Goal: Task Accomplishment & Management: Manage account settings

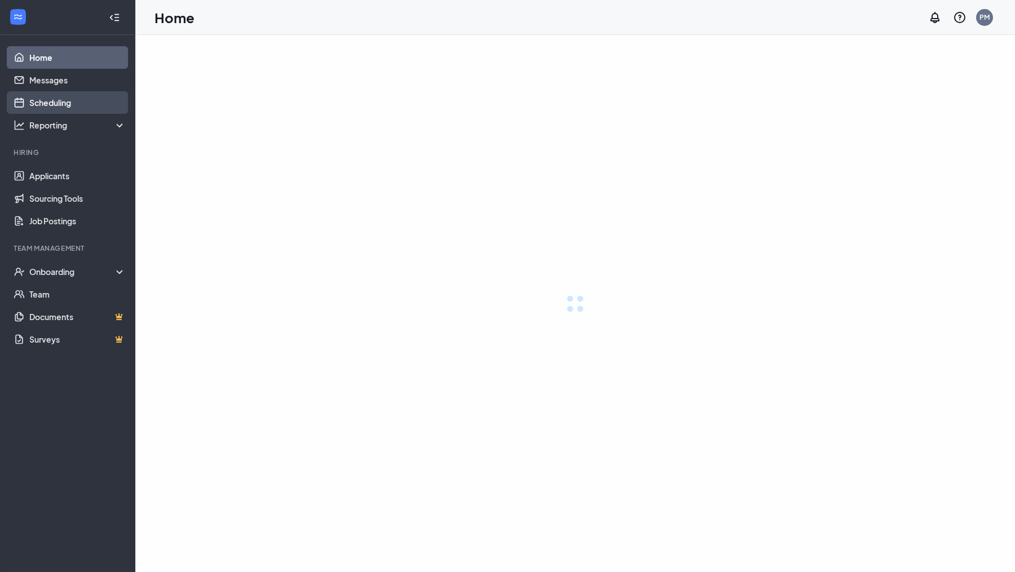
click at [90, 107] on link "Scheduling" at bounding box center [77, 102] width 96 height 23
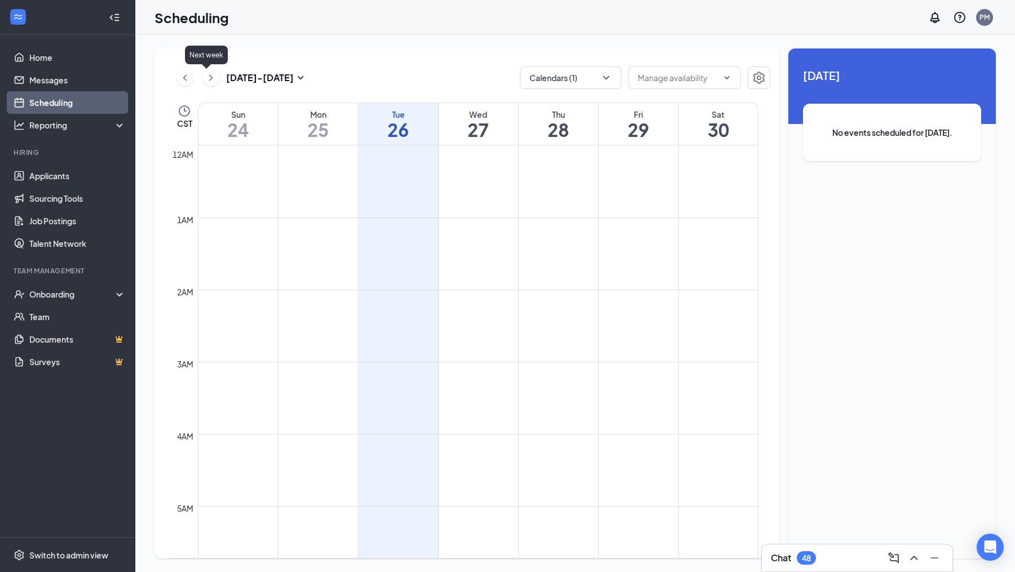
click at [205, 74] on icon "ChevronRight" at bounding box center [210, 78] width 11 height 14
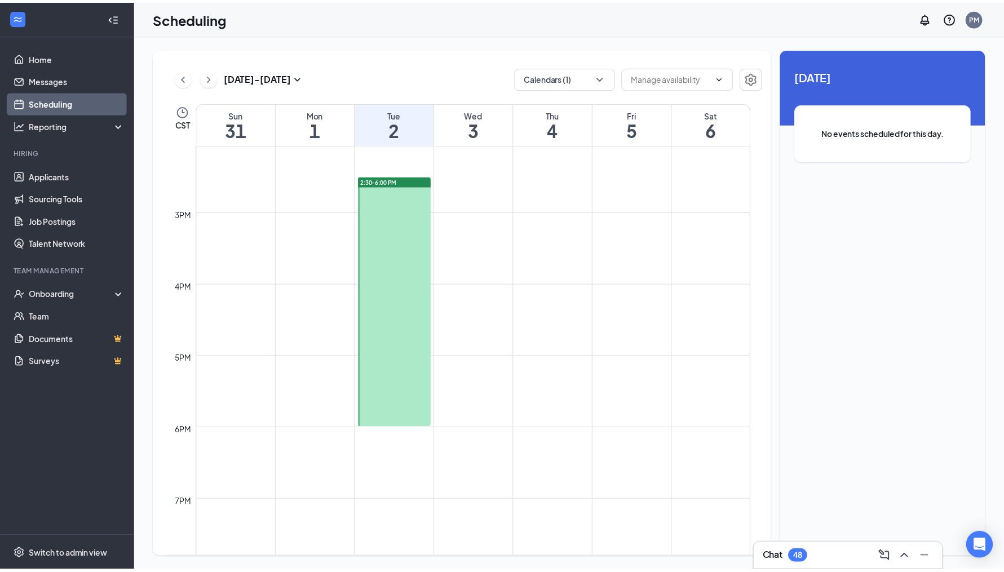
scroll to position [1016, 0]
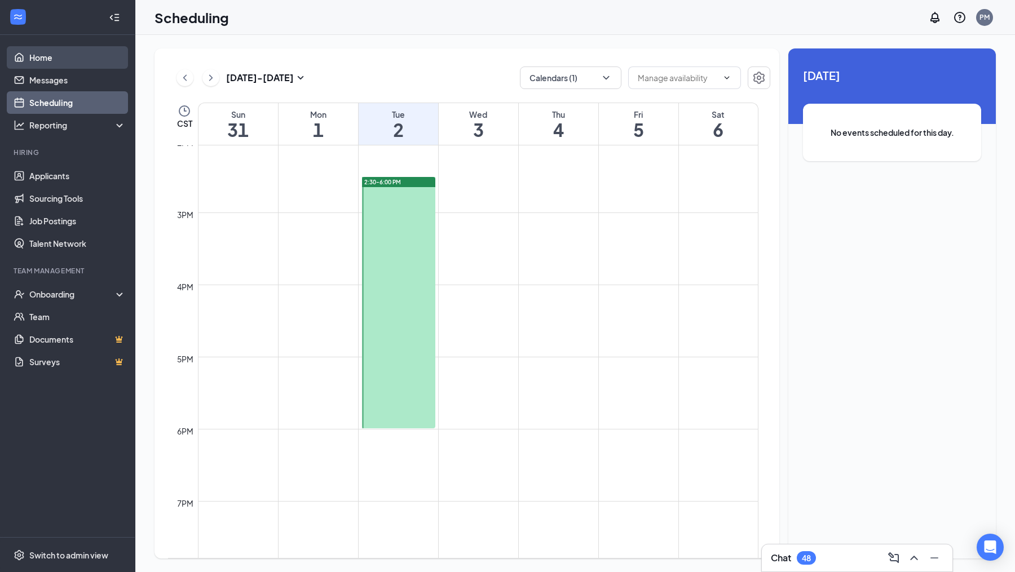
click at [78, 56] on link "Home" at bounding box center [77, 57] width 96 height 23
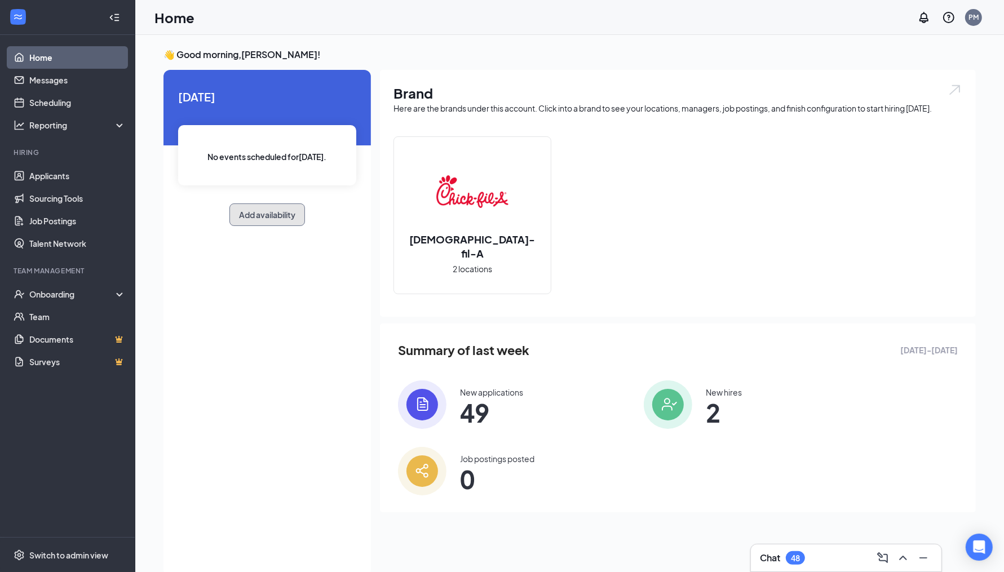
click at [258, 209] on button "Add availability" at bounding box center [267, 215] width 76 height 23
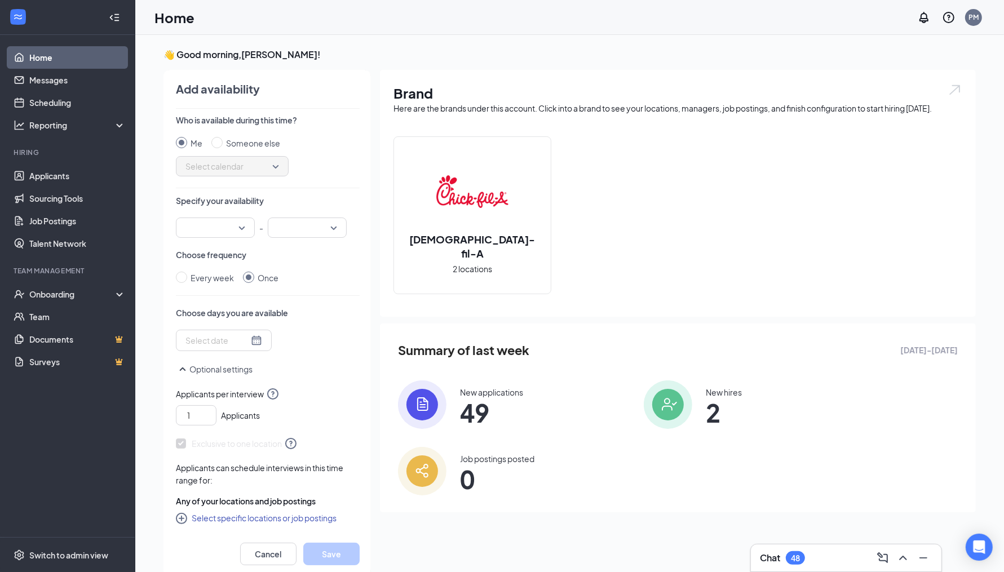
scroll to position [4, 0]
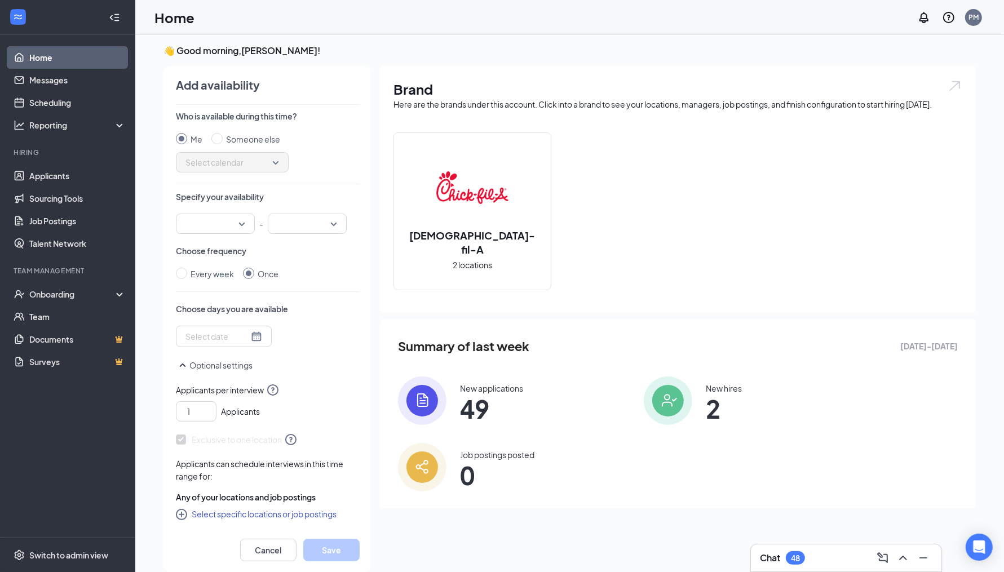
click at [240, 220] on div at bounding box center [215, 224] width 79 height 20
click at [211, 310] on span "02:30 PM" at bounding box center [201, 314] width 33 height 12
click at [318, 220] on input "search" at bounding box center [304, 223] width 58 height 19
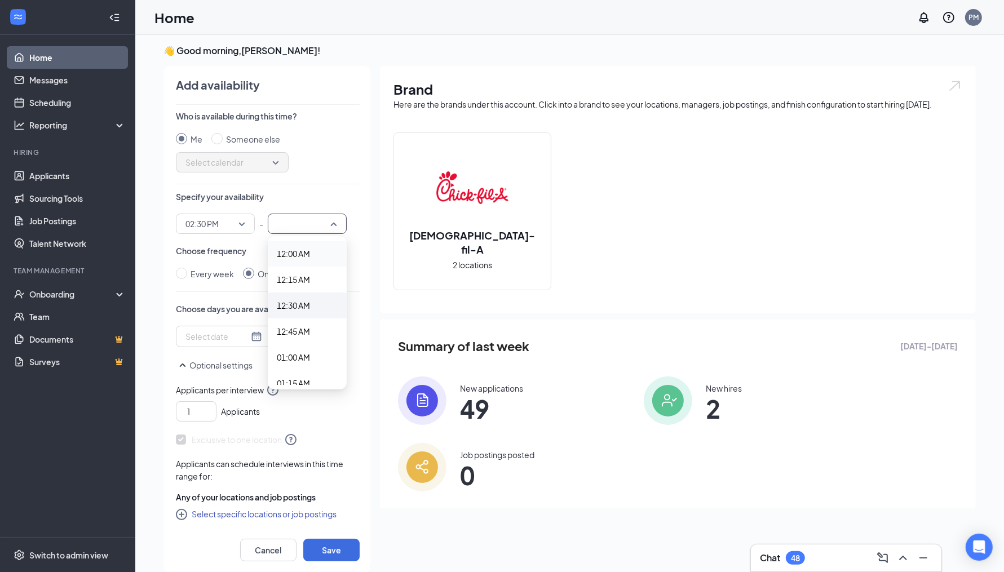
drag, startPoint x: 339, startPoint y: 209, endPoint x: 312, endPoint y: 297, distance: 92.4
click at [338, 214] on div at bounding box center [307, 224] width 79 height 20
click at [307, 329] on span "06:00 PM" at bounding box center [293, 335] width 33 height 12
click at [251, 330] on div at bounding box center [224, 336] width 77 height 12
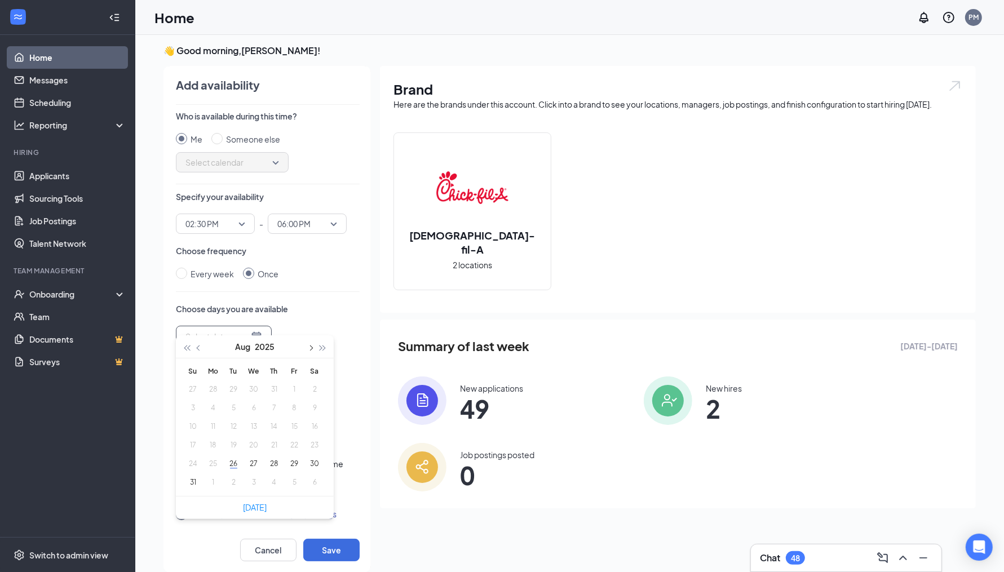
click at [305, 348] on button "button" at bounding box center [310, 346] width 12 height 23
type input "[DATE]"
click at [254, 387] on button "3" at bounding box center [254, 389] width 21 height 12
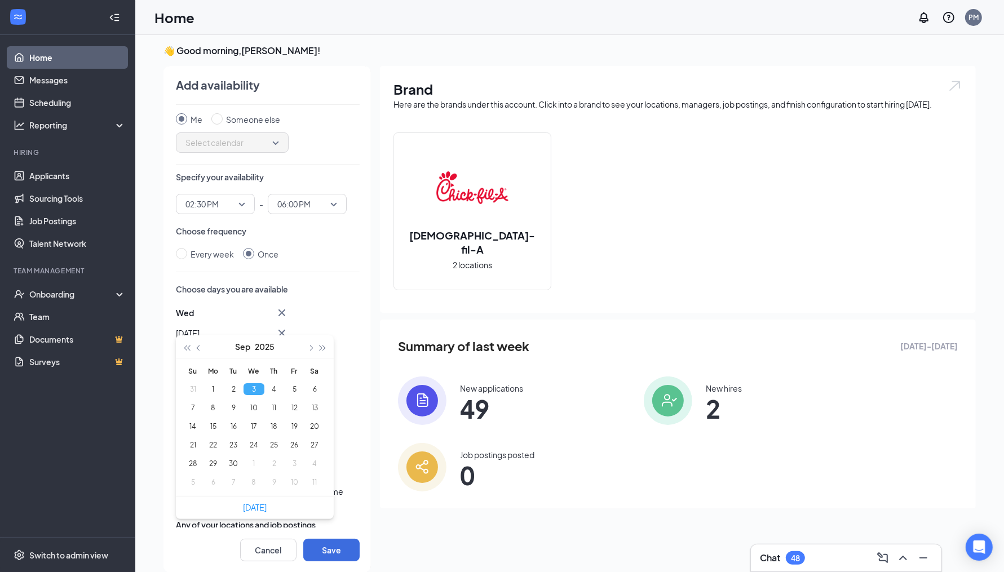
click at [321, 281] on div "Who is available during this time? Me Someone else Select calendar Specify your…" at bounding box center [268, 319] width 184 height 417
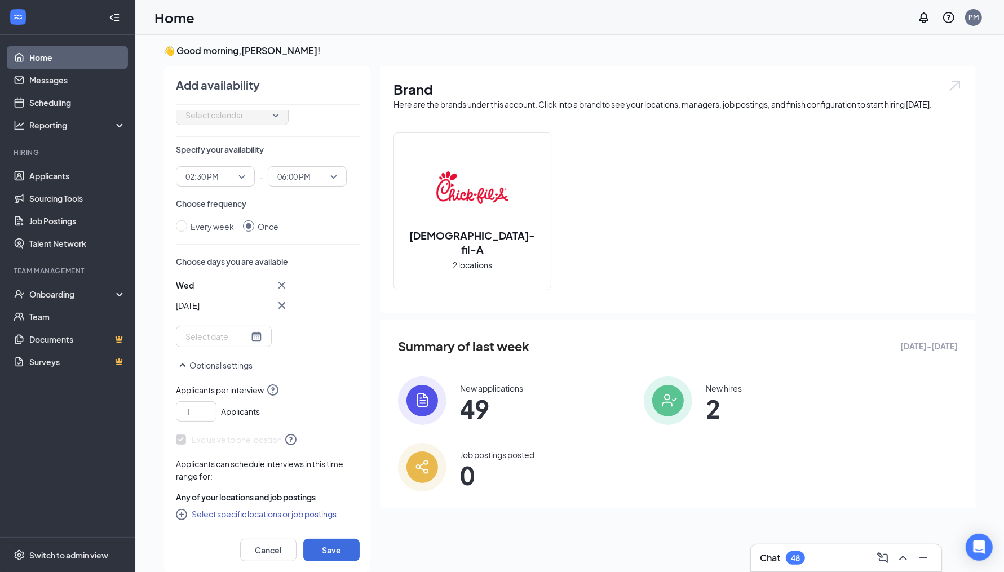
scroll to position [67, 0]
click at [253, 507] on button "Select specific locations or job postings" at bounding box center [256, 514] width 161 height 14
checkbox input "true"
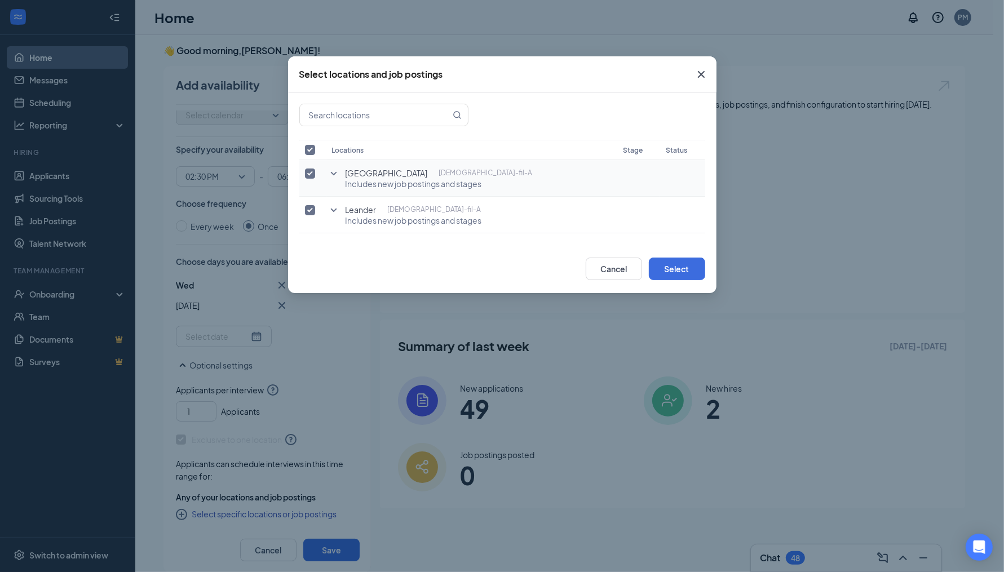
click at [310, 176] on input "checkbox" at bounding box center [310, 174] width 10 height 10
checkbox input "false"
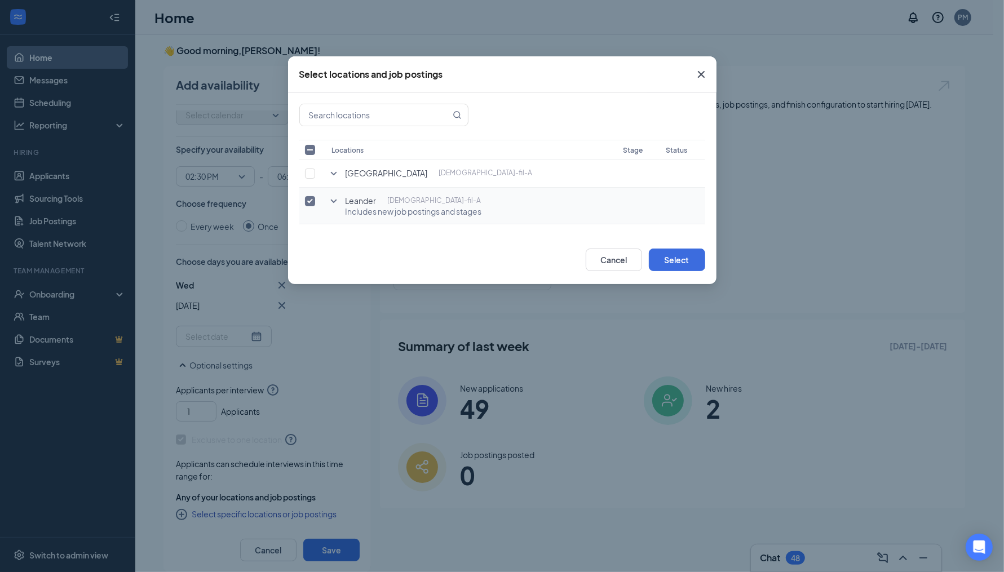
click at [337, 200] on icon "SmallChevronDown" at bounding box center [334, 202] width 14 height 14
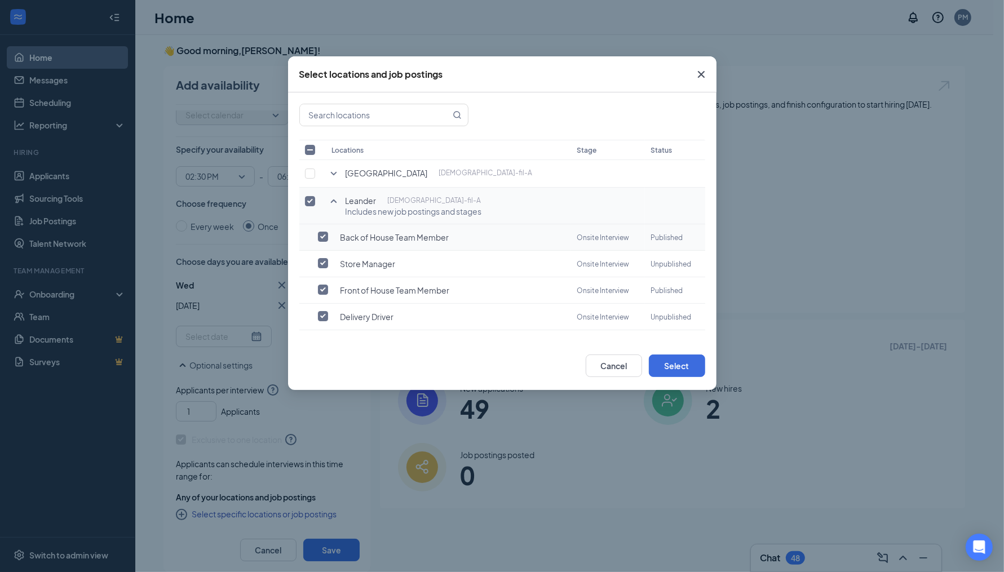
click at [326, 240] on input "checkbox" at bounding box center [323, 237] width 10 height 10
checkbox input "true"
checkbox input "false"
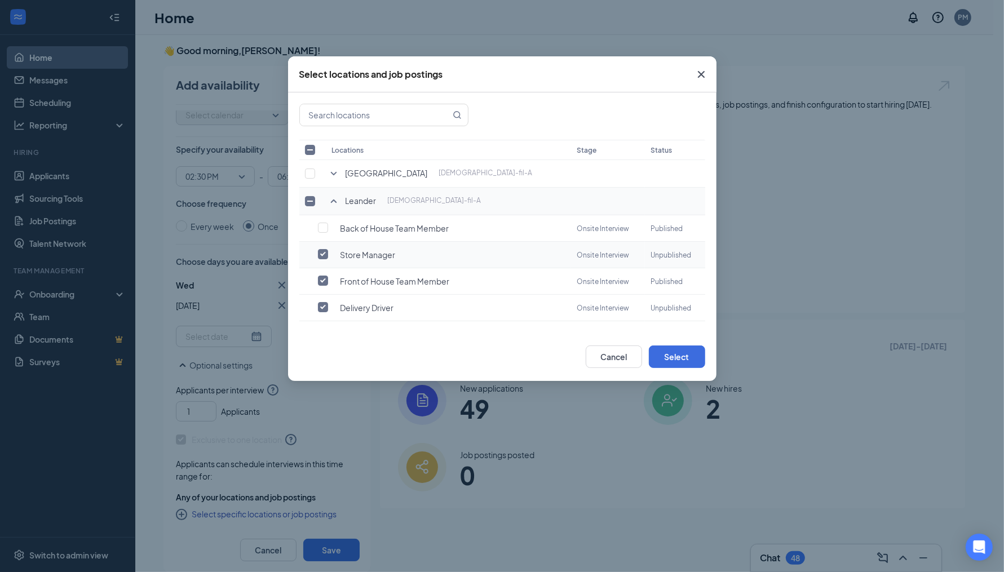
click at [324, 252] on input "checkbox" at bounding box center [323, 254] width 10 height 10
checkbox input "false"
click at [324, 307] on input "checkbox" at bounding box center [323, 307] width 10 height 10
checkbox input "false"
click at [667, 352] on button "Select" at bounding box center [677, 357] width 56 height 23
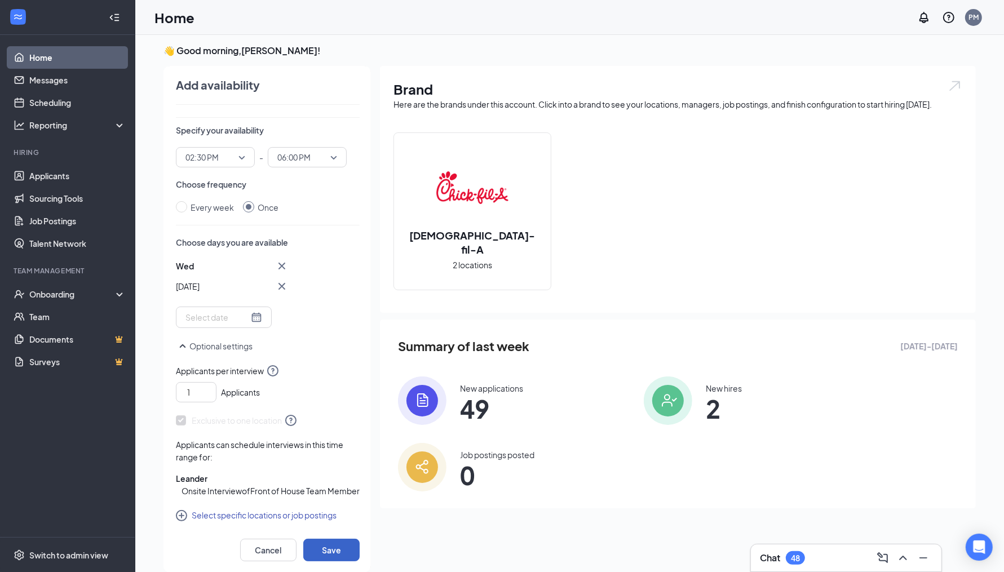
click at [343, 545] on button "Save" at bounding box center [331, 550] width 56 height 23
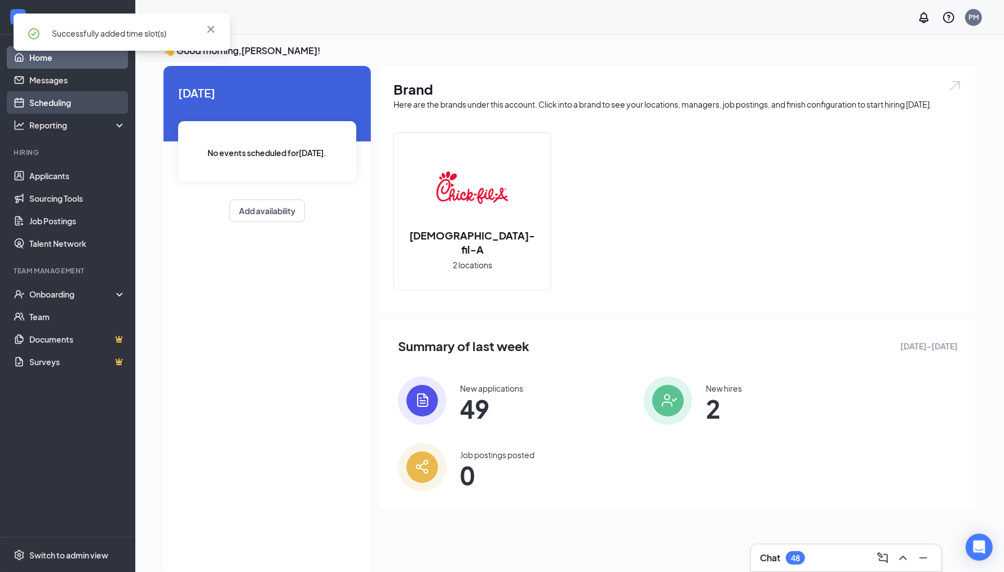
click at [72, 103] on link "Scheduling" at bounding box center [77, 102] width 96 height 23
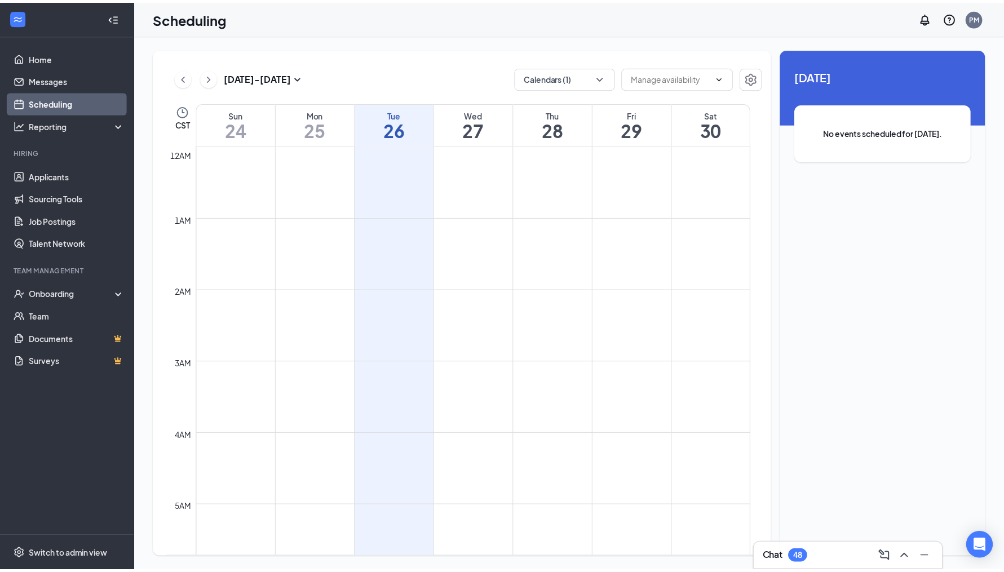
scroll to position [554, 0]
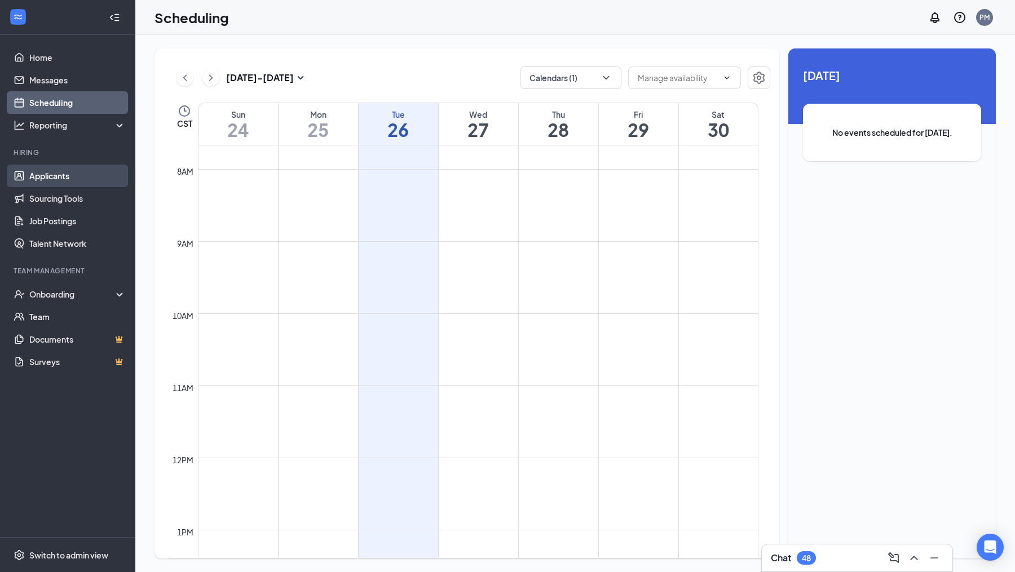
click at [74, 178] on link "Applicants" at bounding box center [77, 176] width 96 height 23
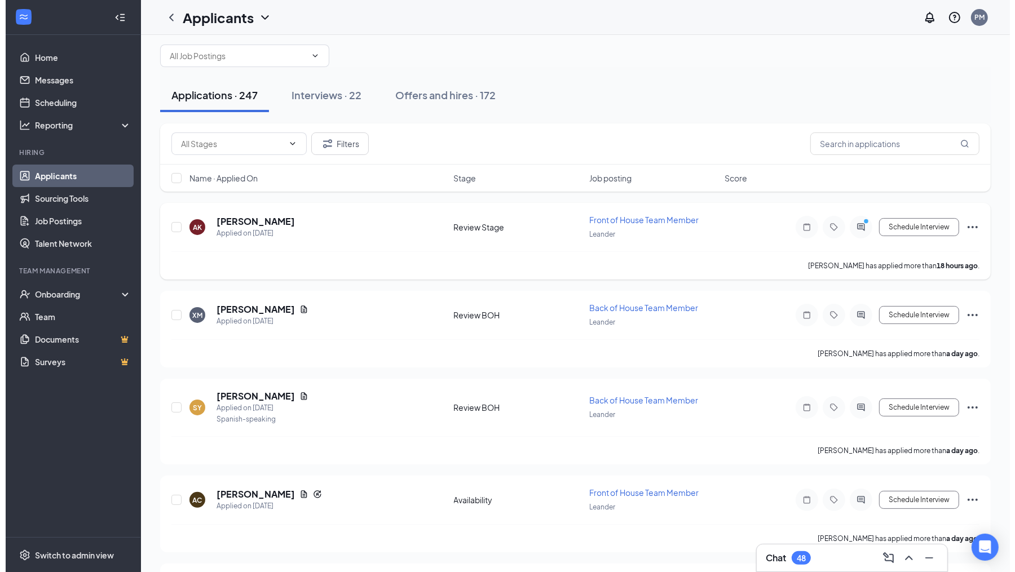
scroll to position [27, 0]
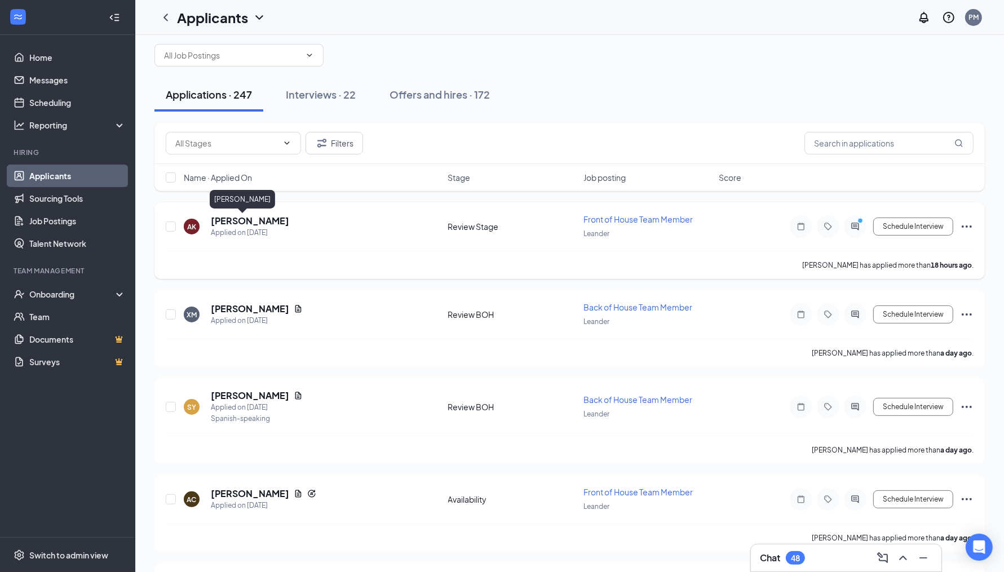
click at [257, 223] on h5 "[PERSON_NAME]" at bounding box center [250, 221] width 78 height 12
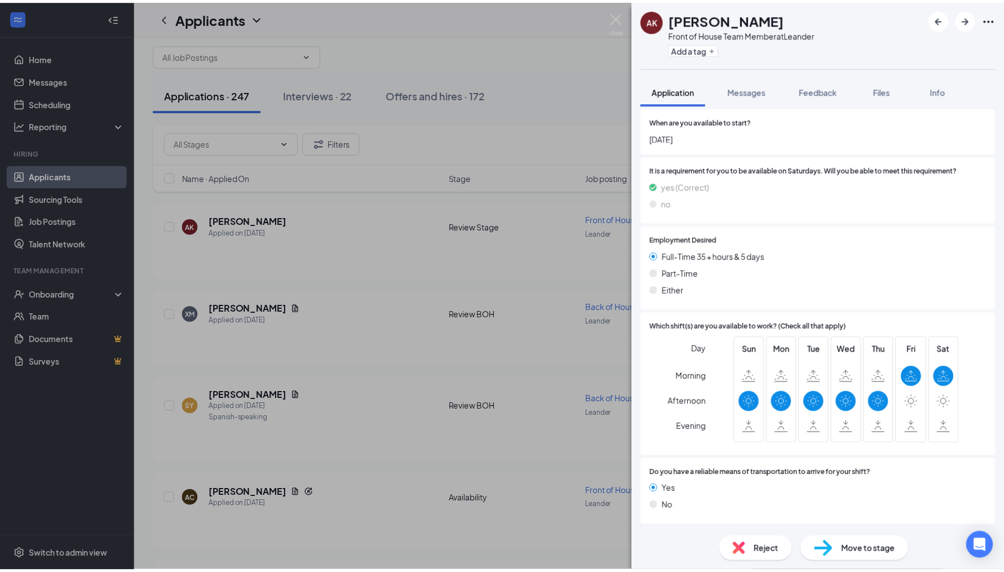
scroll to position [785, 0]
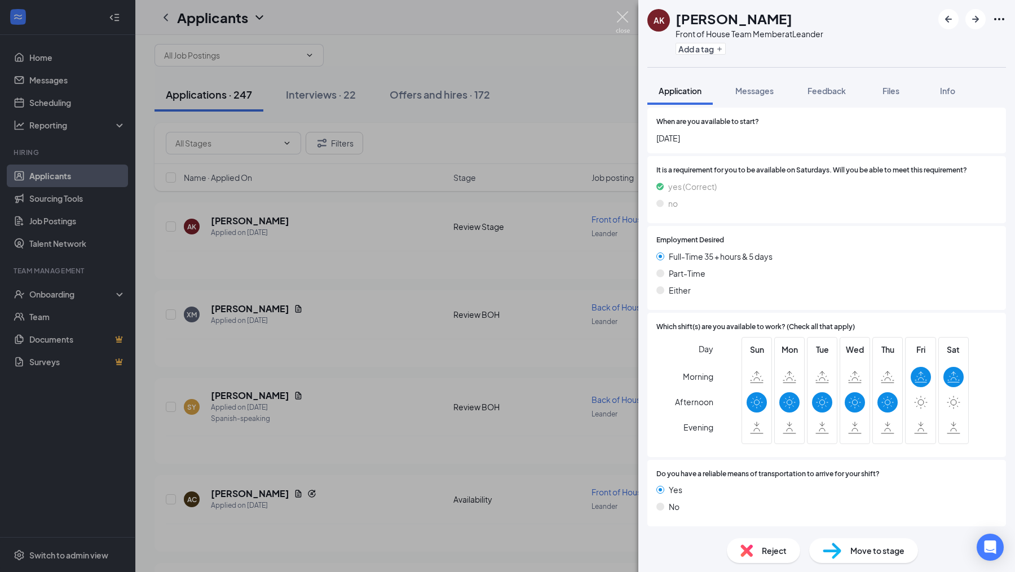
click at [624, 23] on img at bounding box center [623, 22] width 14 height 22
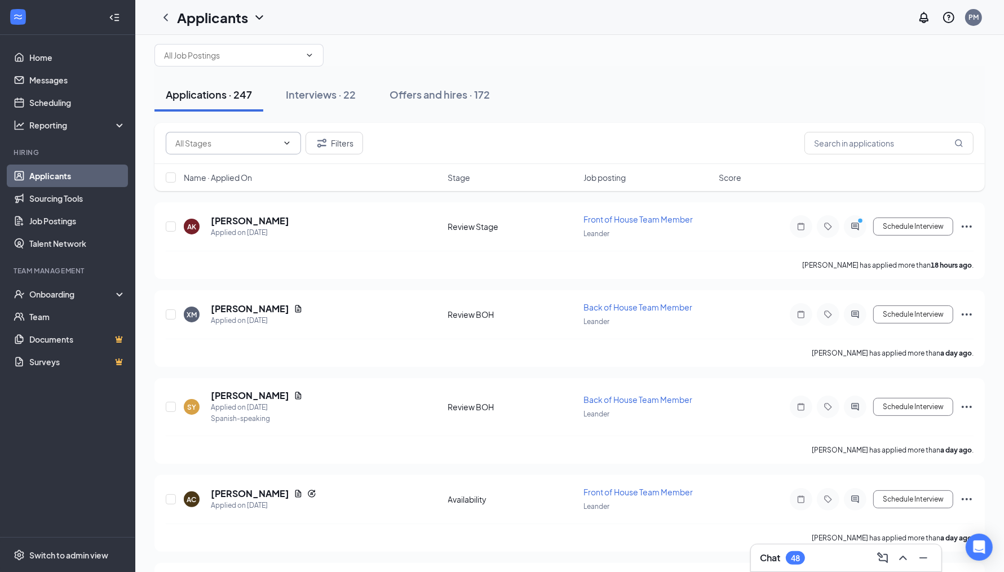
click at [285, 140] on icon "ChevronDown" at bounding box center [286, 143] width 9 height 9
click at [250, 227] on div "Review Stage (158)" at bounding box center [232, 221] width 117 height 12
type input "Review Stage (158)"
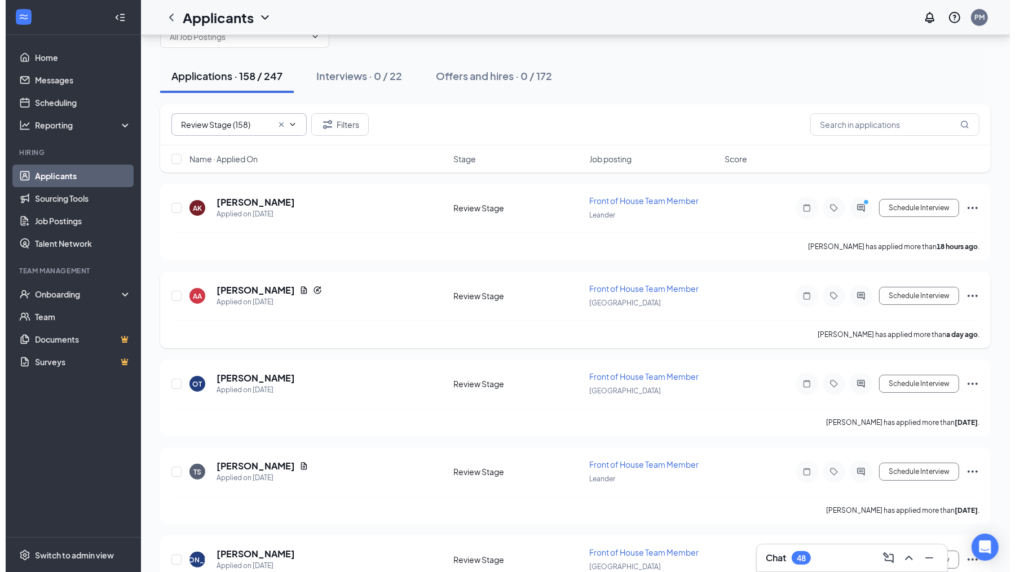
scroll to position [48, 0]
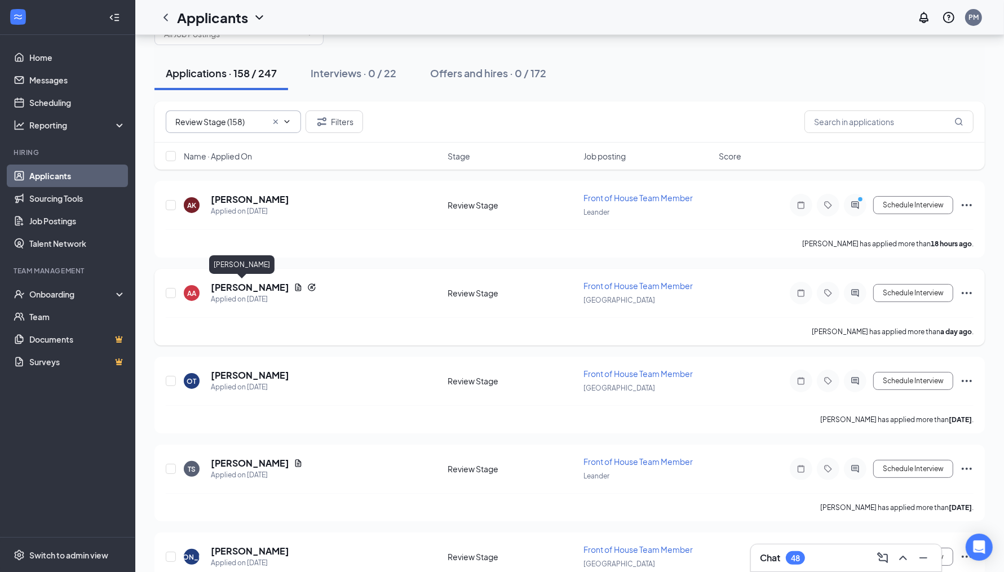
click at [250, 286] on h5 "[PERSON_NAME]" at bounding box center [250, 287] width 78 height 12
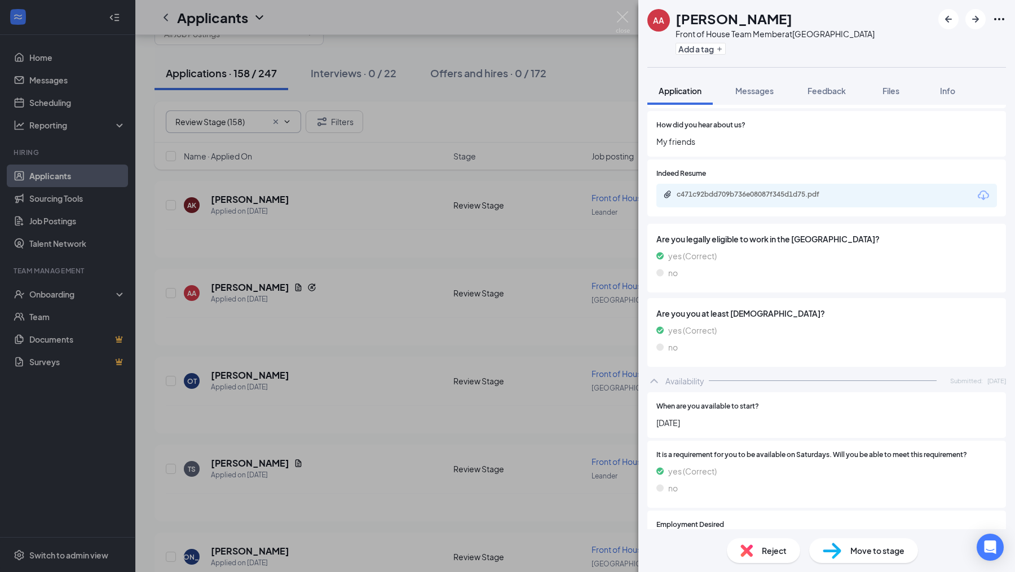
scroll to position [450, 0]
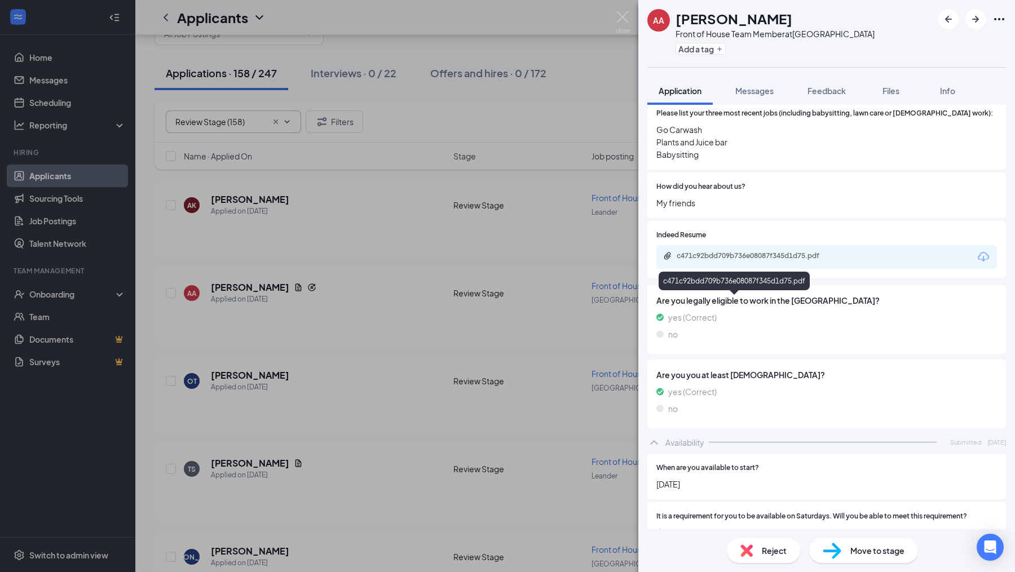
click at [770, 261] on div "c471c92bdd709b736e08087f345d1d75.pdf" at bounding box center [756, 255] width 158 height 9
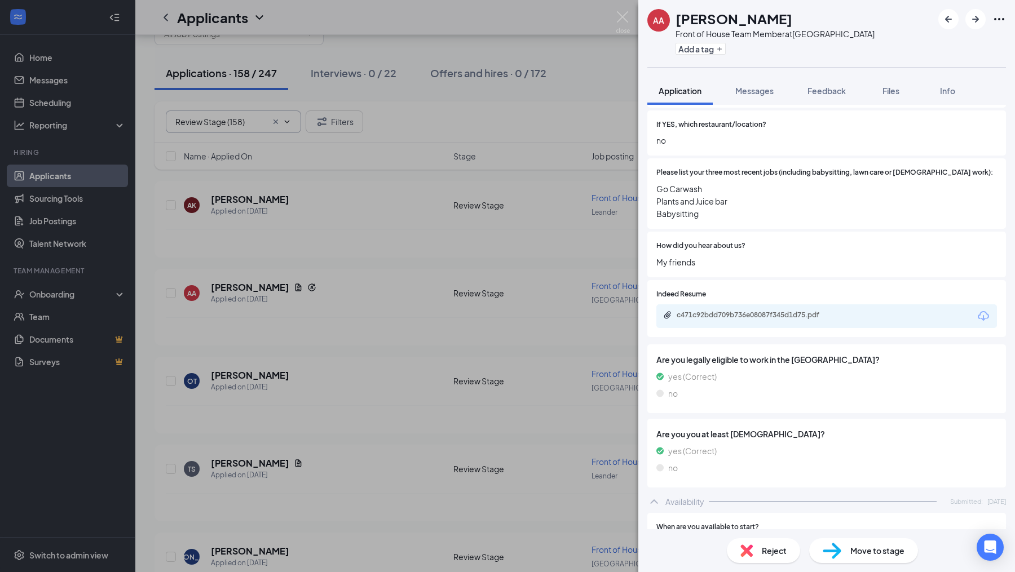
scroll to position [383, 0]
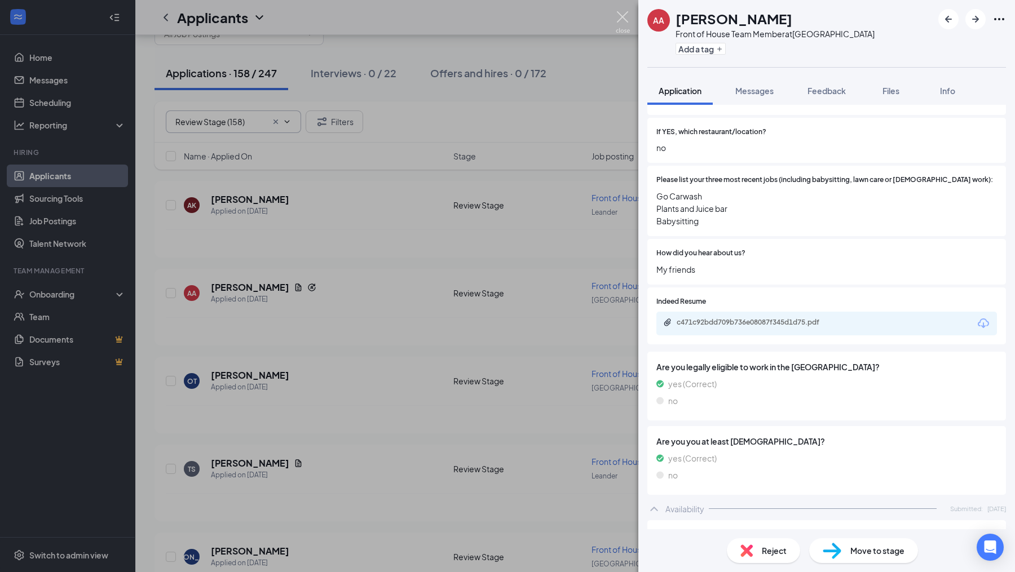
click at [618, 17] on img at bounding box center [623, 22] width 14 height 22
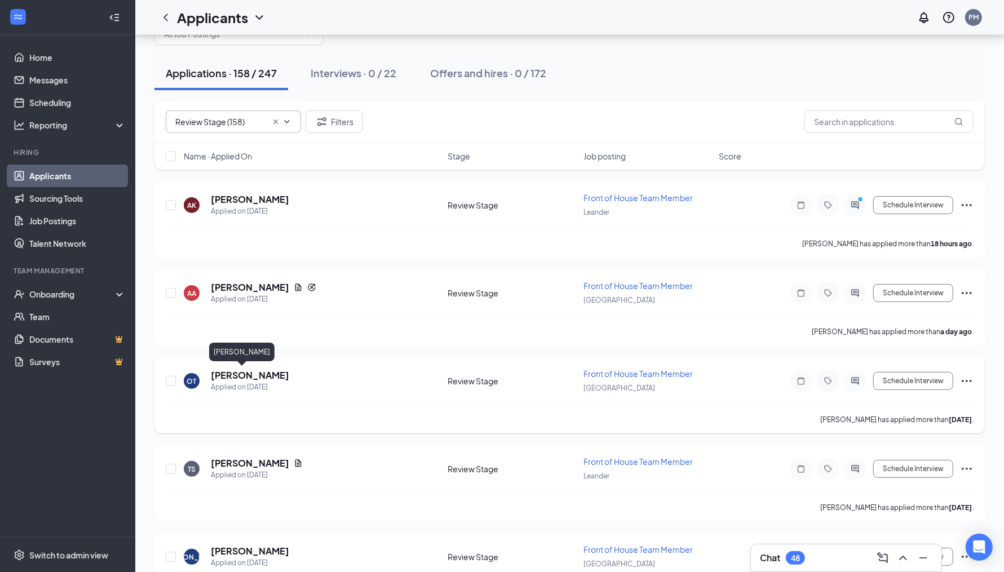
click at [260, 370] on h5 "[PERSON_NAME]" at bounding box center [250, 375] width 78 height 12
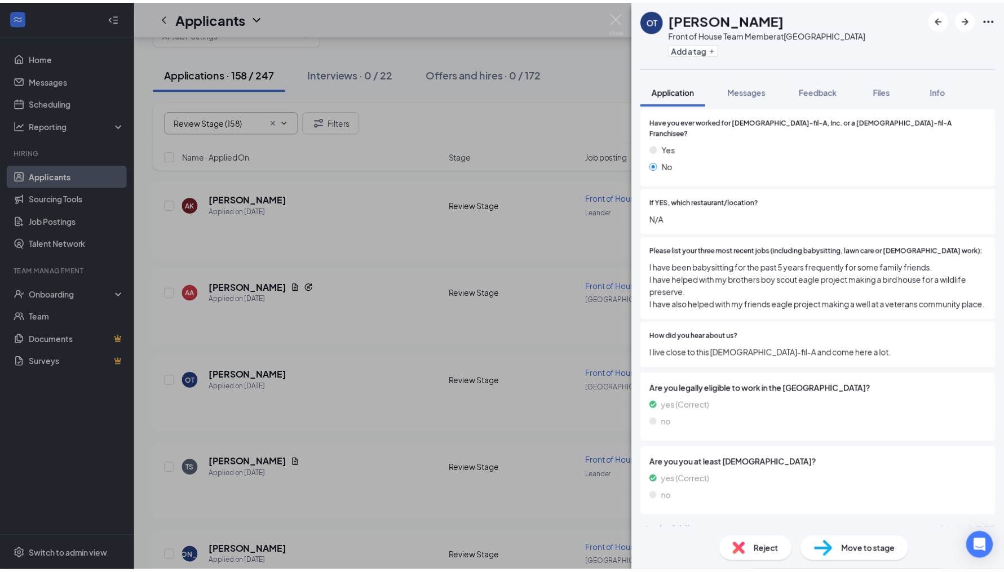
scroll to position [306, 0]
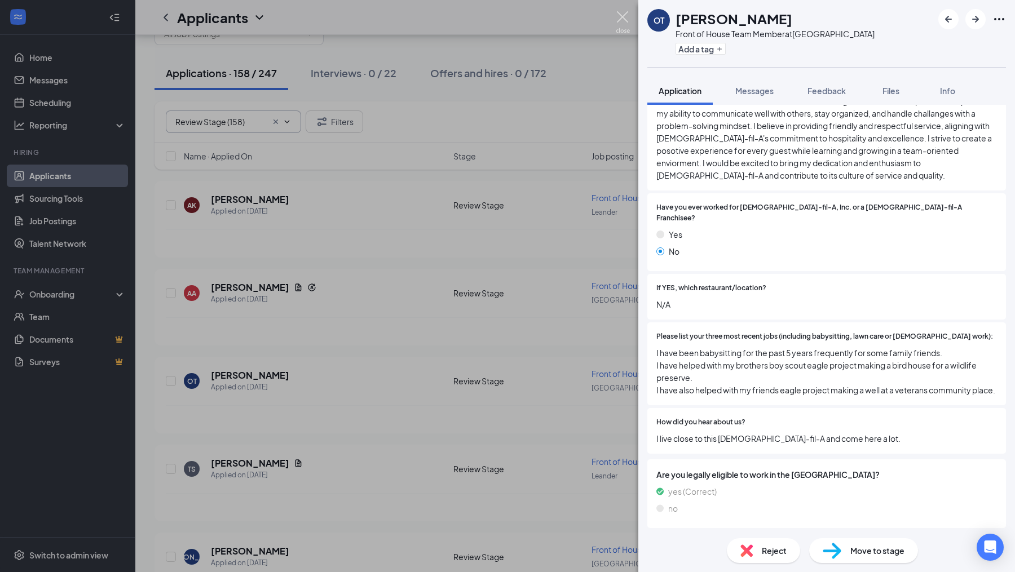
click at [623, 21] on img at bounding box center [623, 22] width 14 height 22
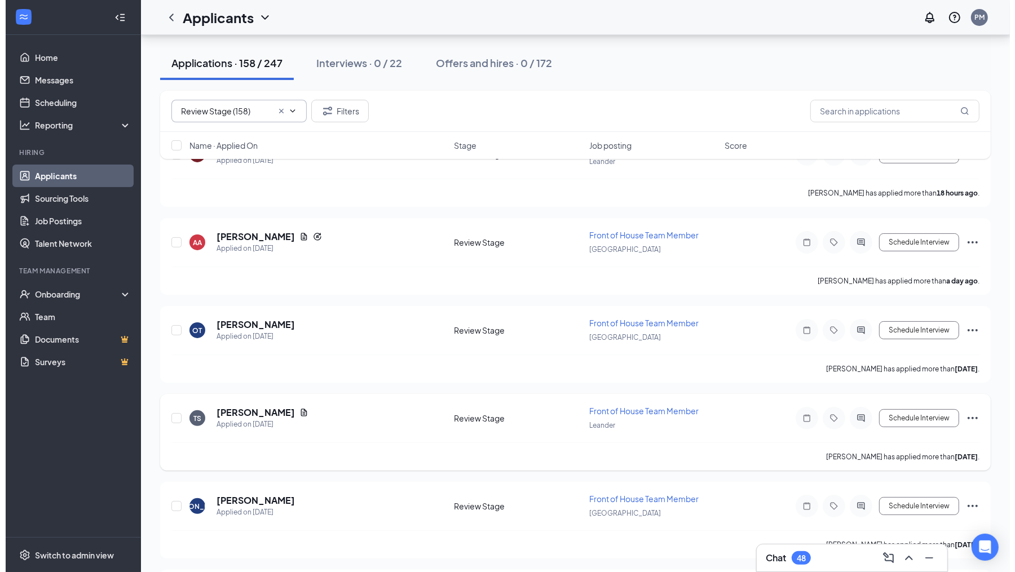
scroll to position [105, 0]
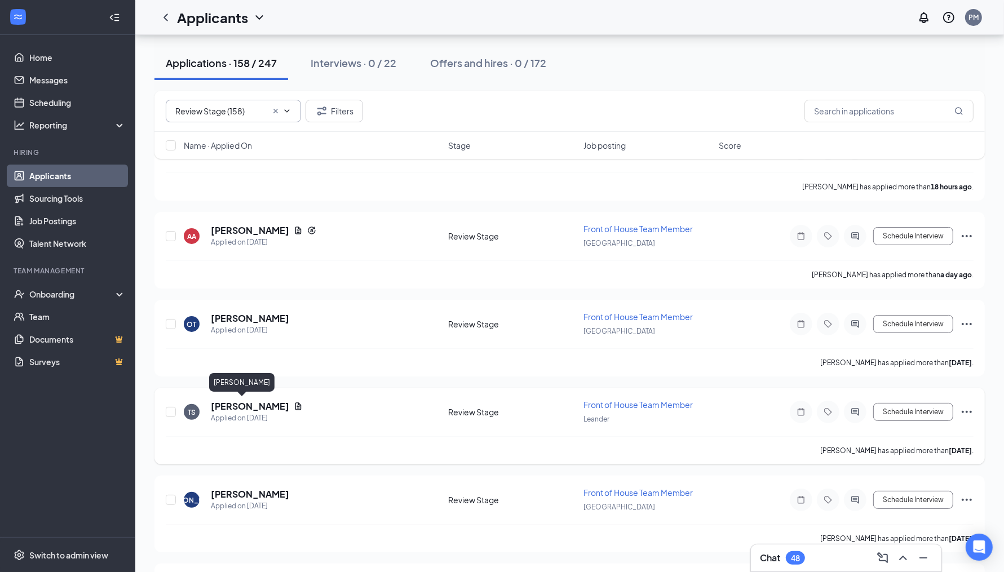
click at [259, 400] on h5 "[PERSON_NAME]" at bounding box center [250, 406] width 78 height 12
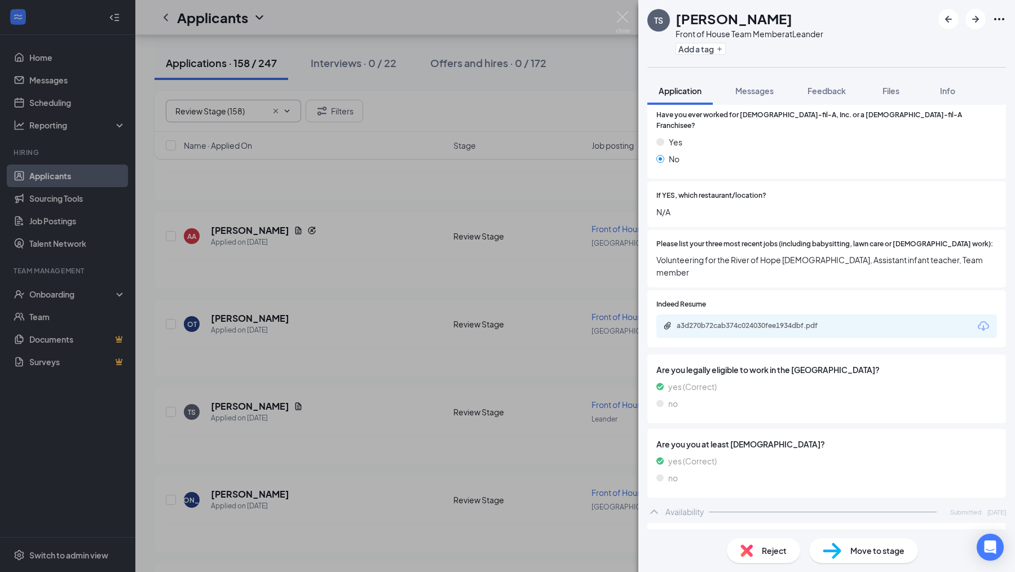
scroll to position [253, 0]
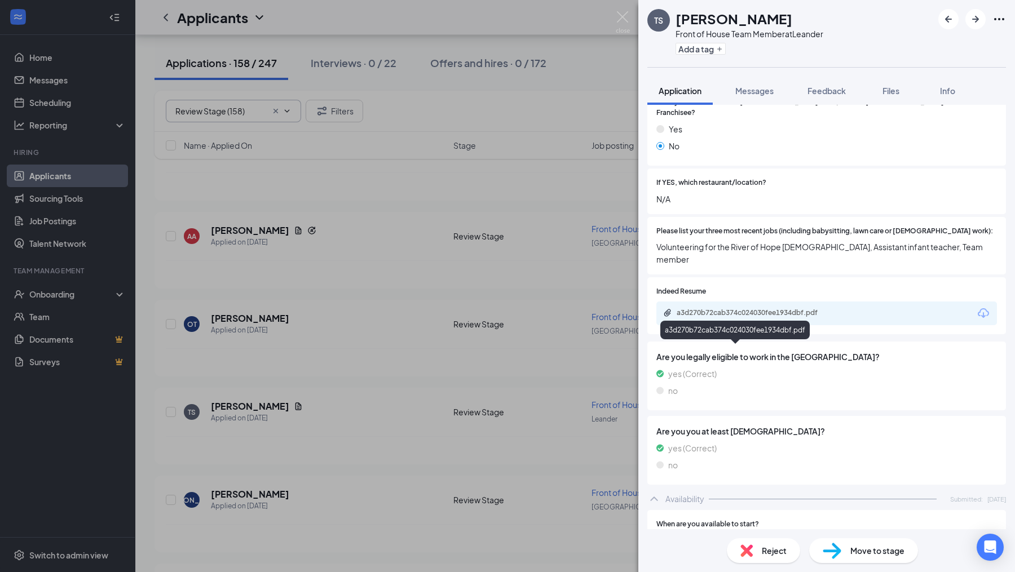
click at [758, 317] on div "a3d270b72cab374c024030fee1934dbf.pdf" at bounding box center [756, 312] width 158 height 9
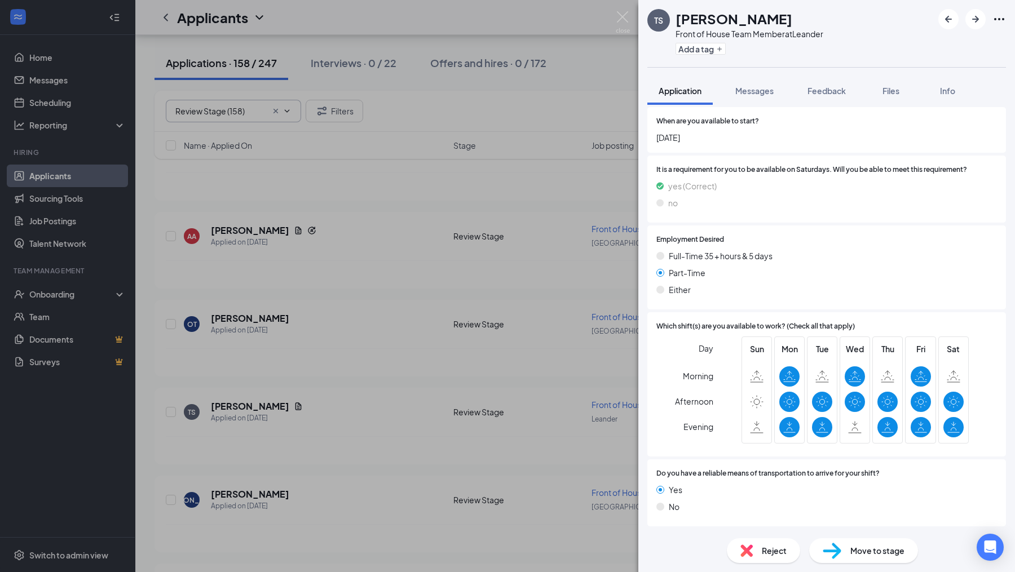
scroll to position [732, 0]
click at [875, 546] on span "Move to stage" at bounding box center [877, 551] width 54 height 12
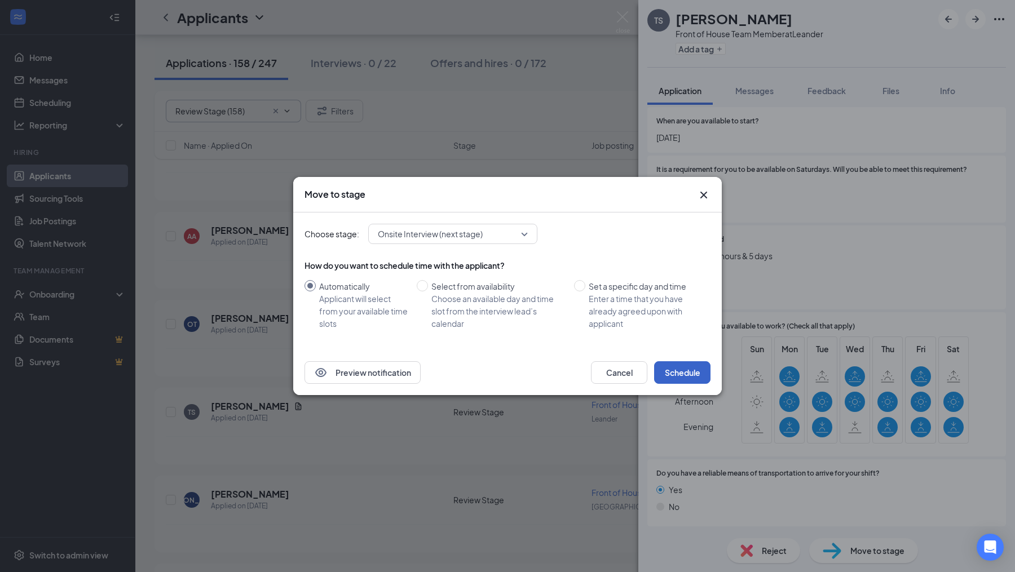
click at [685, 369] on button "Schedule" at bounding box center [682, 372] width 56 height 23
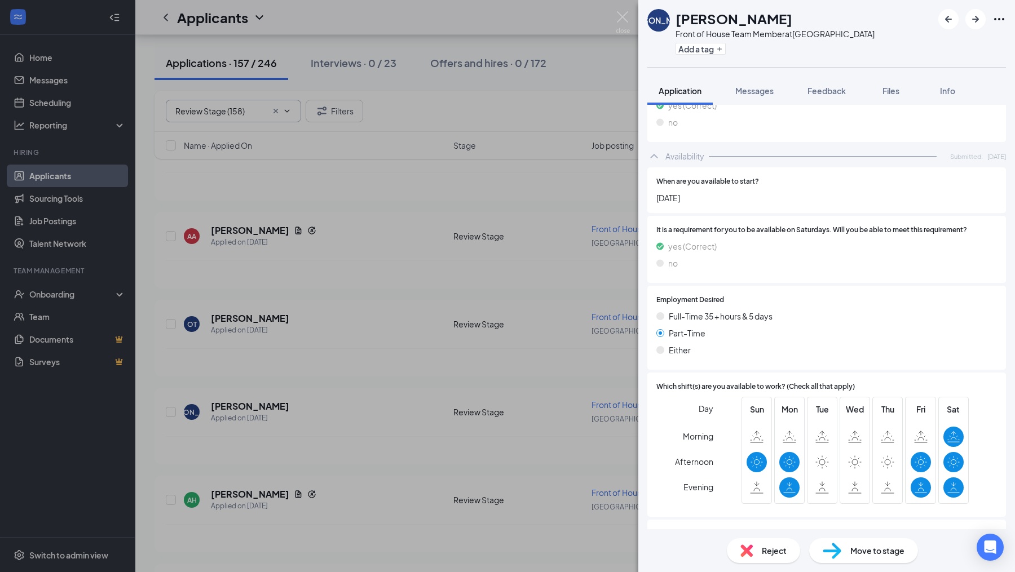
scroll to position [798, 0]
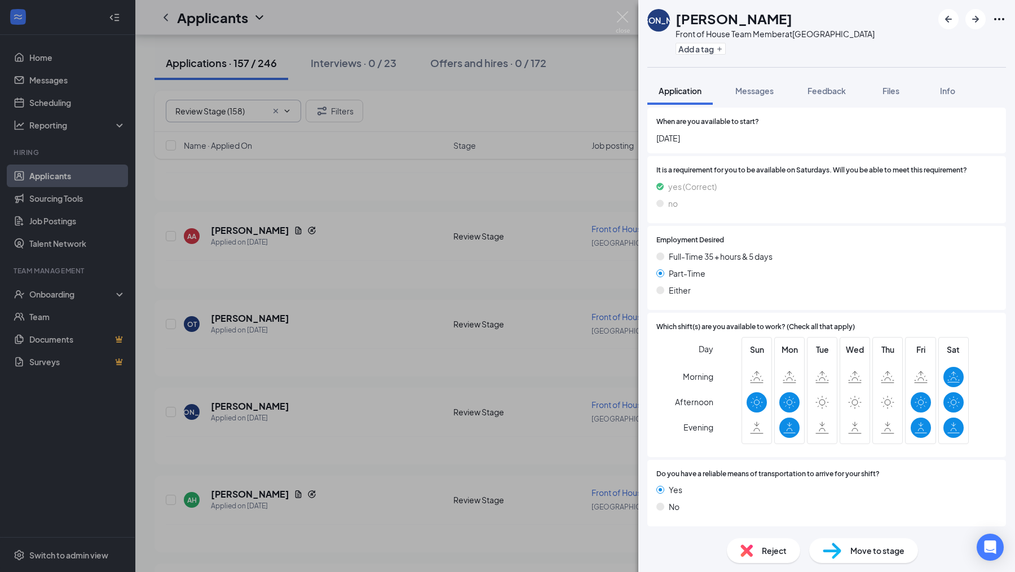
click at [778, 549] on span "Reject" at bounding box center [774, 551] width 25 height 12
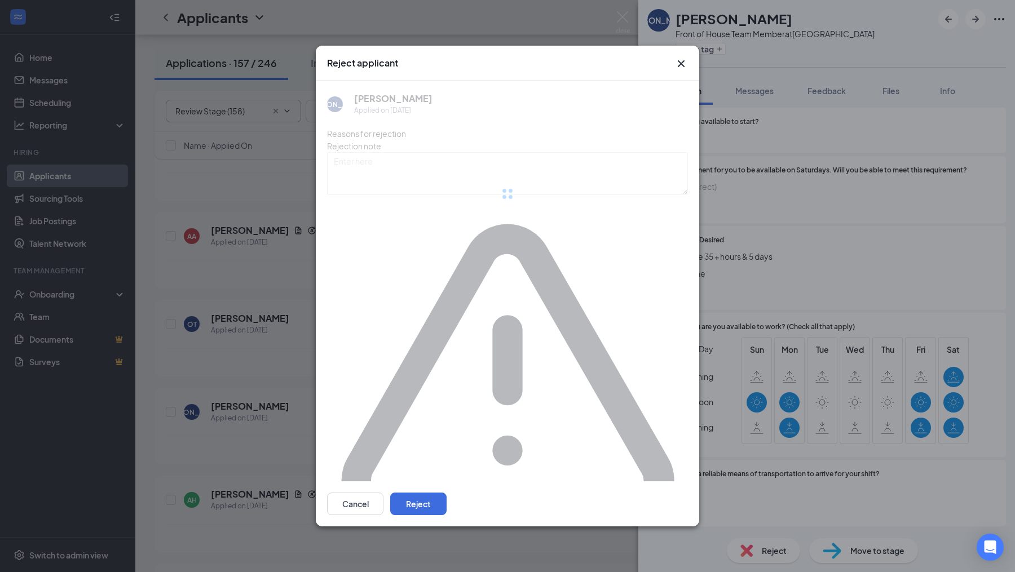
scroll to position [793, 0]
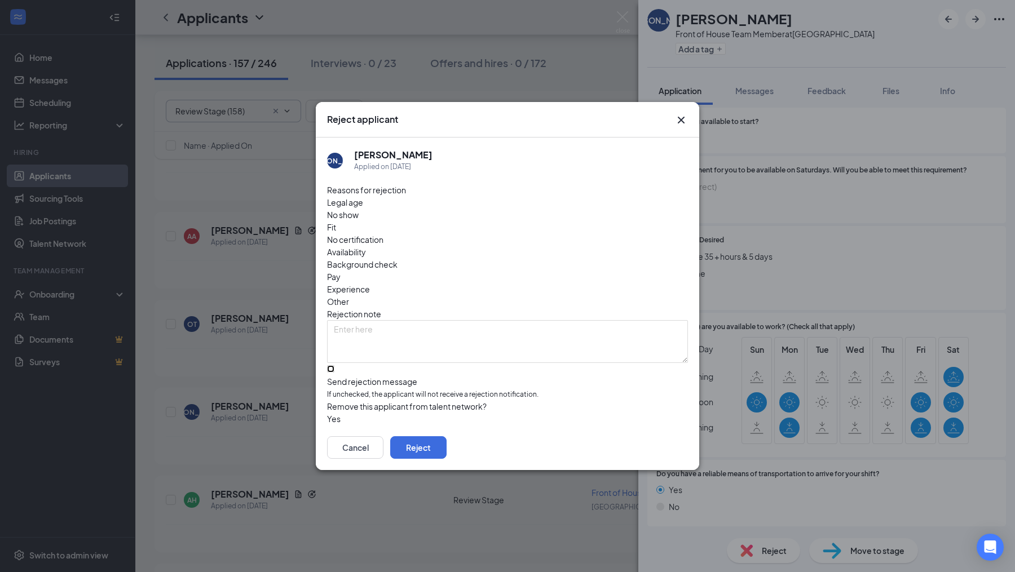
click at [334, 365] on input "Send rejection message If unchecked, the applicant will not receive a rejection…" at bounding box center [330, 368] width 7 height 7
checkbox input "true"
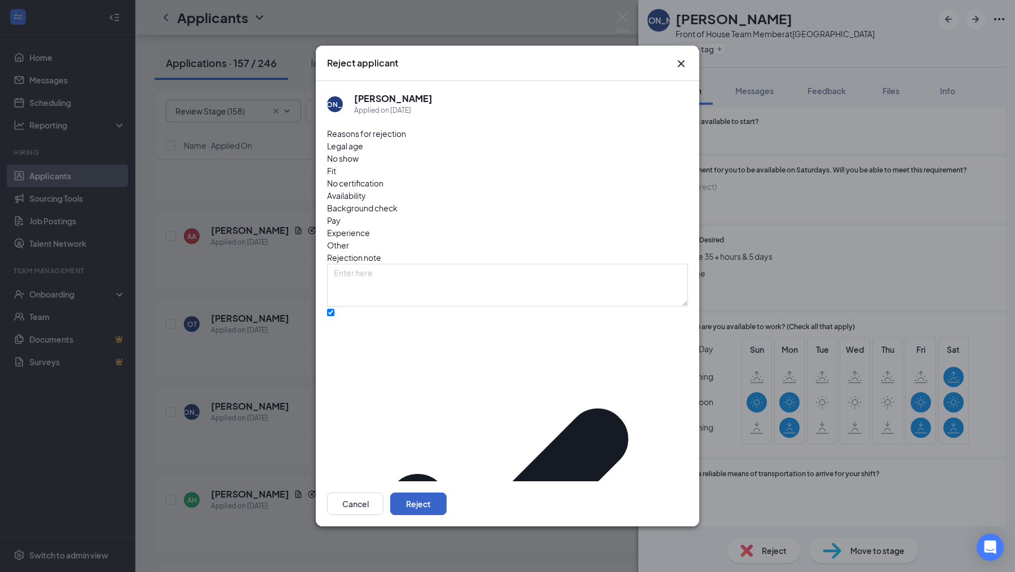
click at [447, 493] on button "Reject" at bounding box center [418, 504] width 56 height 23
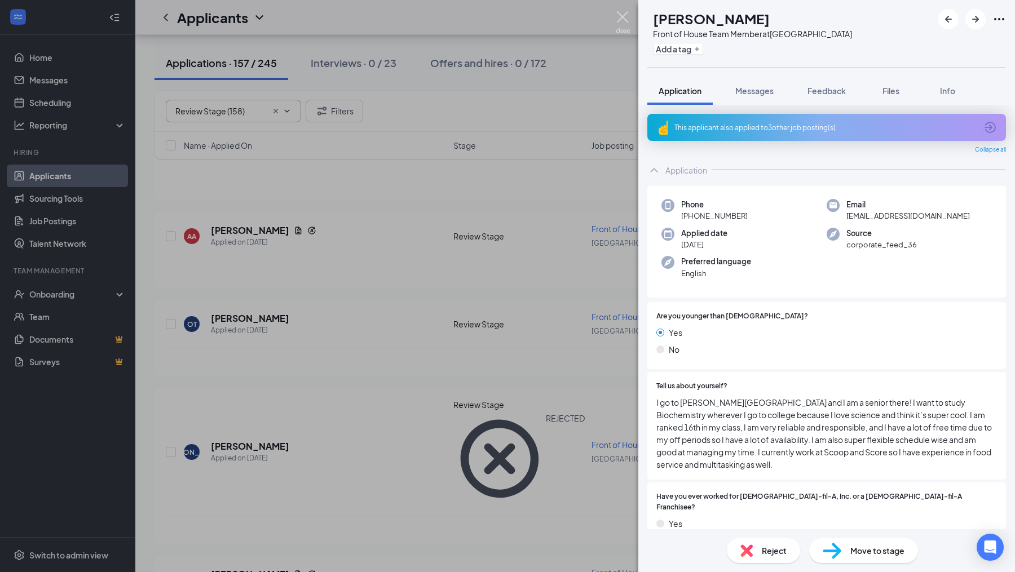
click at [620, 18] on img at bounding box center [623, 22] width 14 height 22
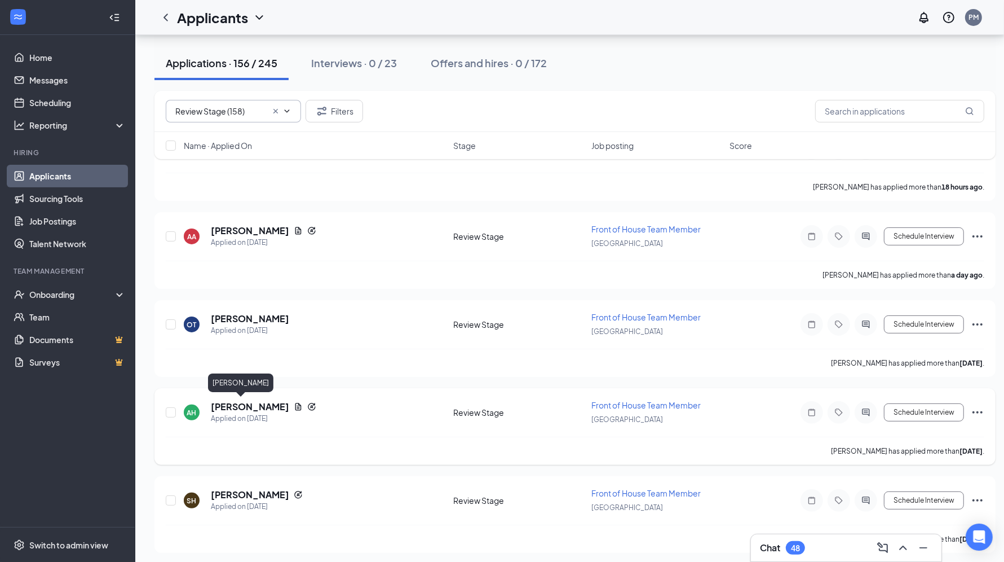
click at [241, 401] on h5 "[PERSON_NAME]" at bounding box center [250, 406] width 78 height 12
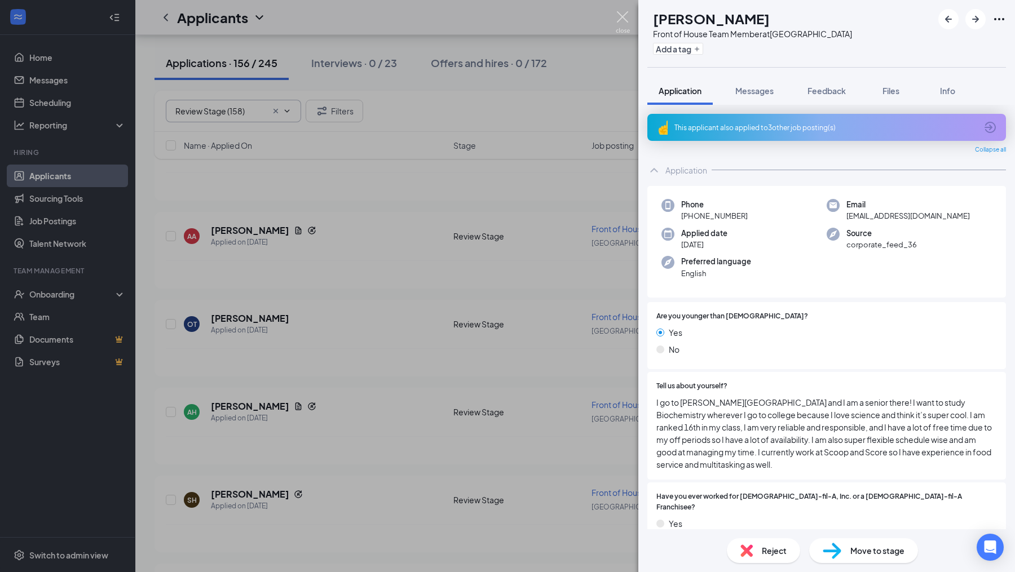
click at [620, 23] on img at bounding box center [623, 22] width 14 height 22
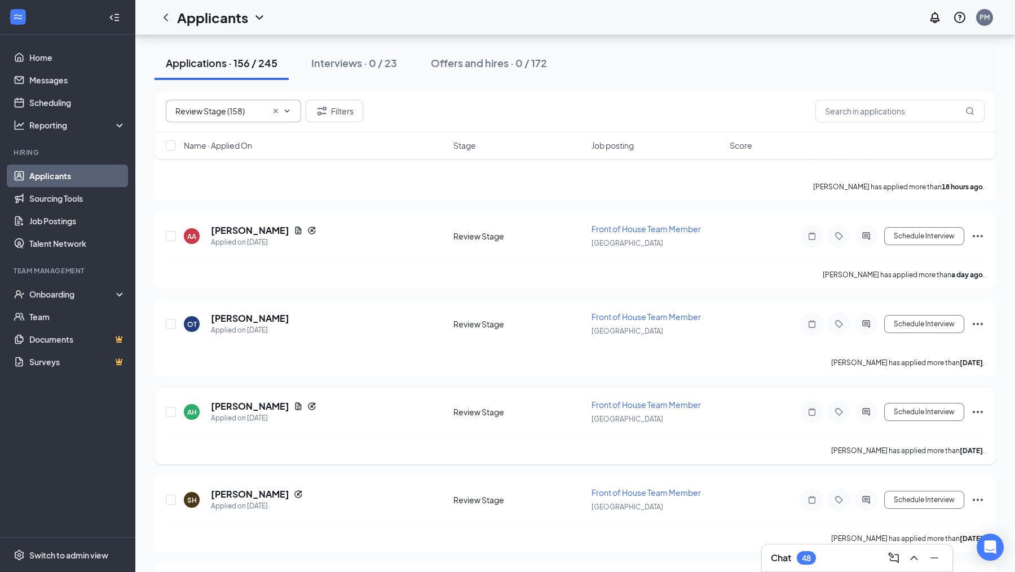
scroll to position [122, 0]
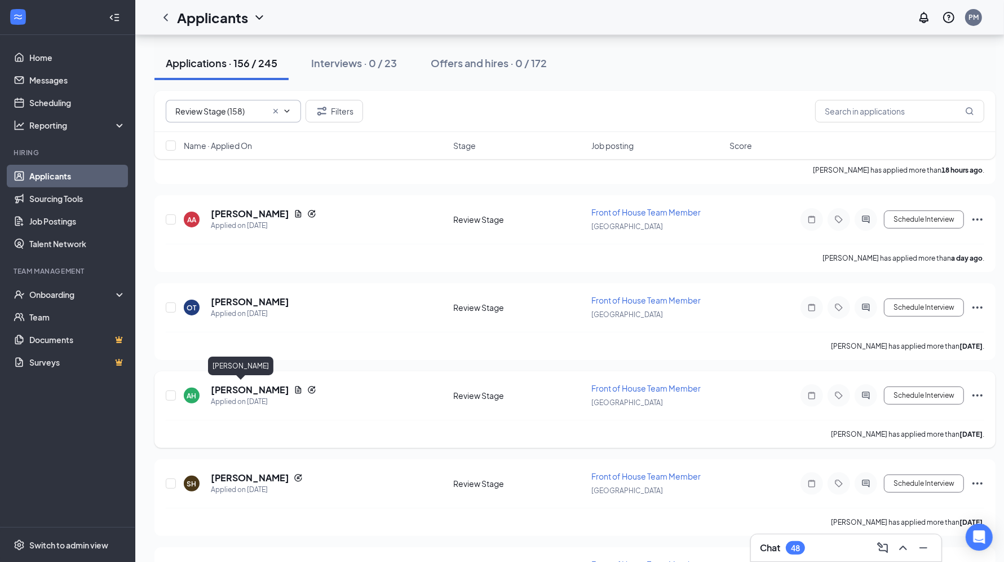
click at [242, 383] on h5 "[PERSON_NAME]" at bounding box center [250, 389] width 78 height 12
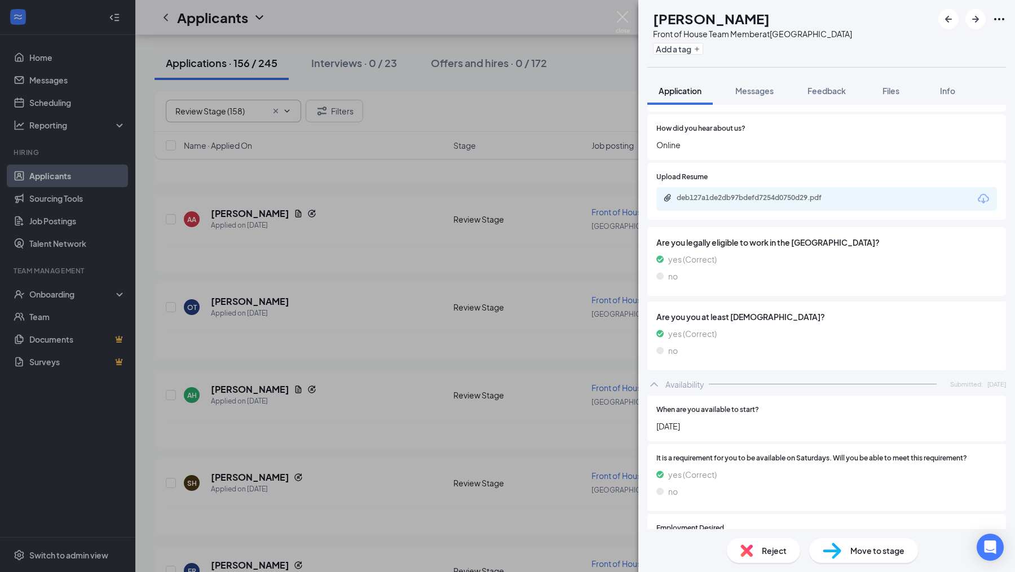
scroll to position [562, 0]
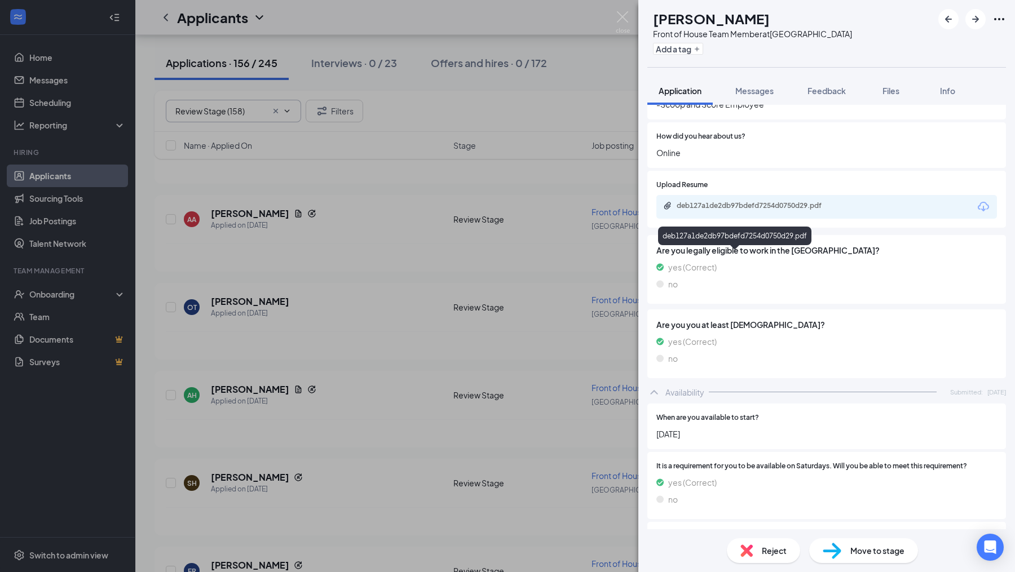
click at [775, 210] on div "deb127a1de2db97bdefd7254d0750d29.pdf" at bounding box center [756, 205] width 158 height 9
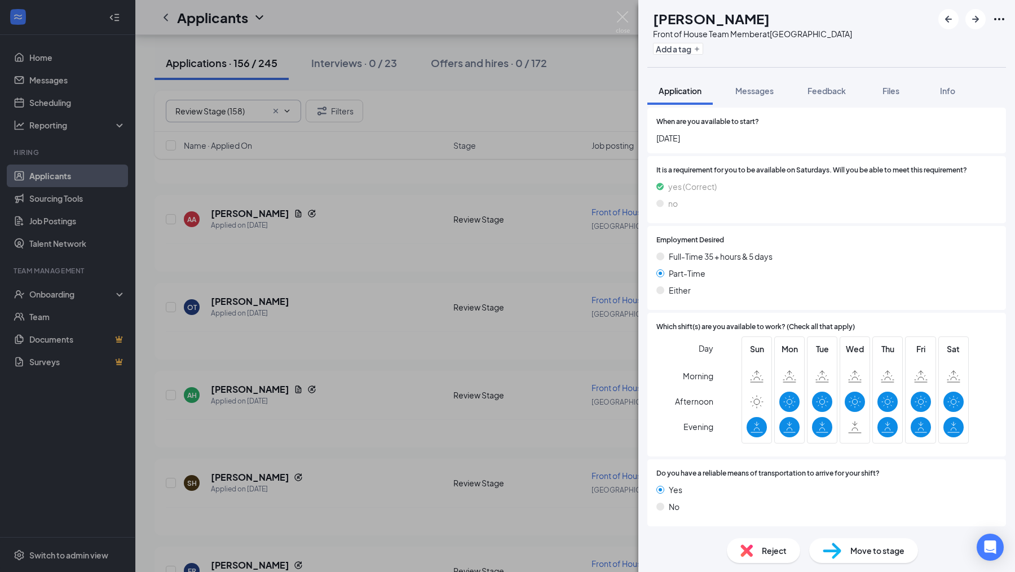
click at [867, 548] on span "Move to stage" at bounding box center [877, 551] width 54 height 12
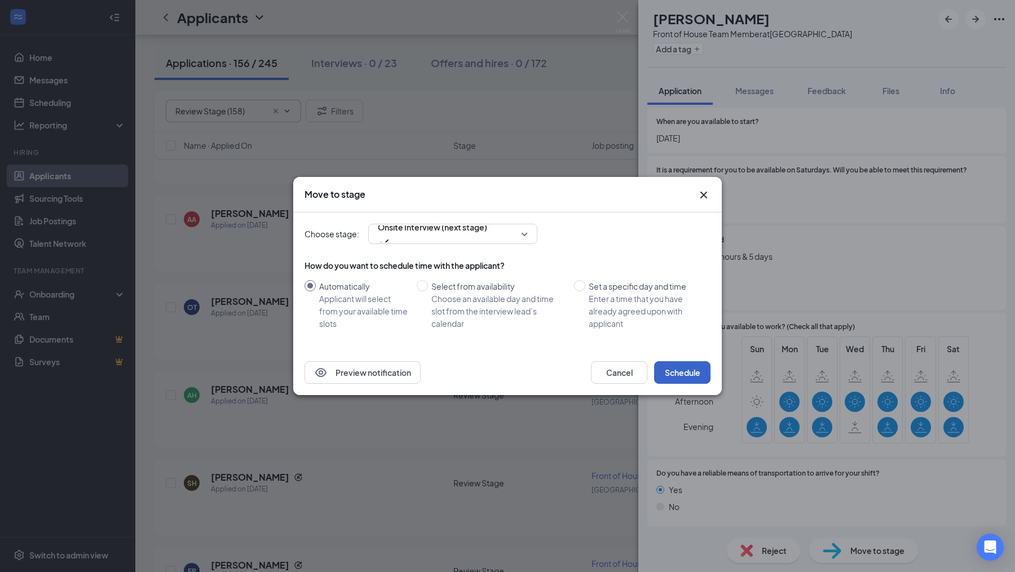
click at [690, 369] on button "Schedule" at bounding box center [682, 372] width 56 height 23
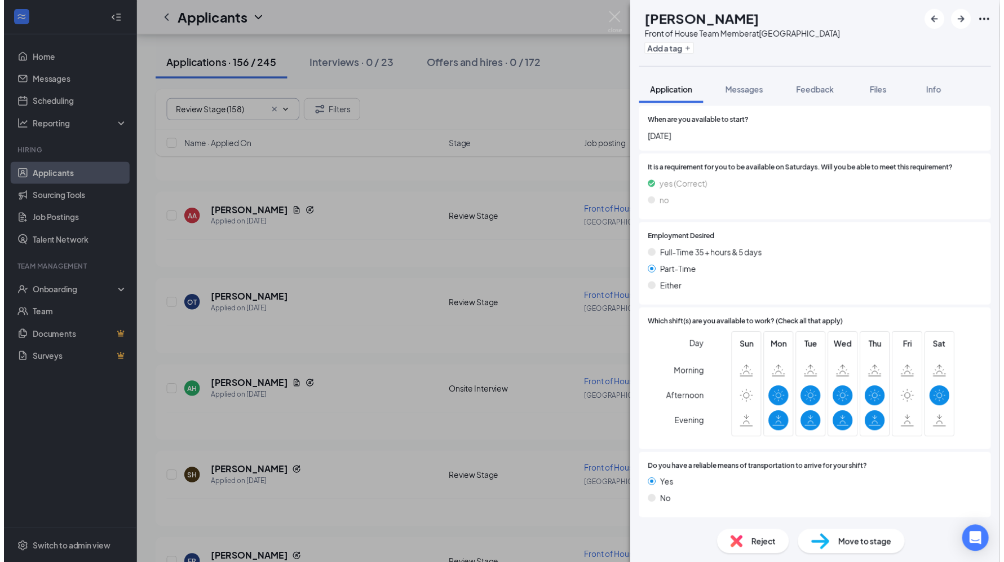
scroll to position [368, 0]
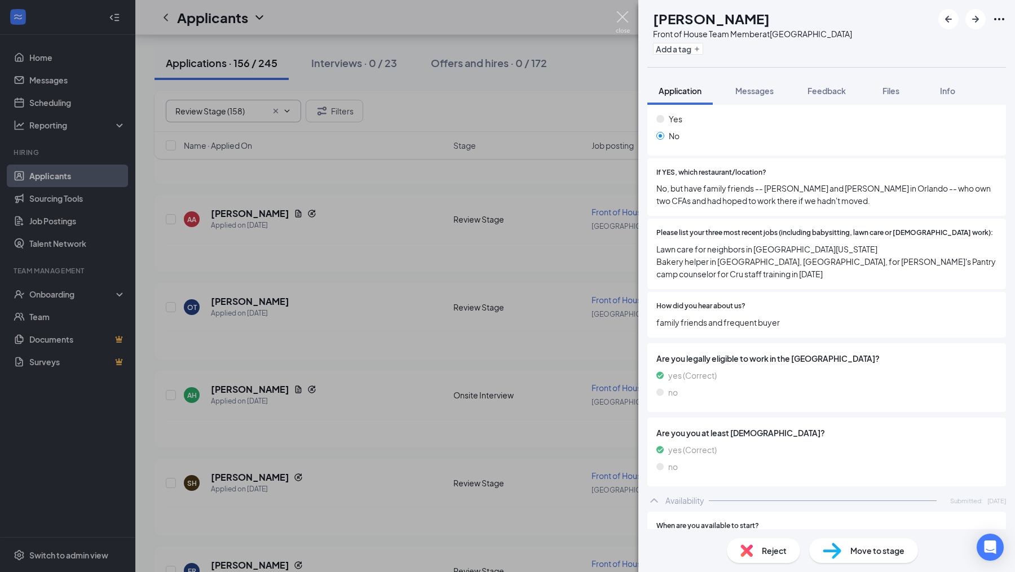
click at [620, 14] on img at bounding box center [623, 22] width 14 height 22
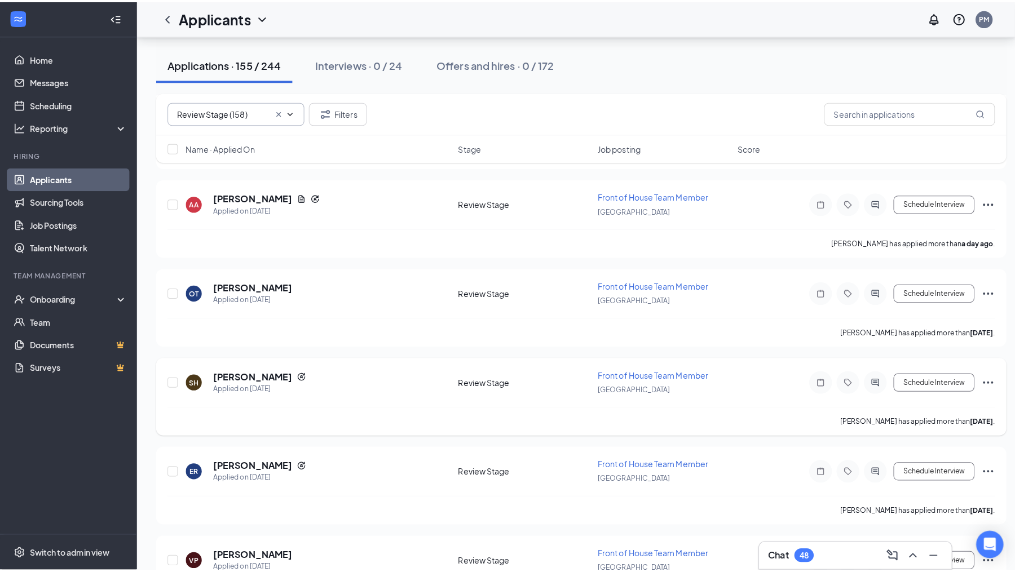
scroll to position [142, 0]
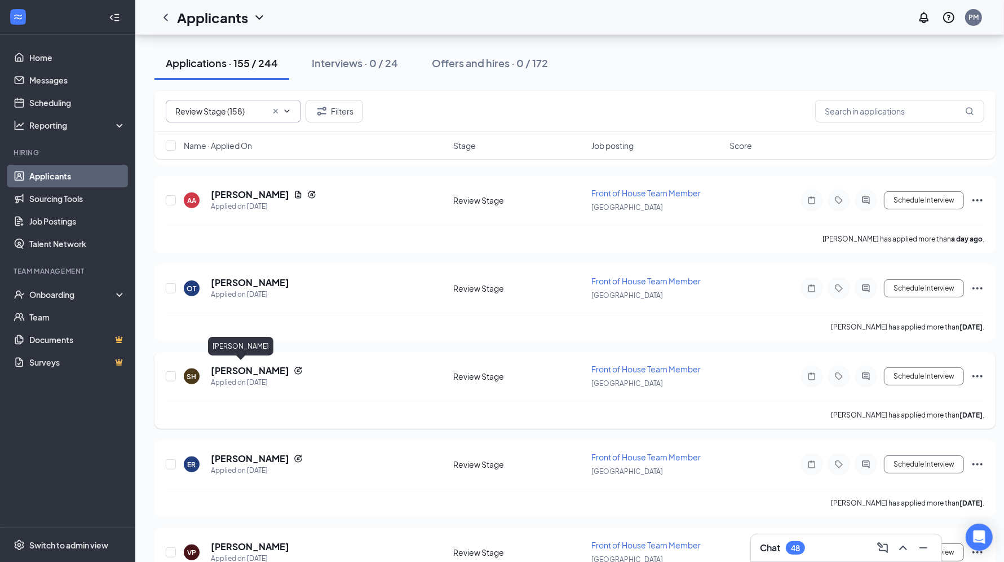
click at [253, 369] on h5 "[PERSON_NAME]" at bounding box center [250, 370] width 78 height 12
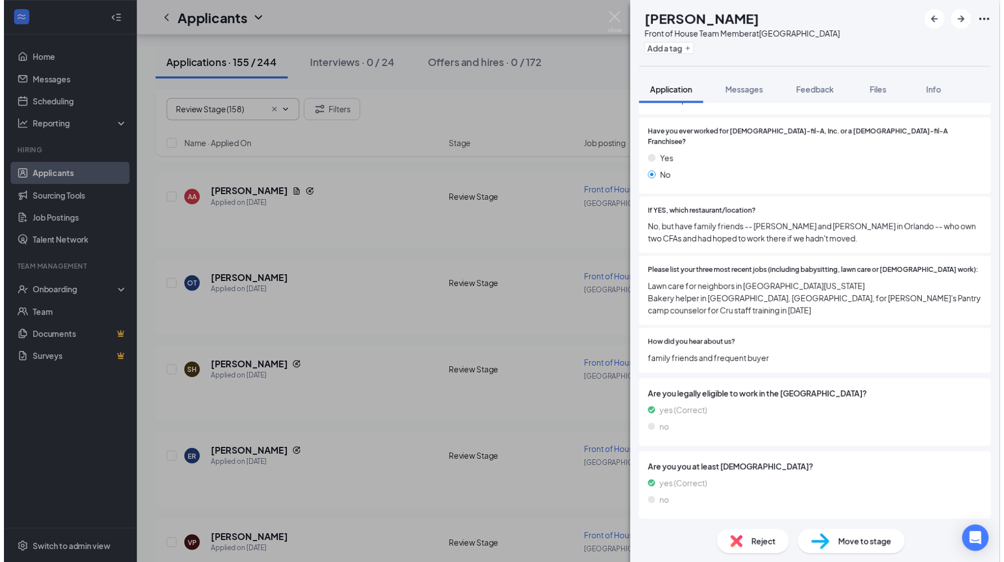
scroll to position [45, 0]
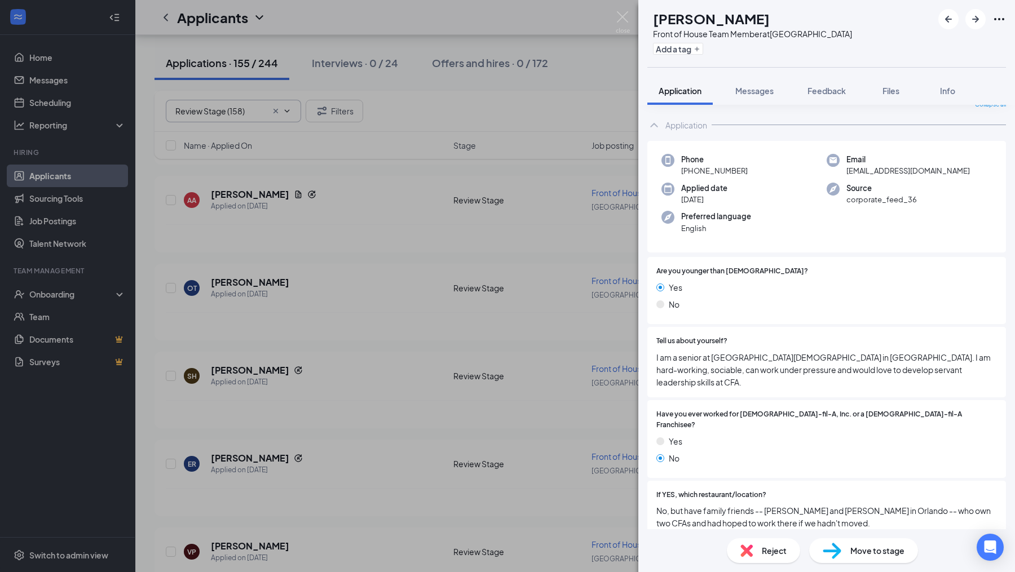
click at [613, 21] on div "SH [PERSON_NAME] Front of House Team Member at [GEOGRAPHIC_DATA] Add a tag Appl…" at bounding box center [507, 286] width 1015 height 572
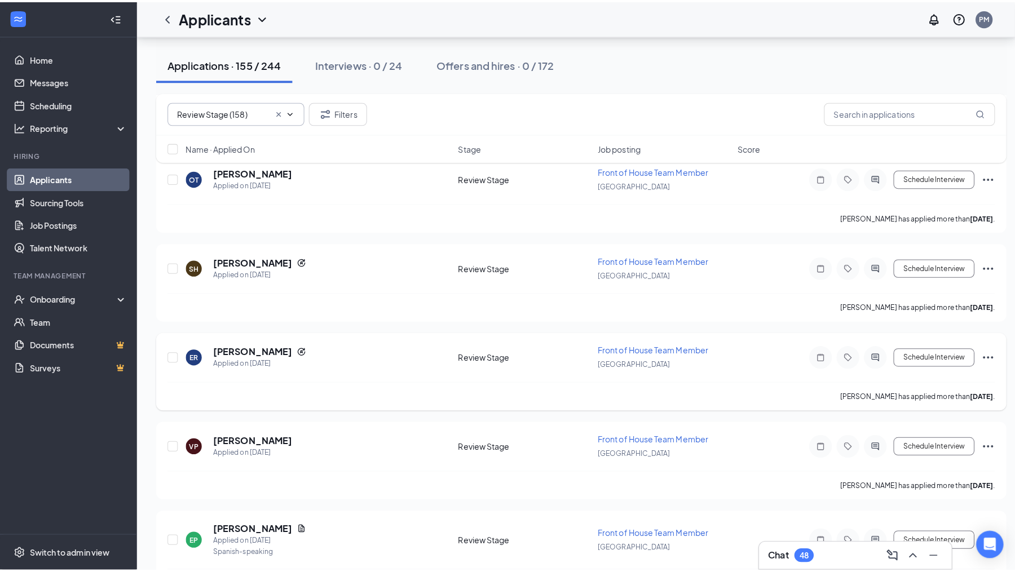
scroll to position [275, 0]
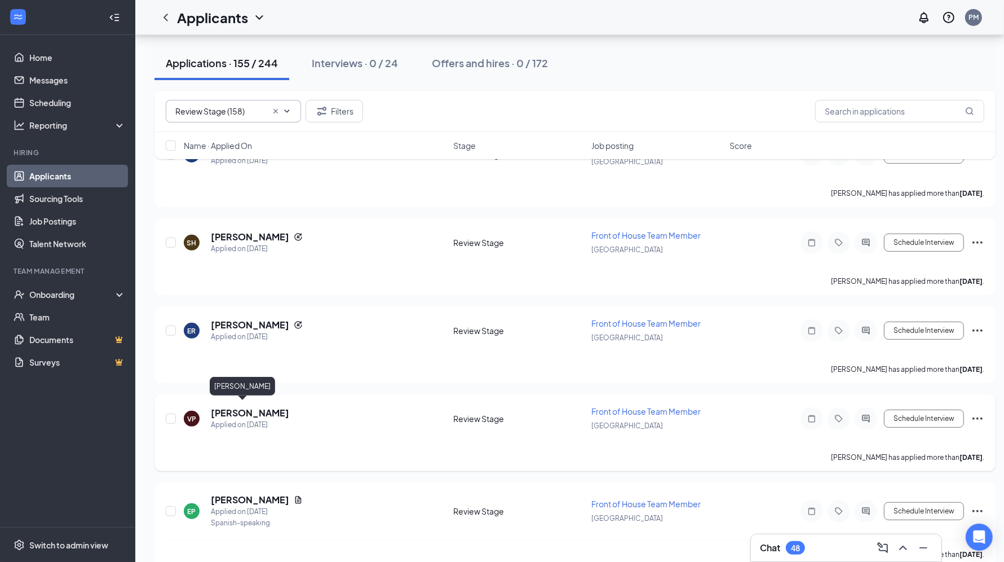
click at [267, 409] on h5 "[PERSON_NAME]" at bounding box center [250, 413] width 78 height 12
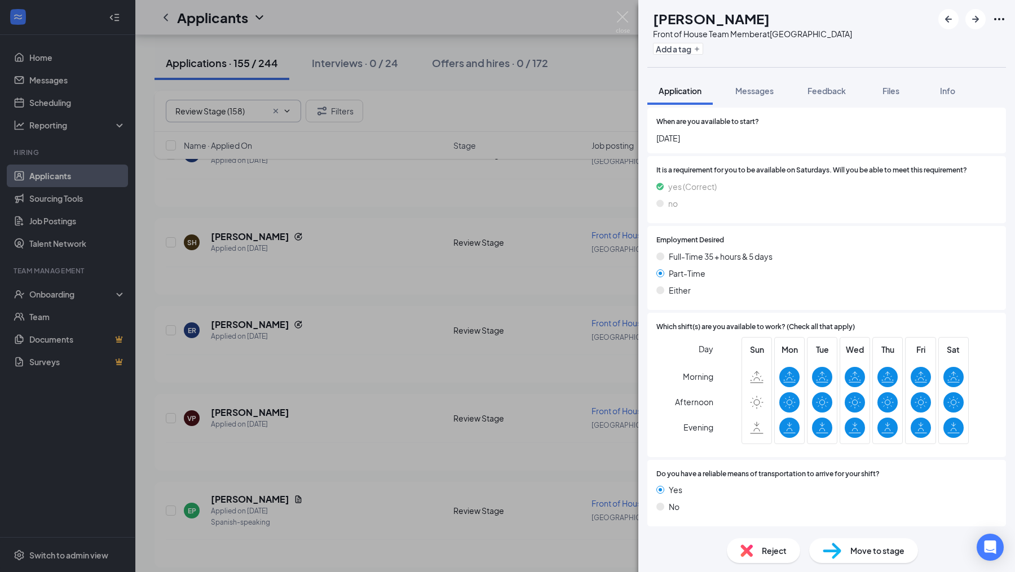
scroll to position [763, 0]
click at [858, 545] on span "Move to stage" at bounding box center [877, 551] width 54 height 12
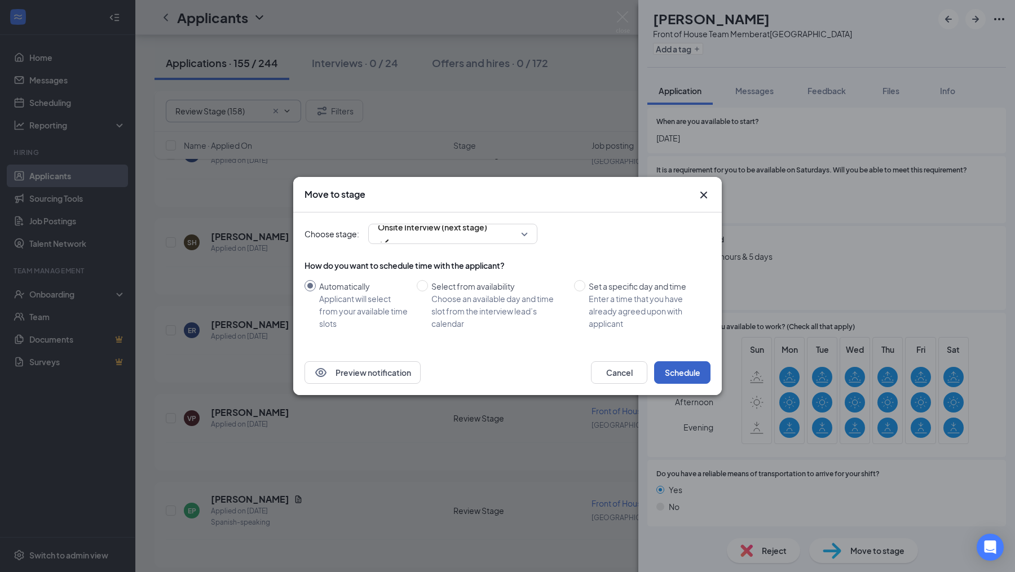
click at [679, 368] on button "Schedule" at bounding box center [682, 372] width 56 height 23
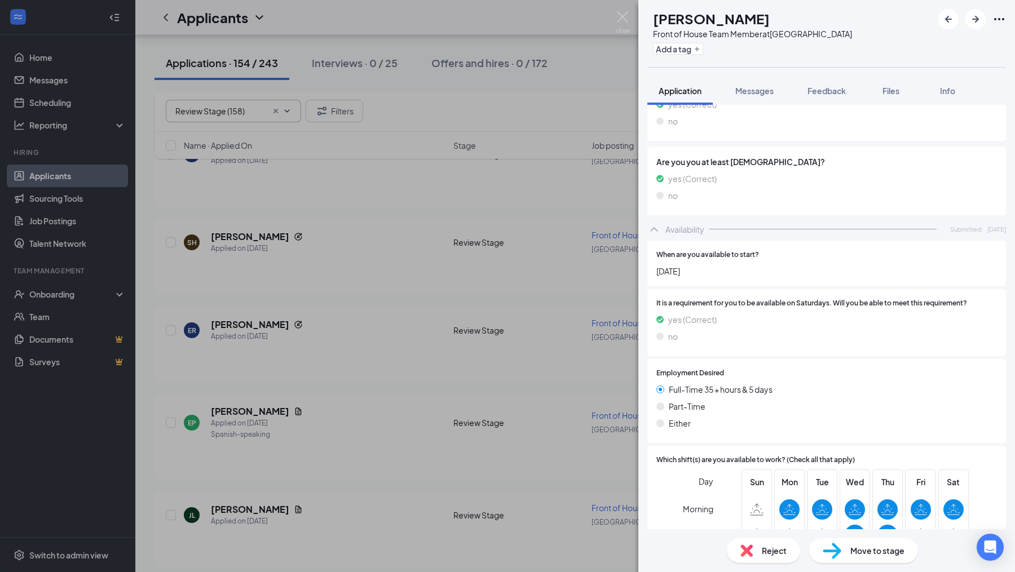
scroll to position [601, 0]
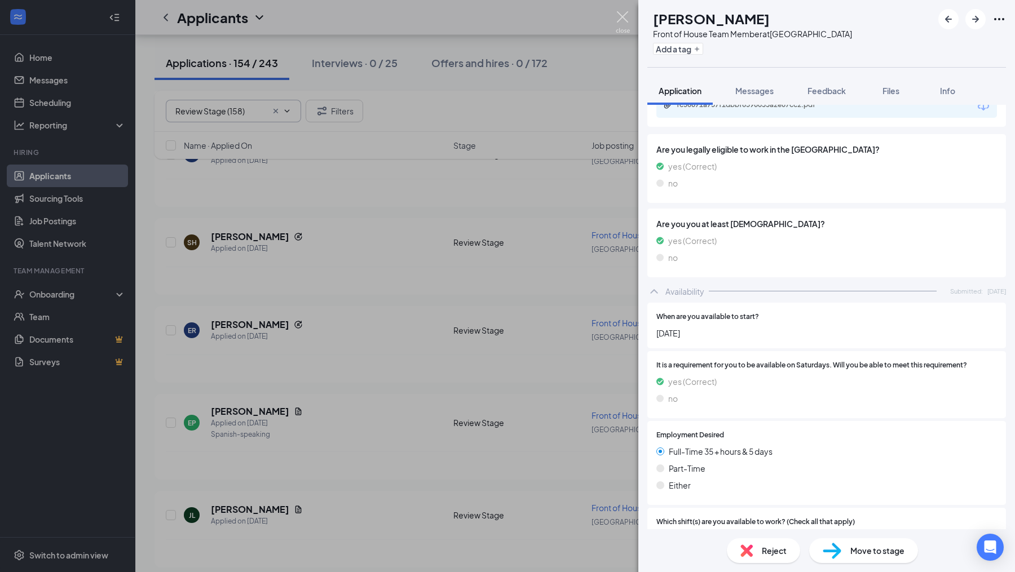
click at [621, 21] on img at bounding box center [623, 22] width 14 height 22
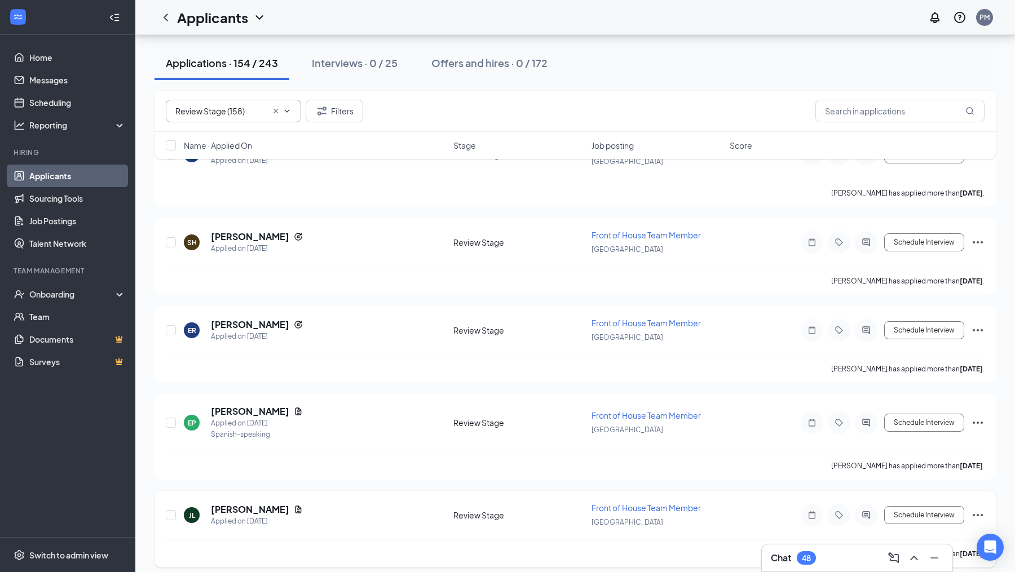
scroll to position [356, 0]
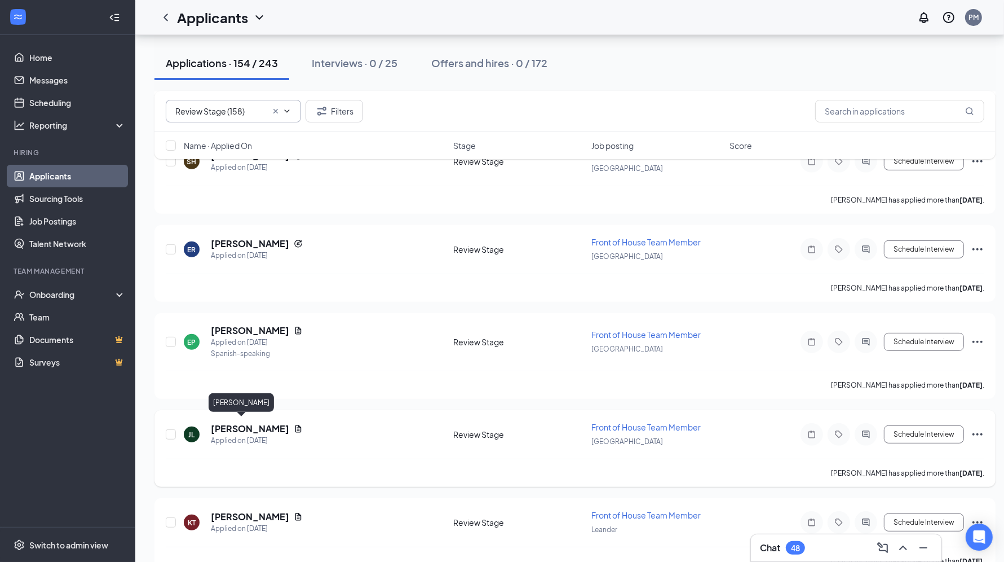
click at [257, 423] on h5 "[PERSON_NAME]" at bounding box center [250, 428] width 78 height 12
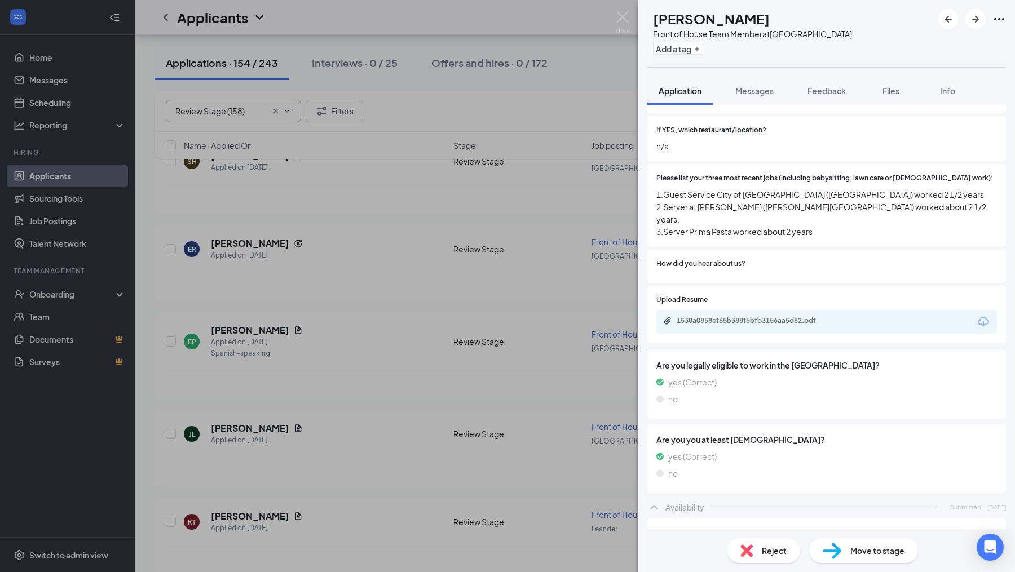
scroll to position [401, 0]
click at [785, 328] on div "1538a0858ef65b388f5bfb3156aa5d82.pdf" at bounding box center [756, 323] width 158 height 9
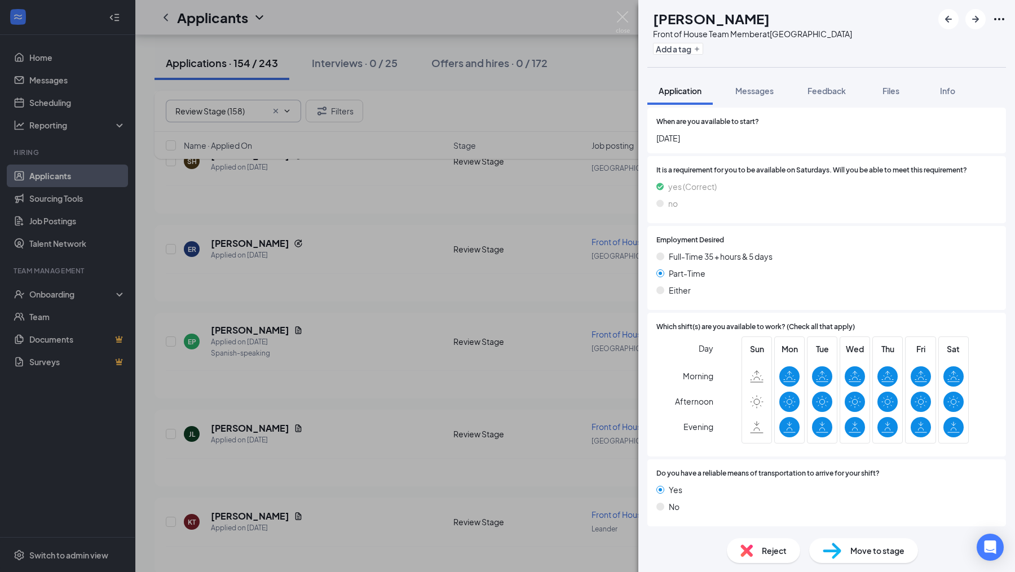
scroll to position [889, 0]
click at [866, 546] on span "Move to stage" at bounding box center [877, 551] width 54 height 12
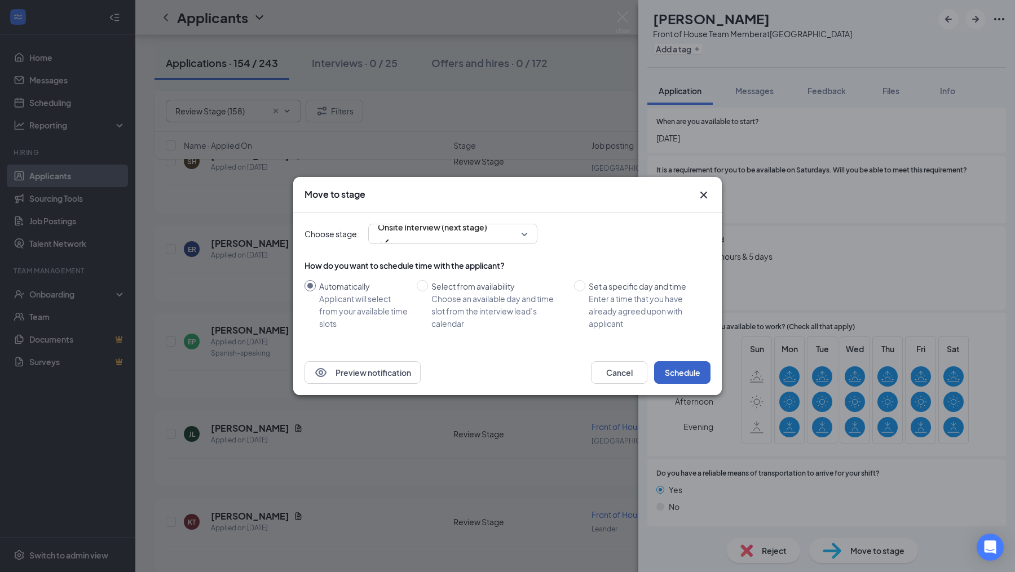
click at [688, 370] on button "Schedule" at bounding box center [682, 372] width 56 height 23
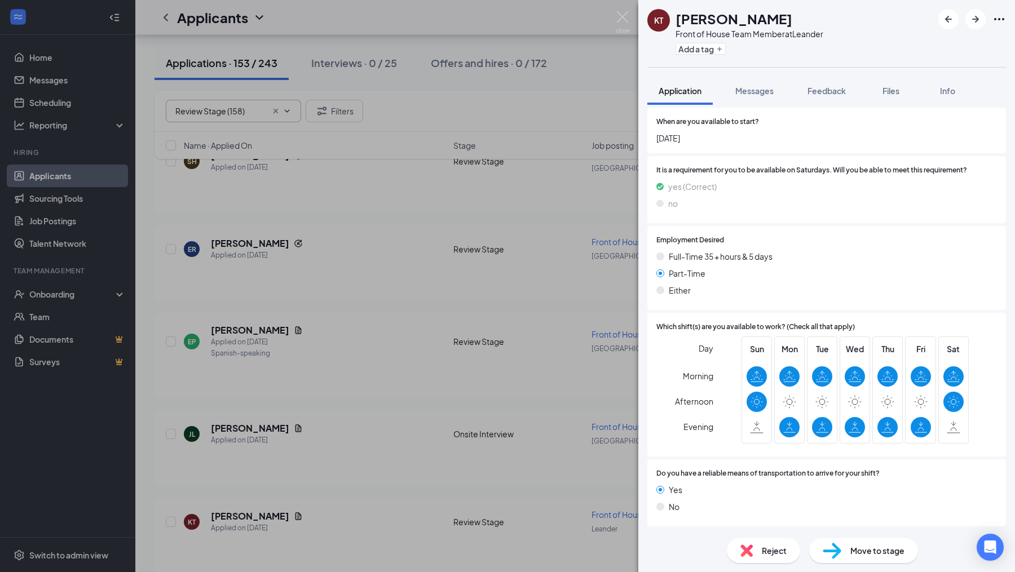
scroll to position [876, 0]
drag, startPoint x: 617, startPoint y: 15, endPoint x: 438, endPoint y: 330, distance: 362.4
click at [617, 16] on img at bounding box center [623, 22] width 14 height 22
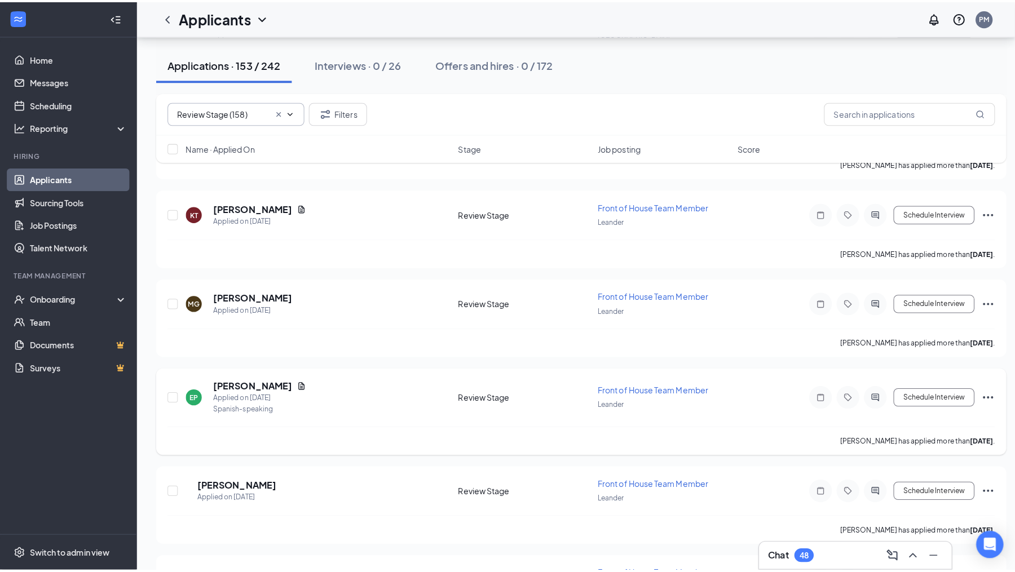
scroll to position [582, 0]
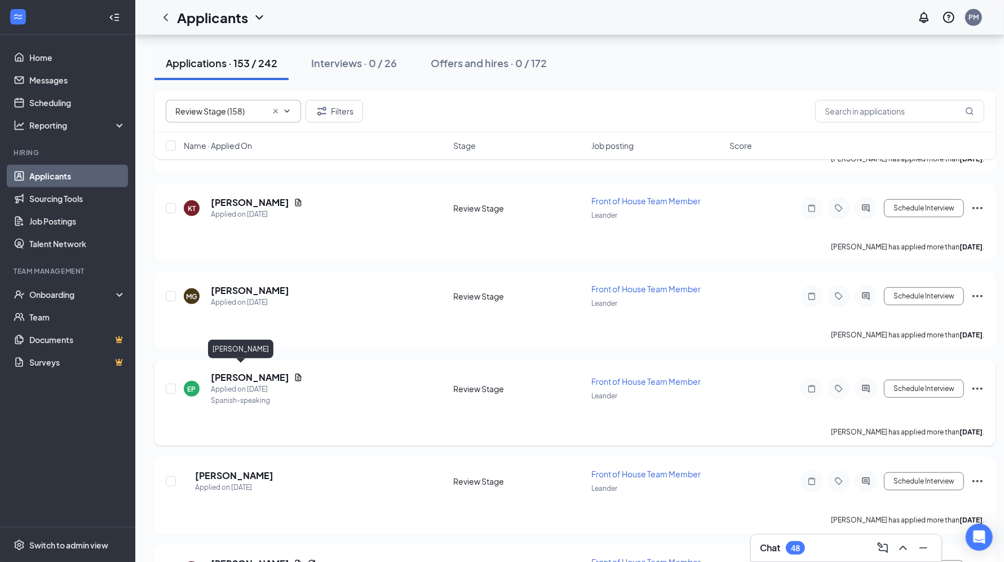
click at [243, 371] on h5 "[PERSON_NAME]" at bounding box center [250, 377] width 78 height 12
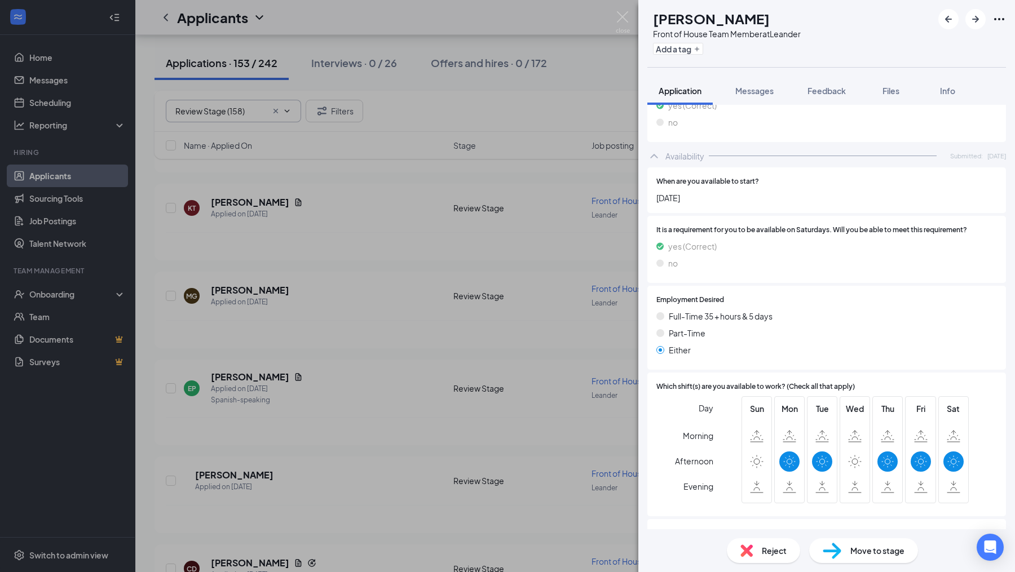
scroll to position [836, 0]
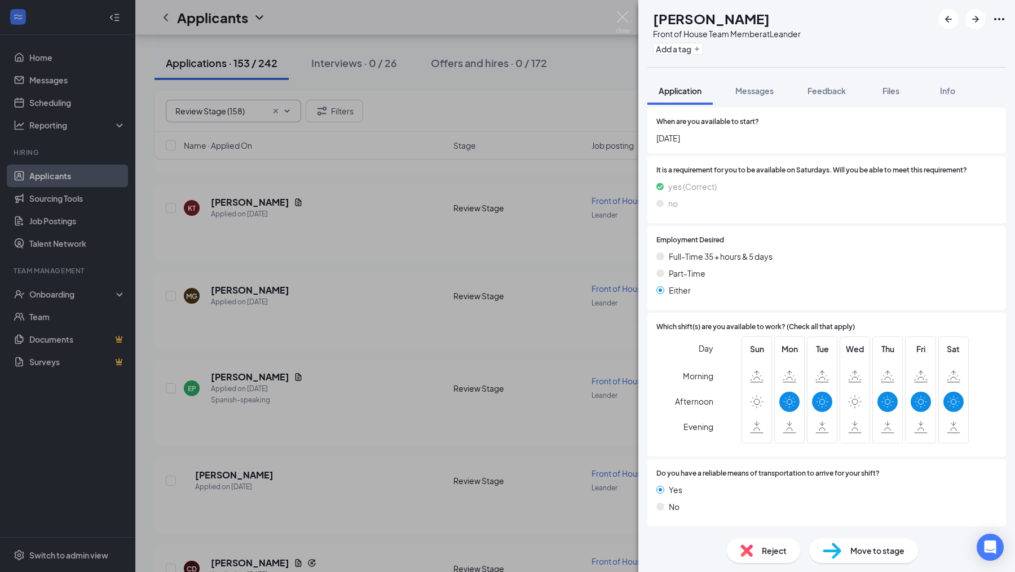
click at [765, 546] on span "Reject" at bounding box center [774, 551] width 25 height 12
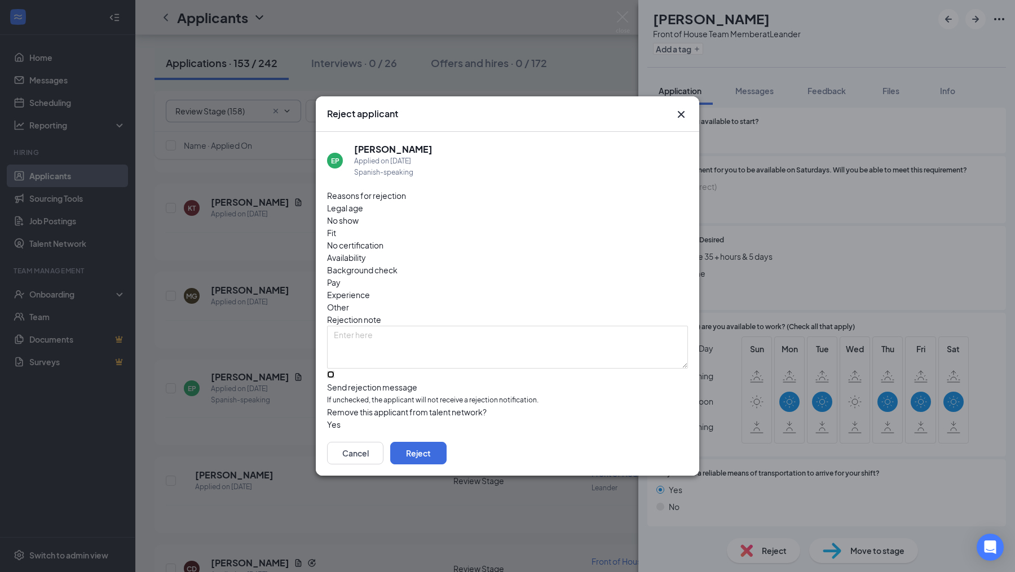
click at [334, 371] on input "Send rejection message If unchecked, the applicant will not receive a rejection…" at bounding box center [330, 374] width 7 height 7
checkbox input "true"
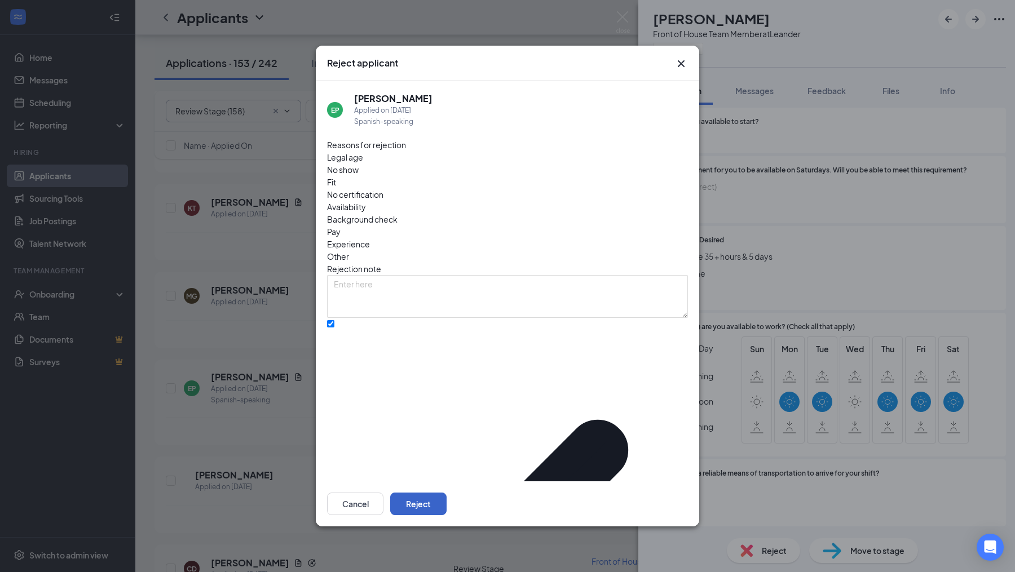
click at [447, 493] on button "Reject" at bounding box center [418, 504] width 56 height 23
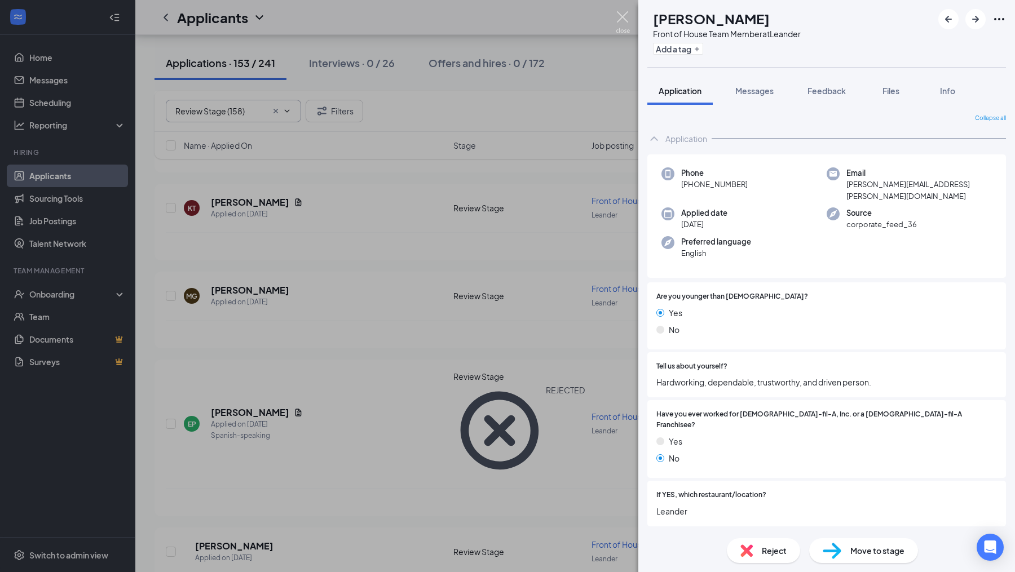
click at [623, 24] on img at bounding box center [623, 22] width 14 height 22
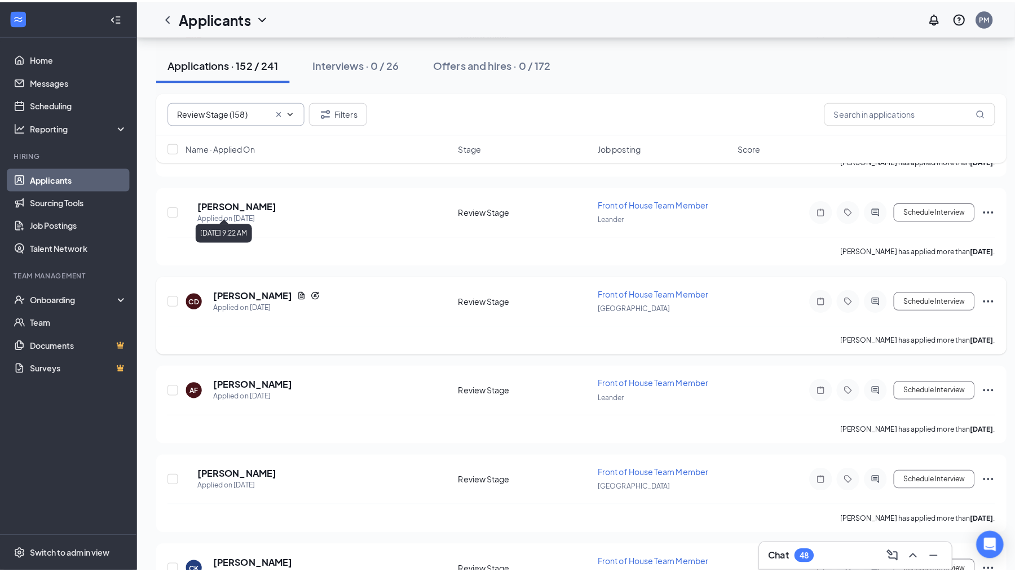
scroll to position [761, 0]
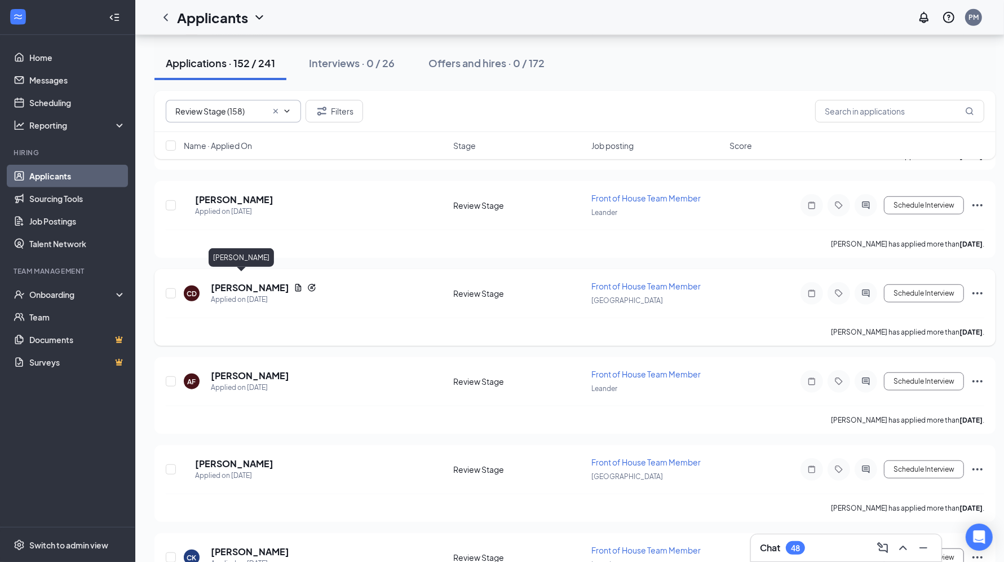
click at [242, 281] on h5 "[PERSON_NAME]" at bounding box center [250, 287] width 78 height 12
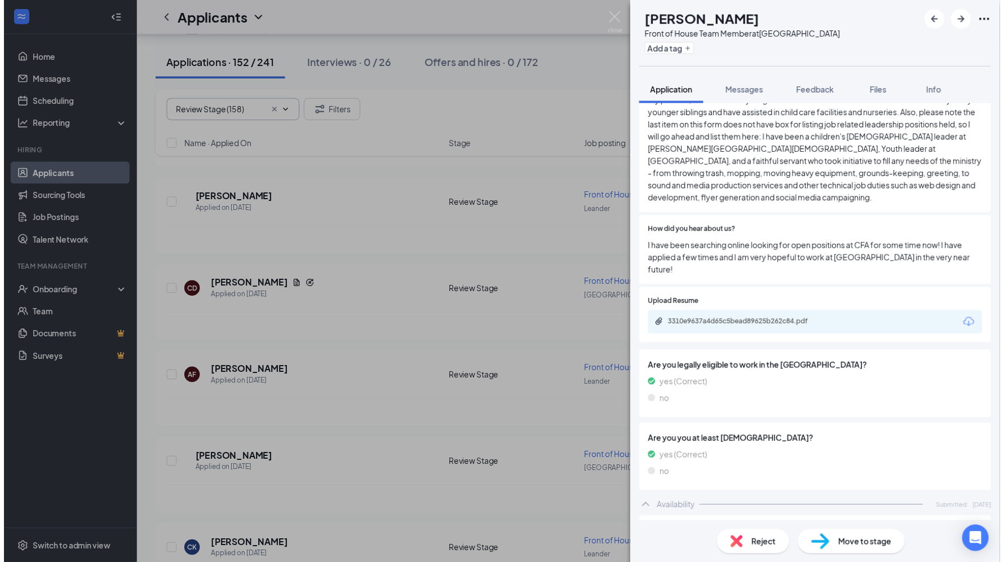
scroll to position [506, 0]
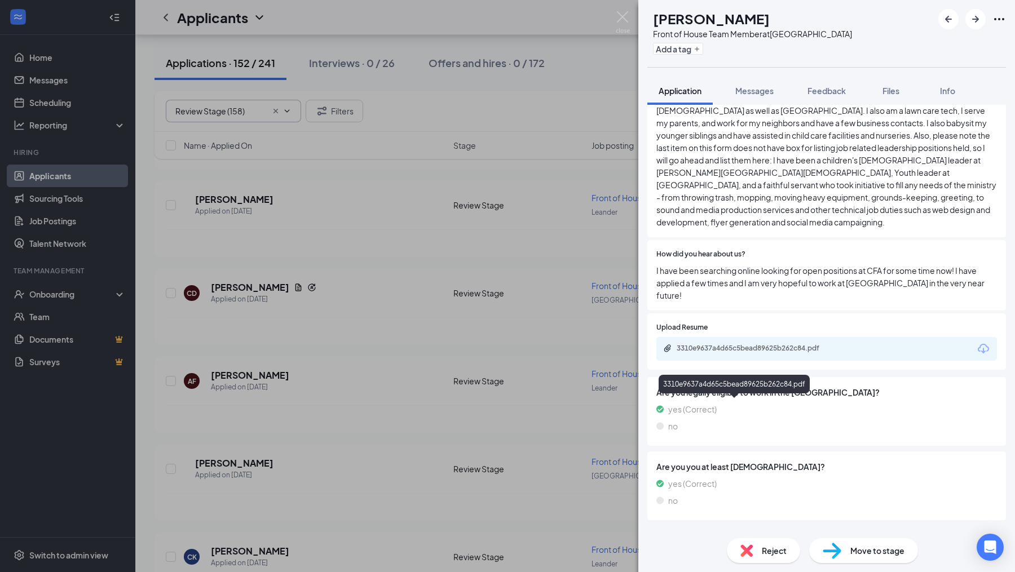
click at [773, 353] on div "3310e9637a4d65c5bead89625b262c84.pdf" at bounding box center [756, 348] width 158 height 9
click at [624, 22] on img at bounding box center [623, 22] width 14 height 22
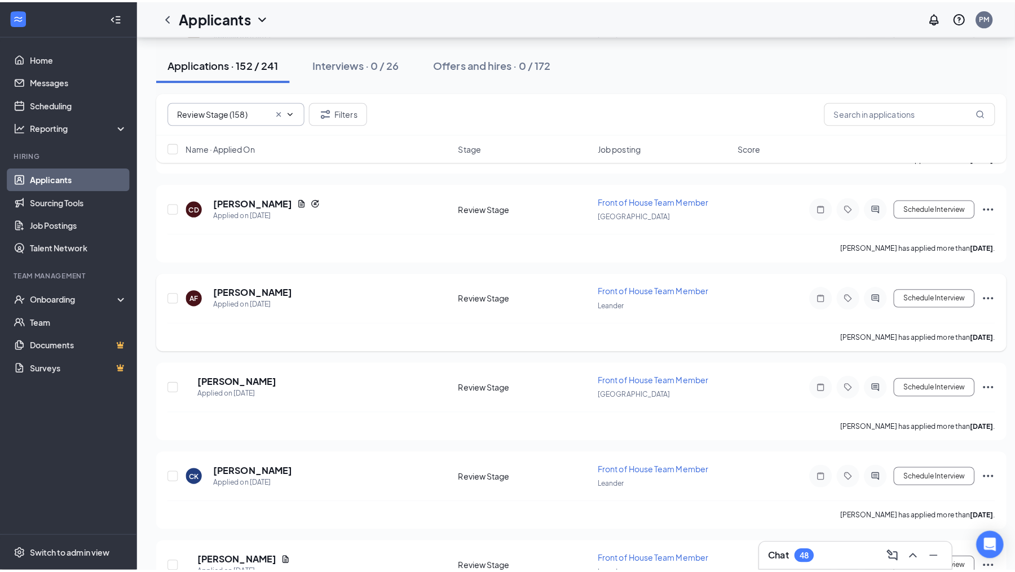
scroll to position [850, 0]
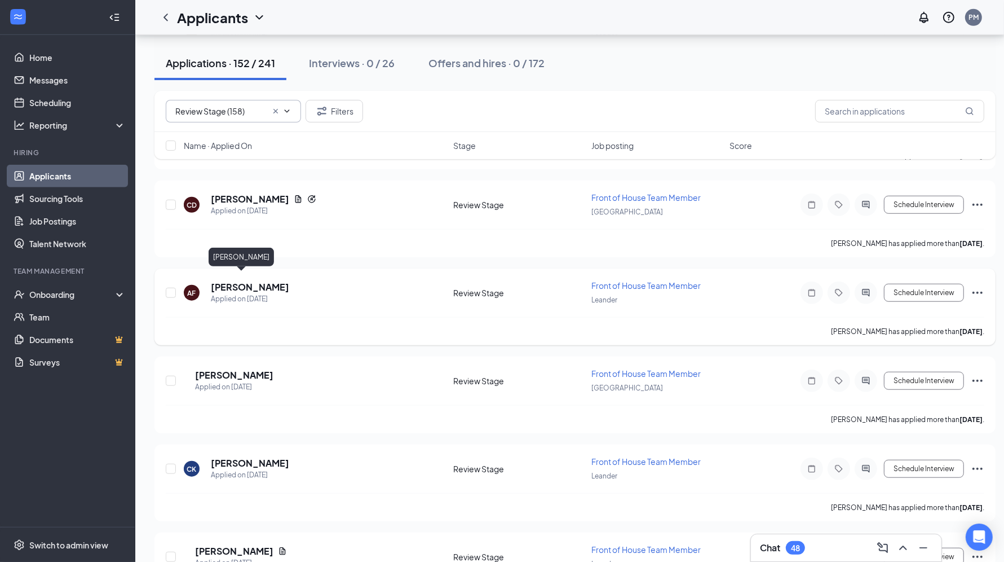
click at [244, 281] on h5 "[PERSON_NAME]" at bounding box center [250, 287] width 78 height 12
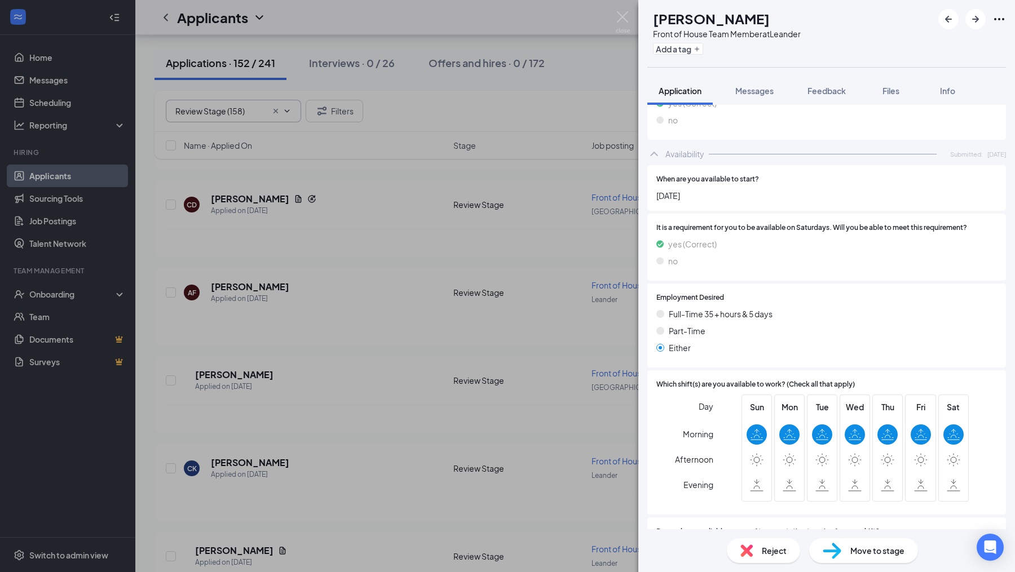
scroll to position [536, 0]
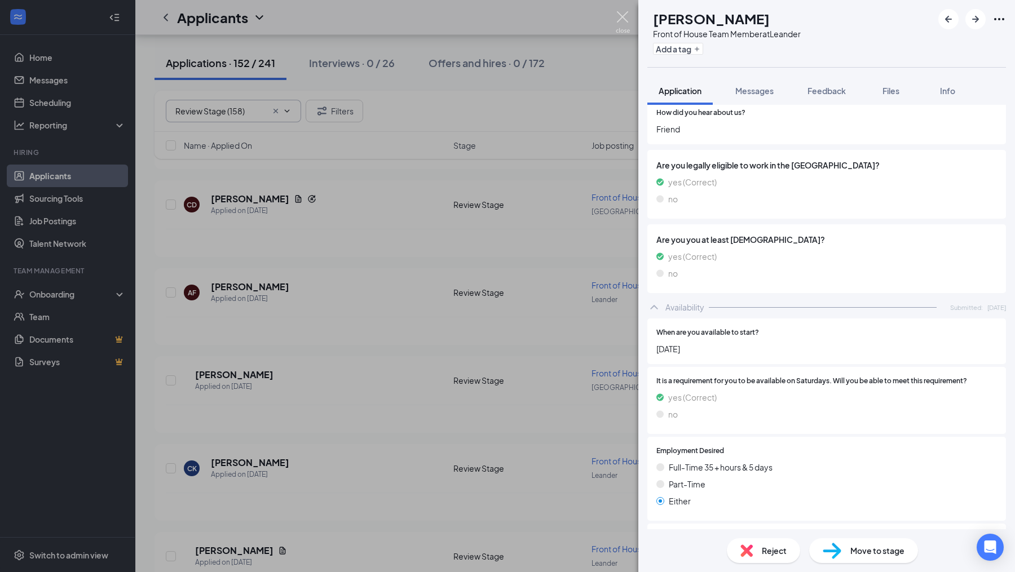
click at [621, 21] on img at bounding box center [623, 22] width 14 height 22
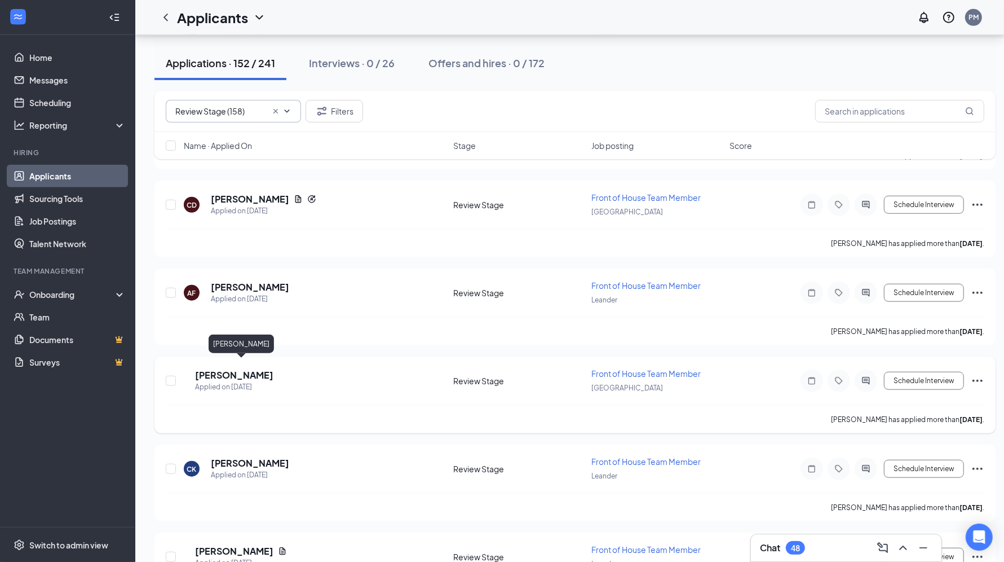
click at [253, 369] on h5 "[PERSON_NAME]" at bounding box center [234, 375] width 78 height 12
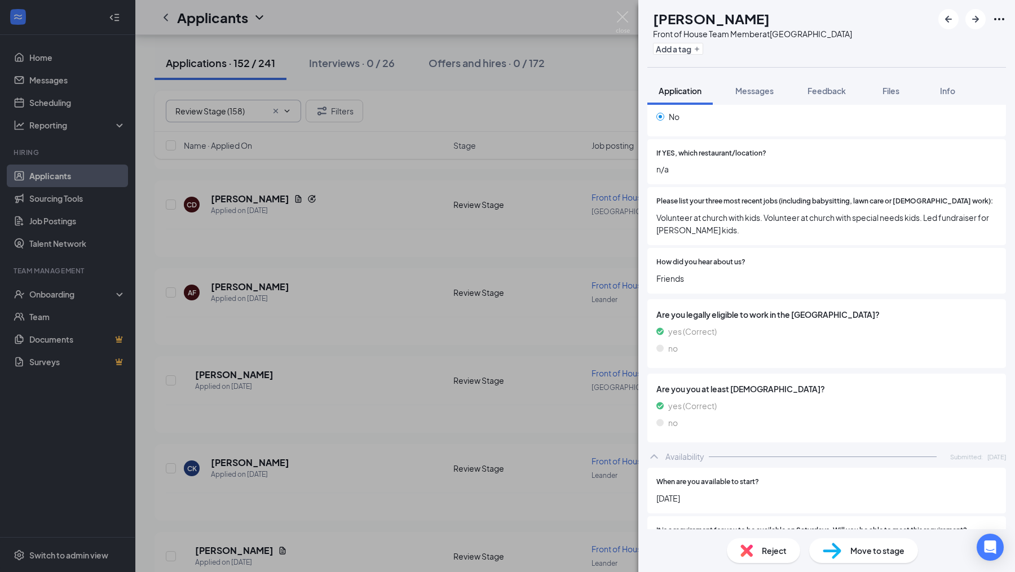
scroll to position [226, 0]
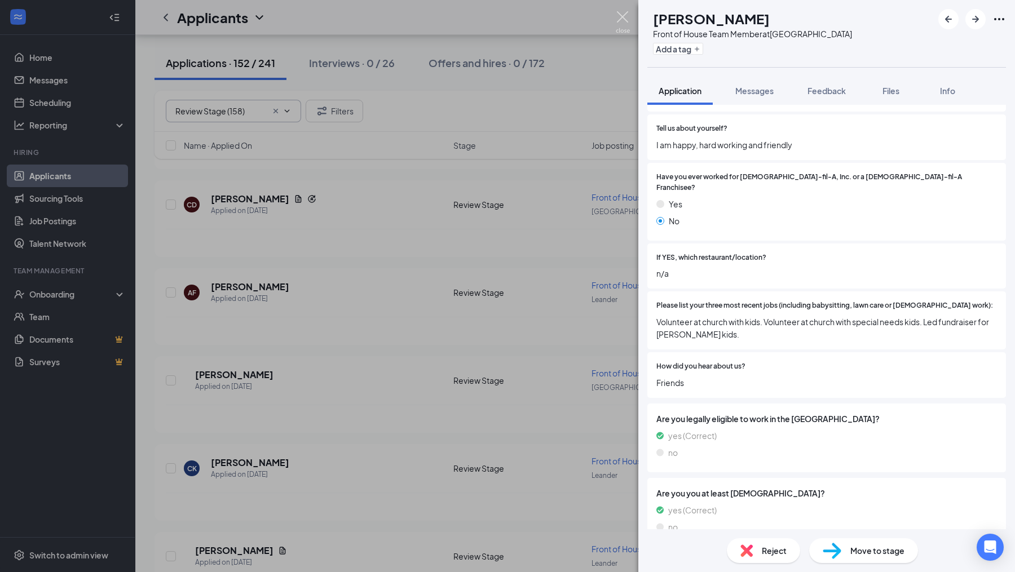
click at [627, 15] on img at bounding box center [623, 22] width 14 height 22
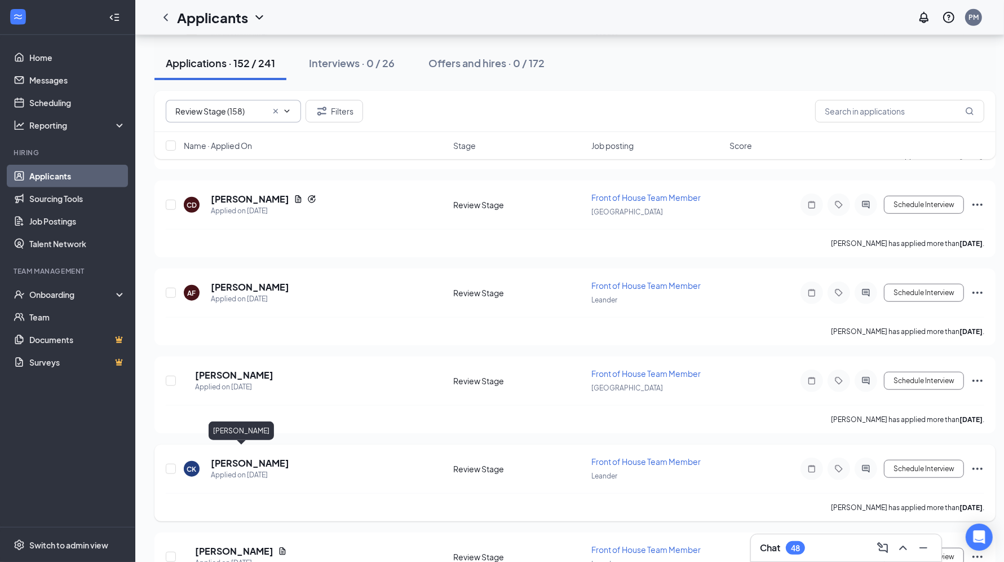
click at [270, 457] on h5 "[PERSON_NAME]" at bounding box center [250, 463] width 78 height 12
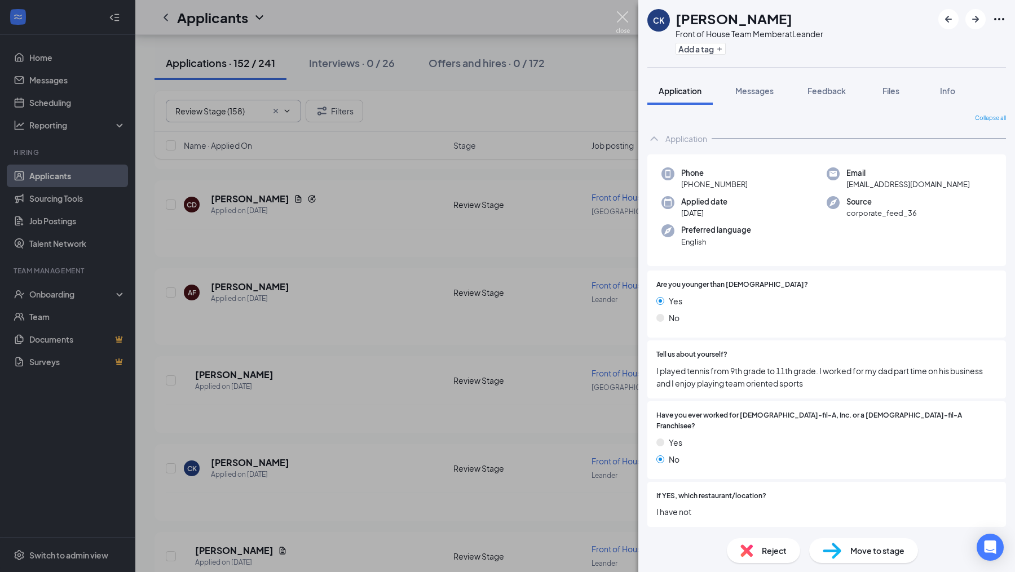
click at [620, 19] on img at bounding box center [623, 22] width 14 height 22
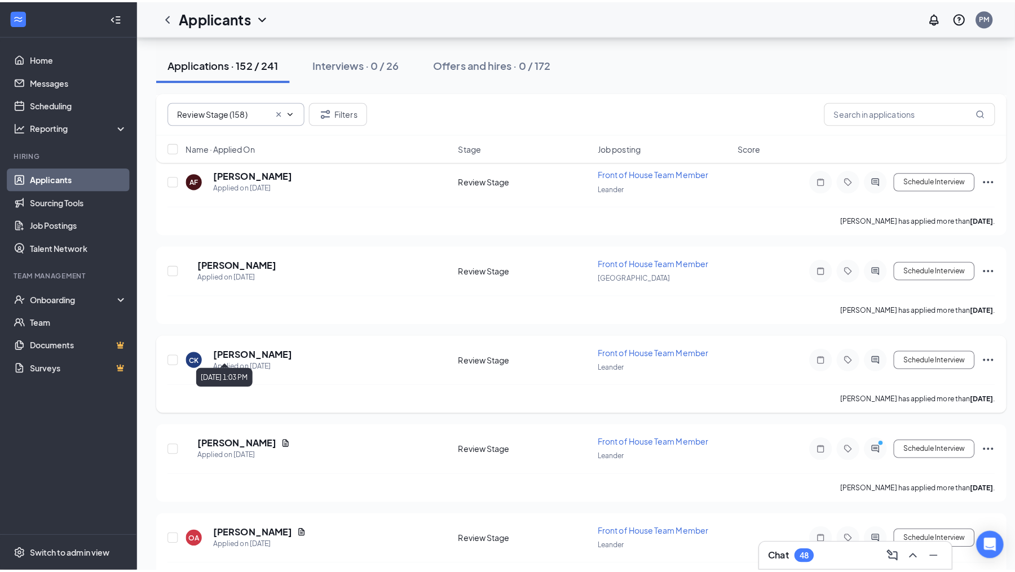
scroll to position [965, 0]
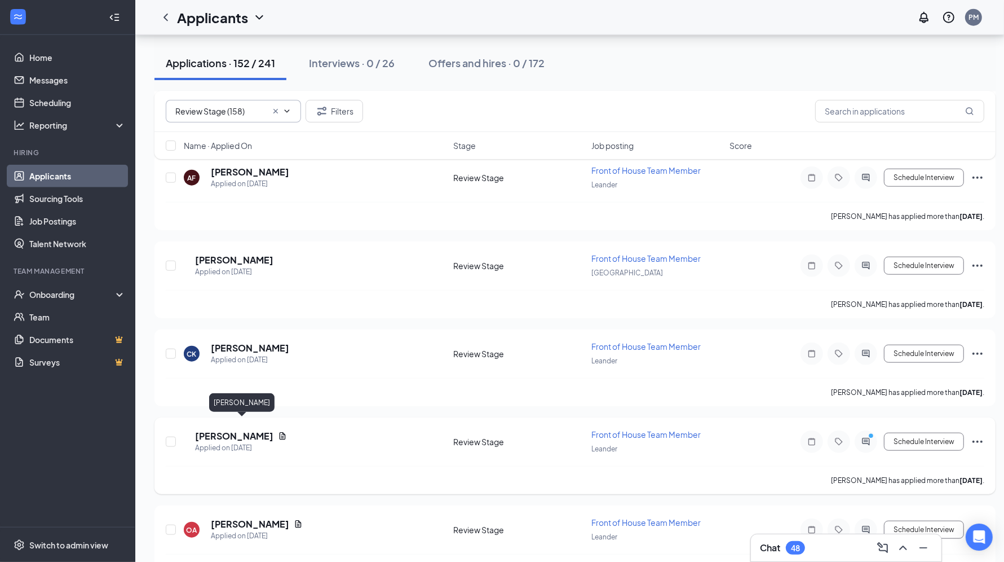
click at [250, 430] on h5 "[PERSON_NAME]" at bounding box center [234, 436] width 78 height 12
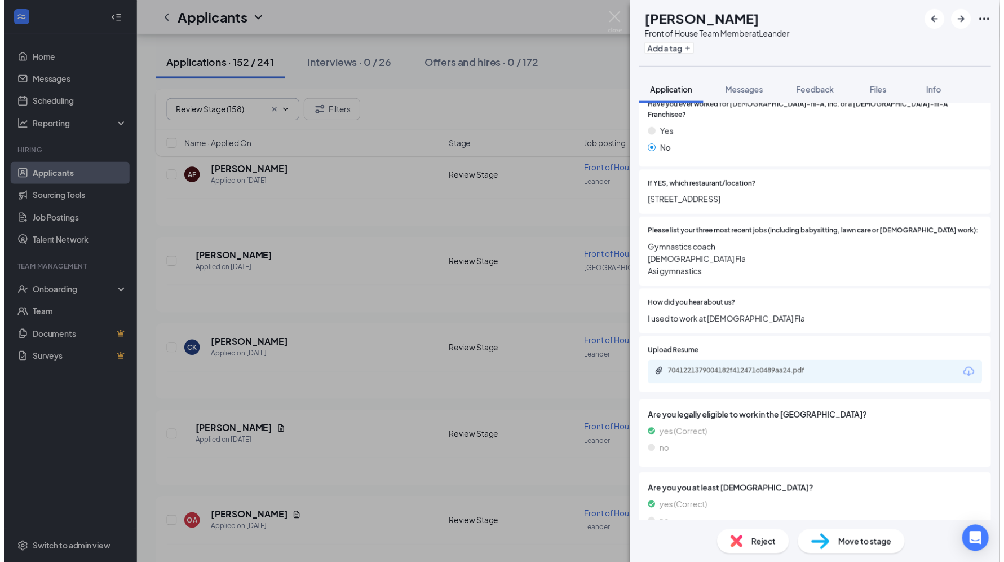
scroll to position [304, 0]
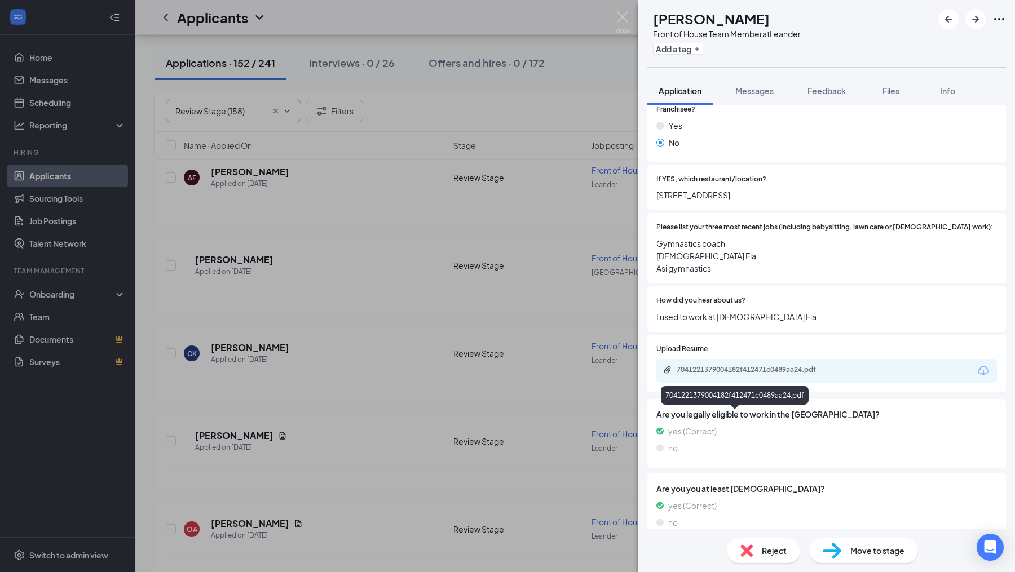
click at [788, 374] on div "7041221379004182f412471c0489aa24.pdf" at bounding box center [756, 369] width 158 height 9
click at [622, 19] on img at bounding box center [623, 22] width 14 height 22
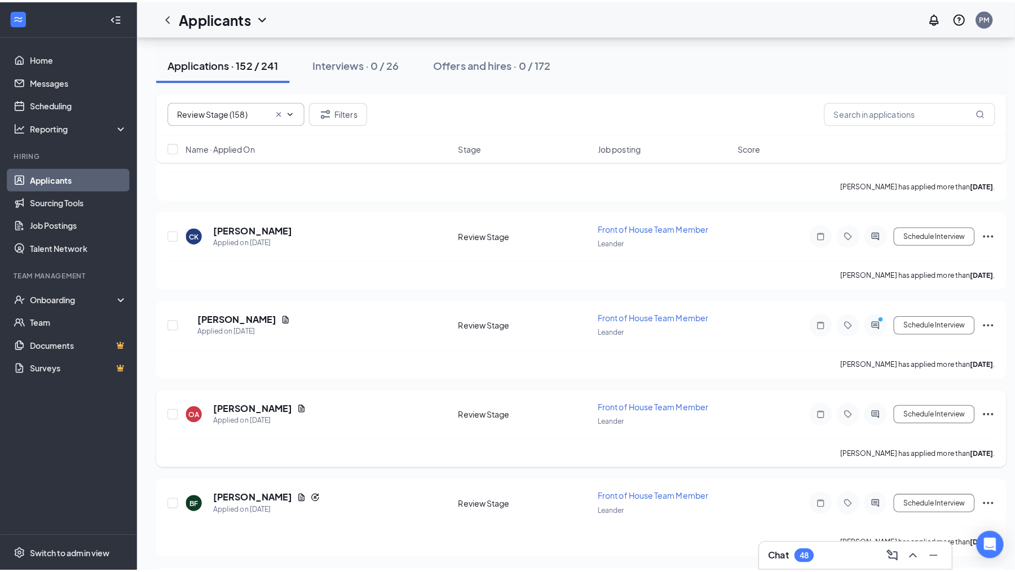
scroll to position [1098, 0]
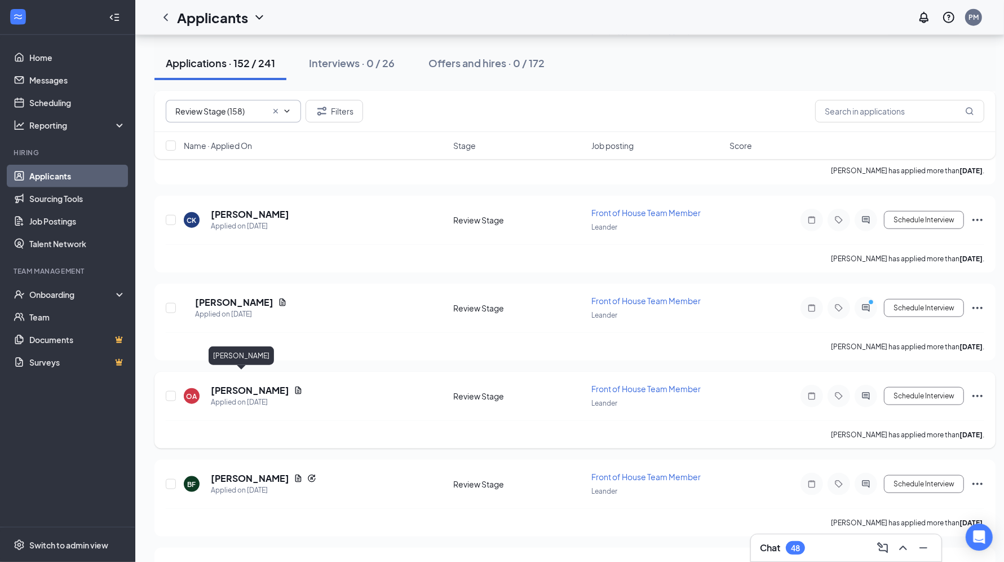
click at [257, 384] on h5 "[PERSON_NAME]" at bounding box center [250, 390] width 78 height 12
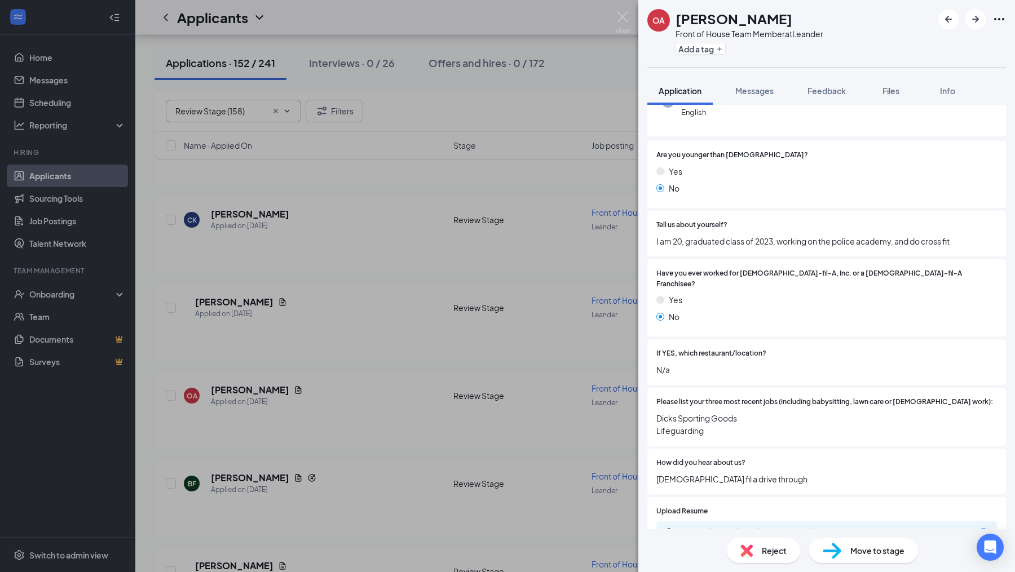
scroll to position [60, 0]
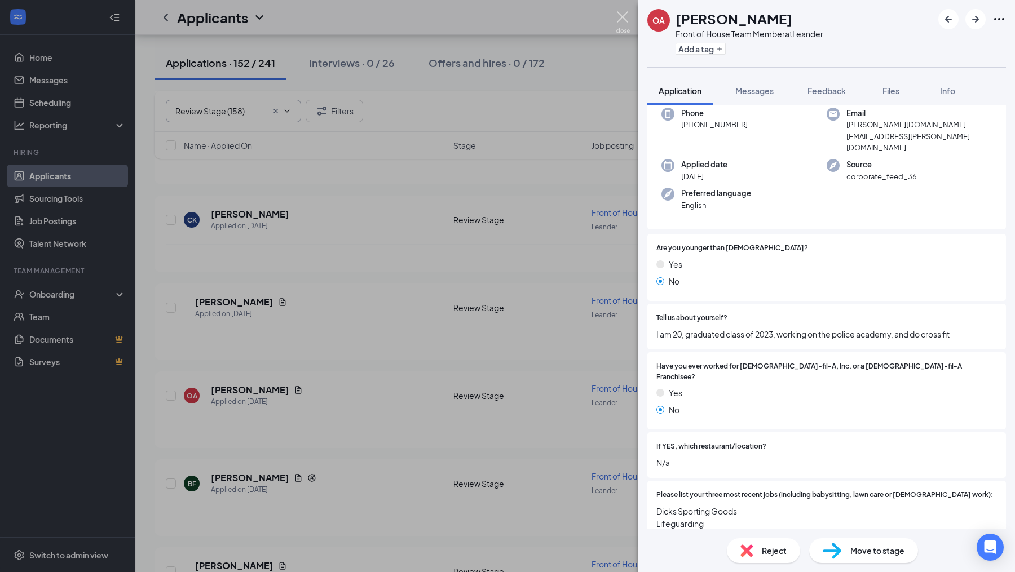
click at [626, 20] on img at bounding box center [623, 22] width 14 height 22
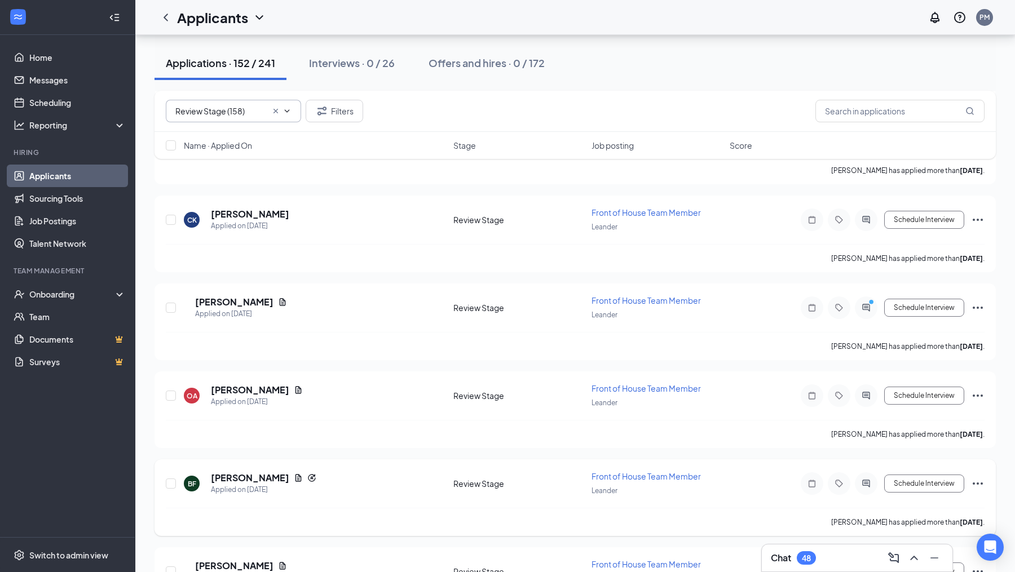
scroll to position [1119, 0]
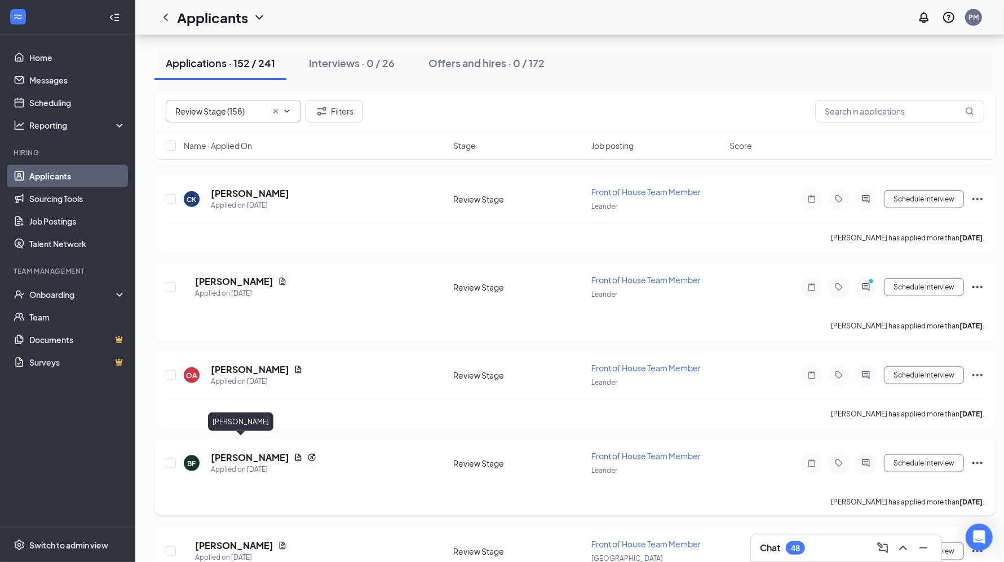
click at [242, 451] on h5 "[PERSON_NAME]" at bounding box center [250, 457] width 78 height 12
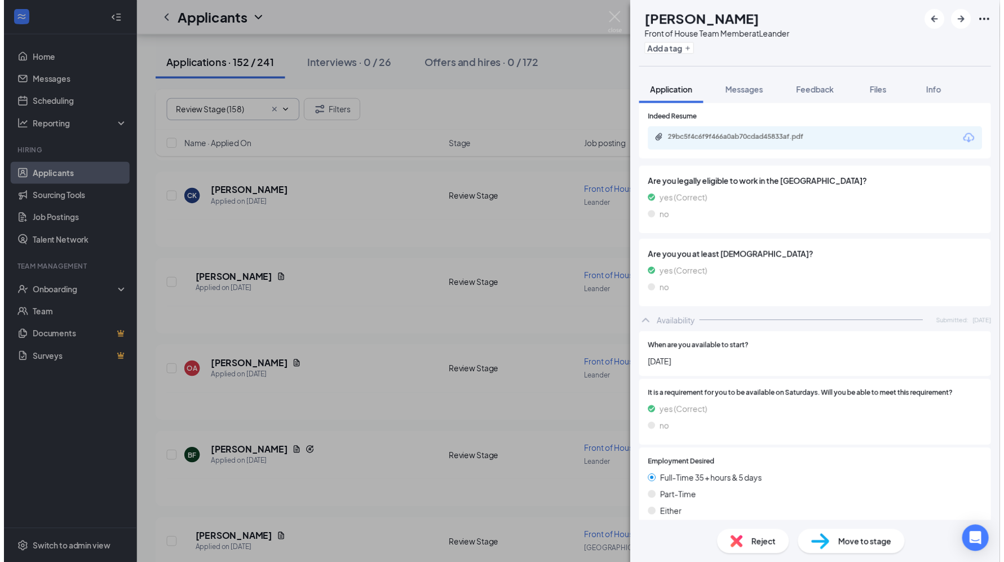
scroll to position [467, 0]
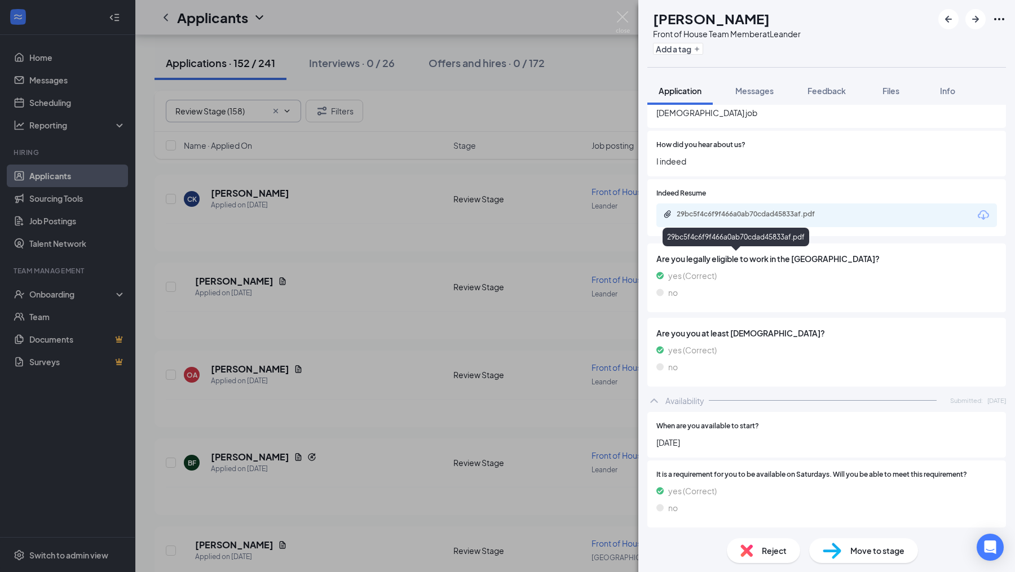
click at [776, 219] on div "29bc5f4c6f9f466a0ab70cdad45833af.pdf" at bounding box center [756, 214] width 158 height 9
click at [617, 15] on img at bounding box center [623, 22] width 14 height 22
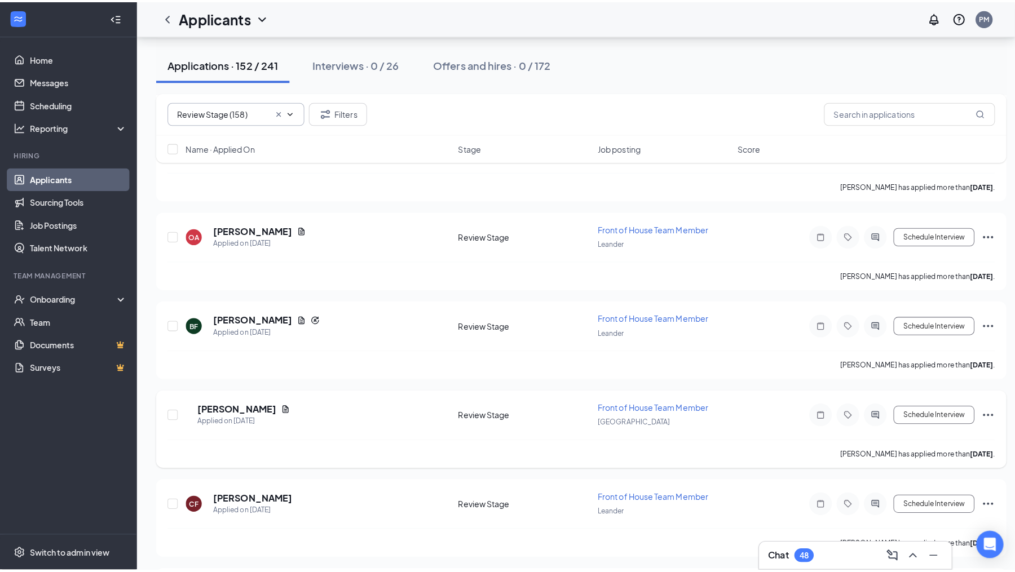
scroll to position [1265, 0]
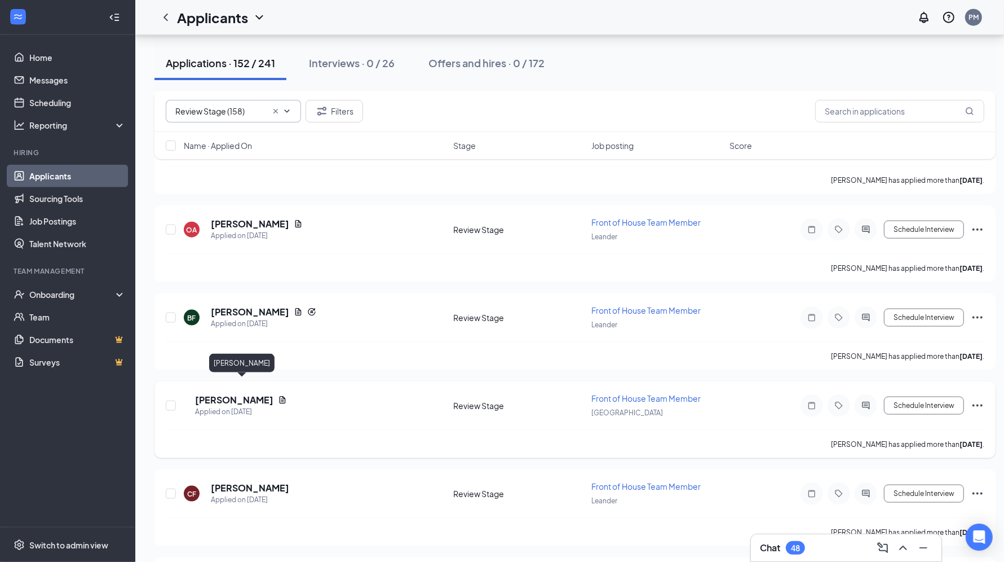
click at [263, 394] on h5 "[PERSON_NAME]" at bounding box center [234, 400] width 78 height 12
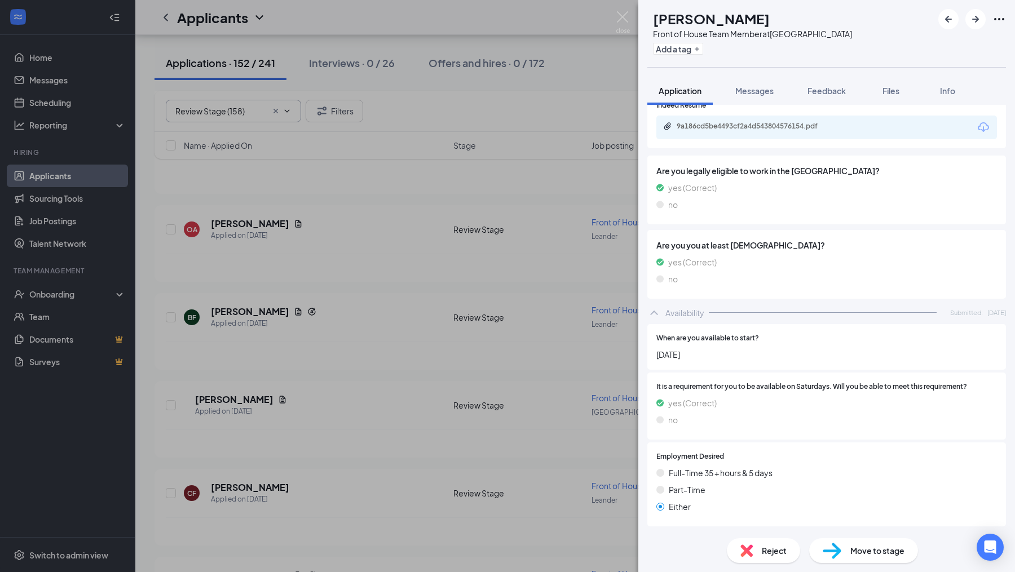
scroll to position [456, 0]
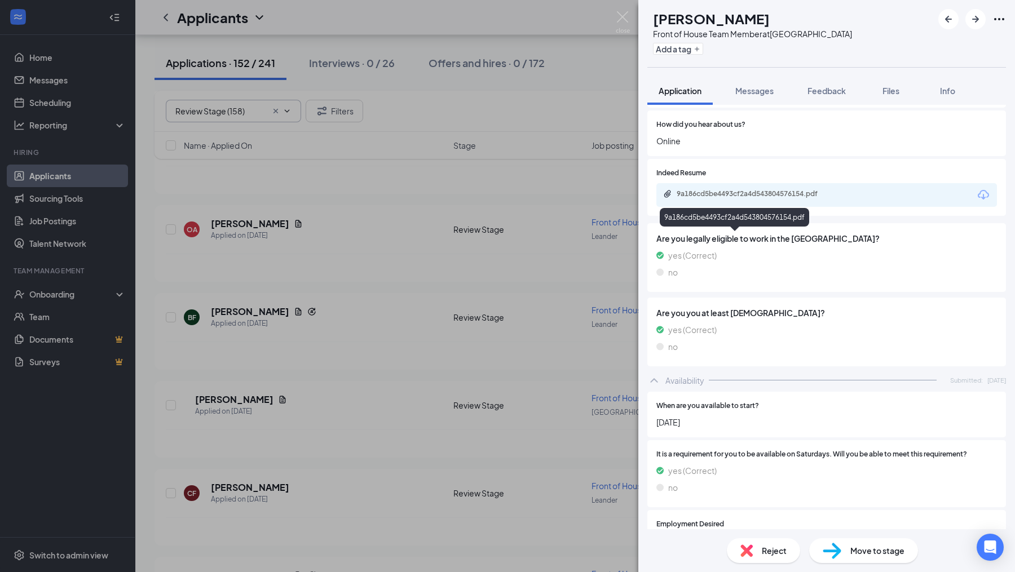
click at [783, 198] on div "9a186cd5be4493cf2a4d543804576154.pdf" at bounding box center [756, 193] width 158 height 9
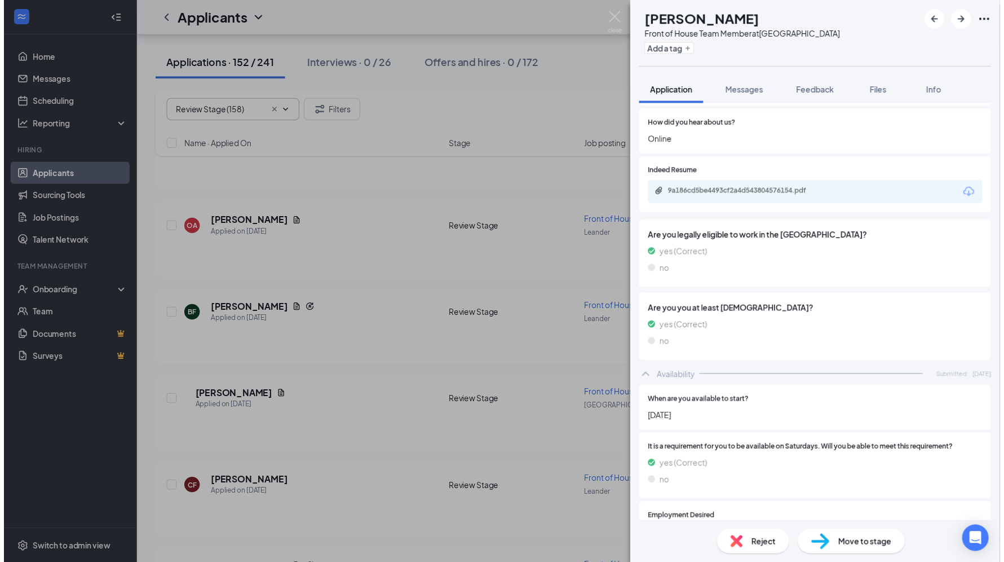
scroll to position [458, 0]
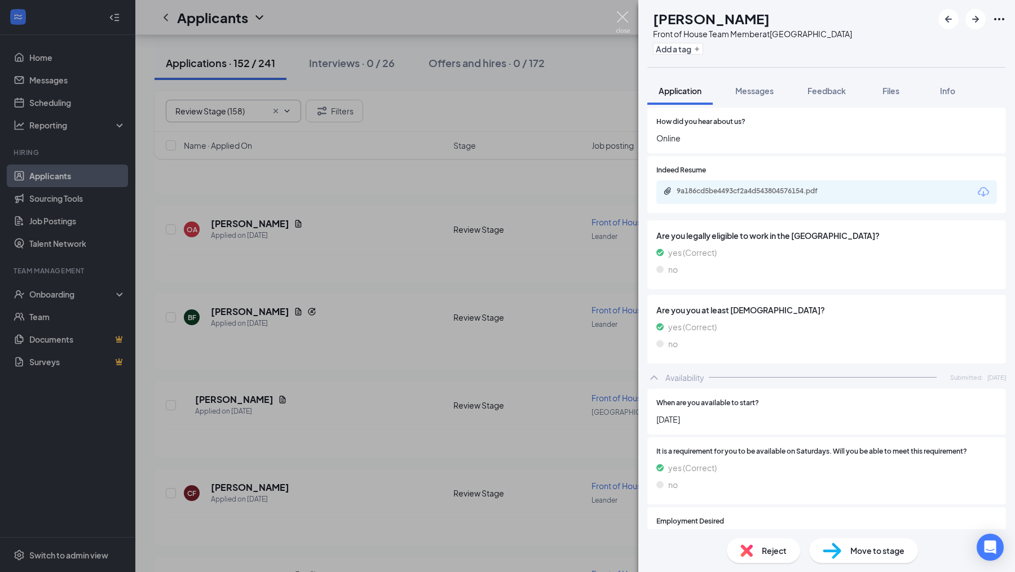
click at [617, 18] on img at bounding box center [623, 22] width 14 height 22
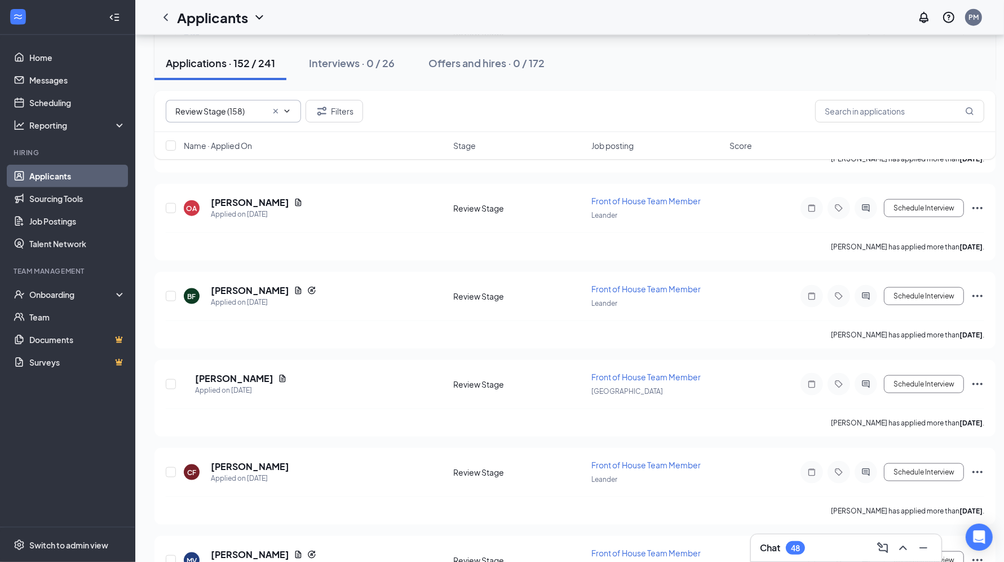
scroll to position [1419, 0]
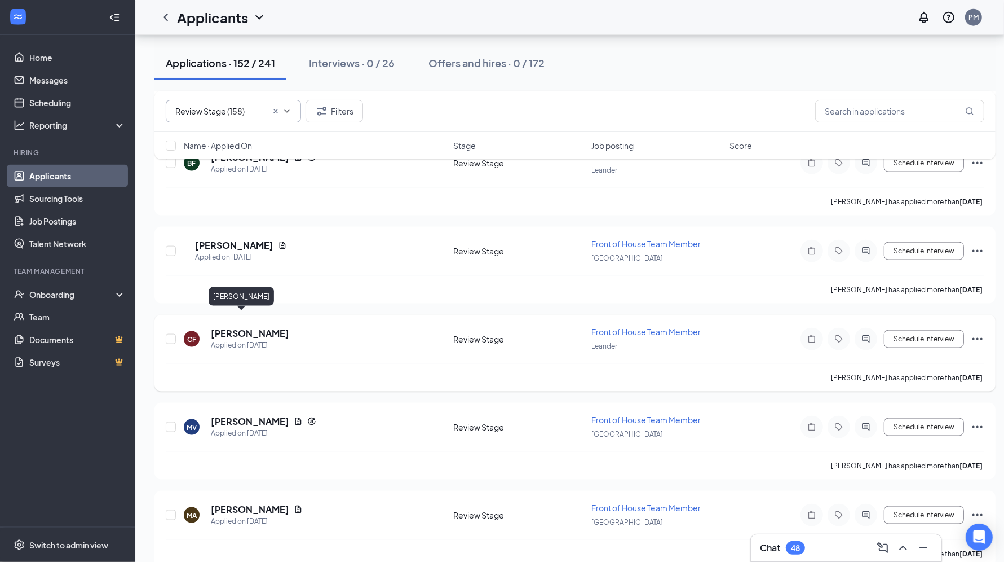
click at [259, 327] on h5 "[PERSON_NAME]" at bounding box center [250, 333] width 78 height 12
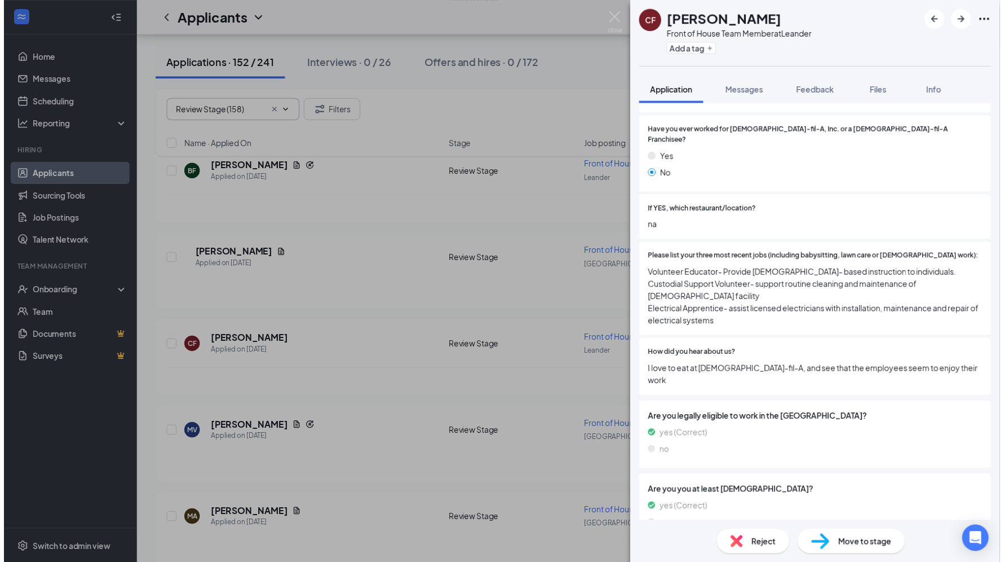
scroll to position [294, 0]
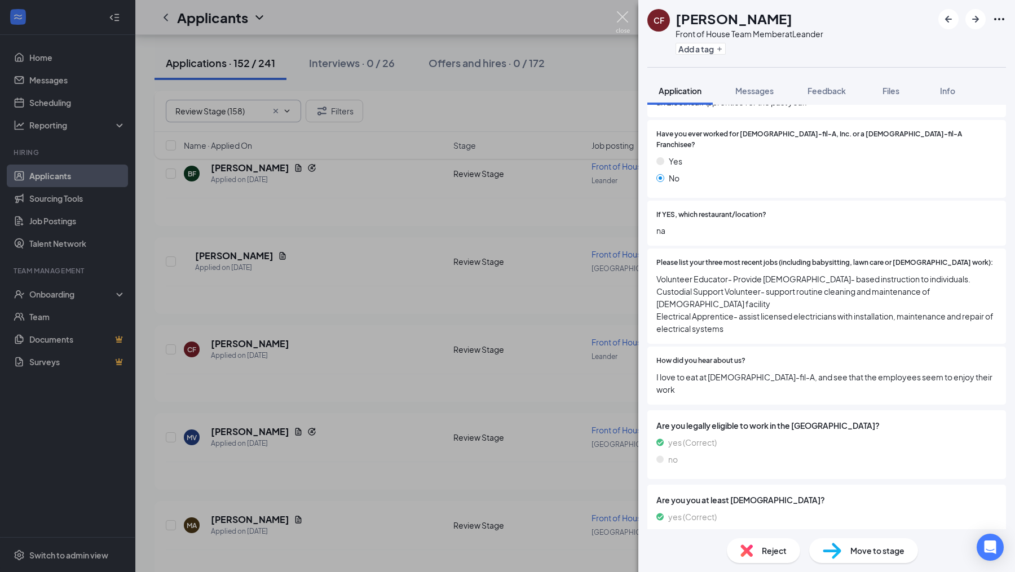
drag, startPoint x: 628, startPoint y: 22, endPoint x: 392, endPoint y: 315, distance: 375.4
click at [627, 22] on img at bounding box center [623, 22] width 14 height 22
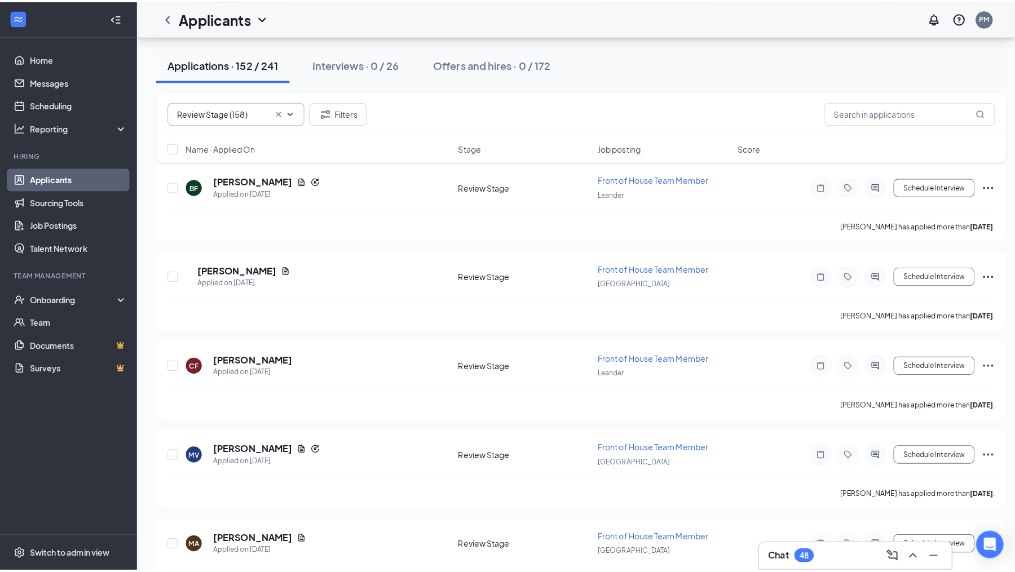
scroll to position [1799, 0]
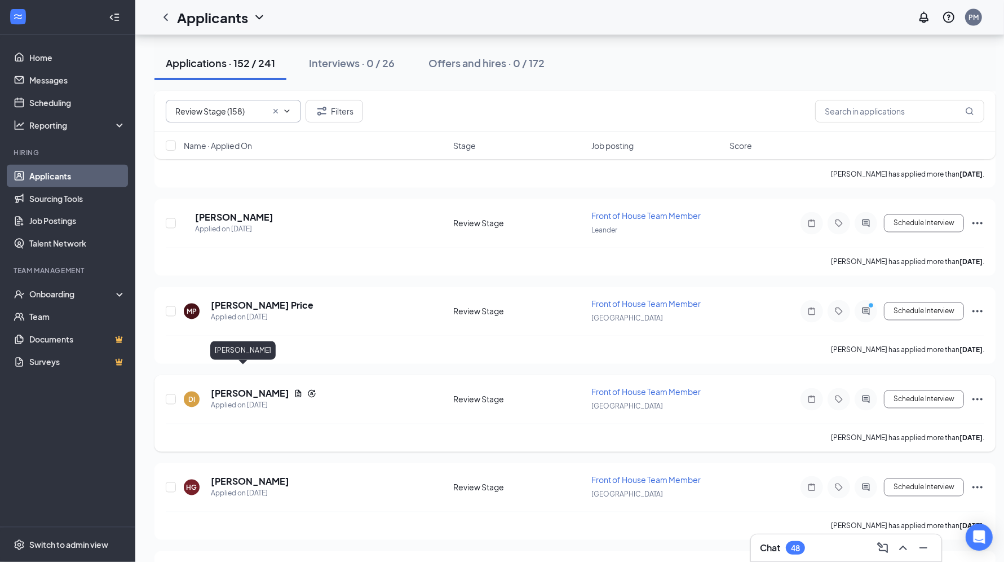
click at [249, 387] on h5 "[PERSON_NAME]" at bounding box center [250, 393] width 78 height 12
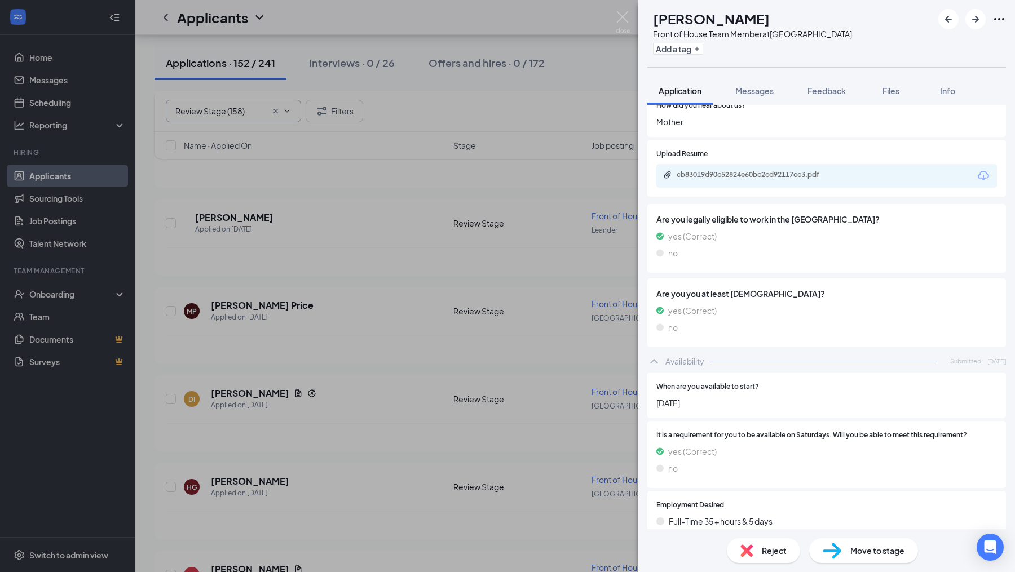
scroll to position [516, 0]
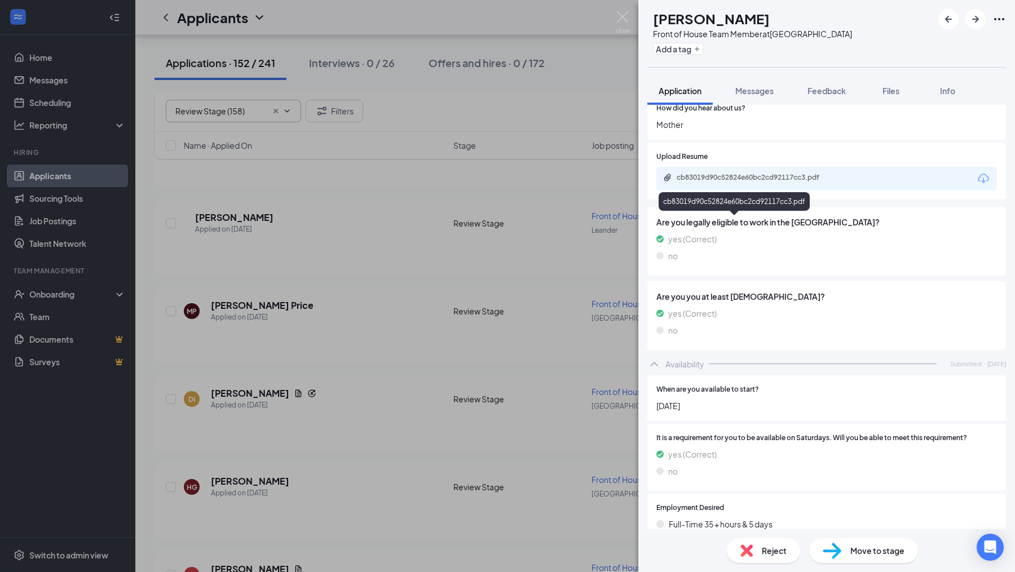
click at [787, 182] on div "cb83019d90c52824e60bc2cd92117cc3.pdf" at bounding box center [756, 177] width 158 height 9
click at [617, 24] on img at bounding box center [623, 22] width 14 height 22
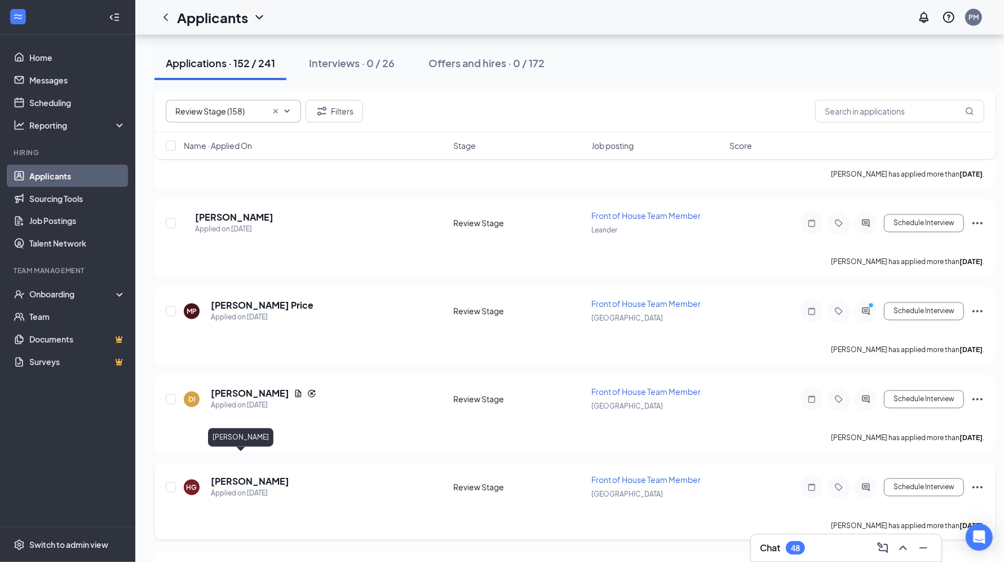
click at [249, 475] on h5 "[PERSON_NAME]" at bounding box center [250, 481] width 78 height 12
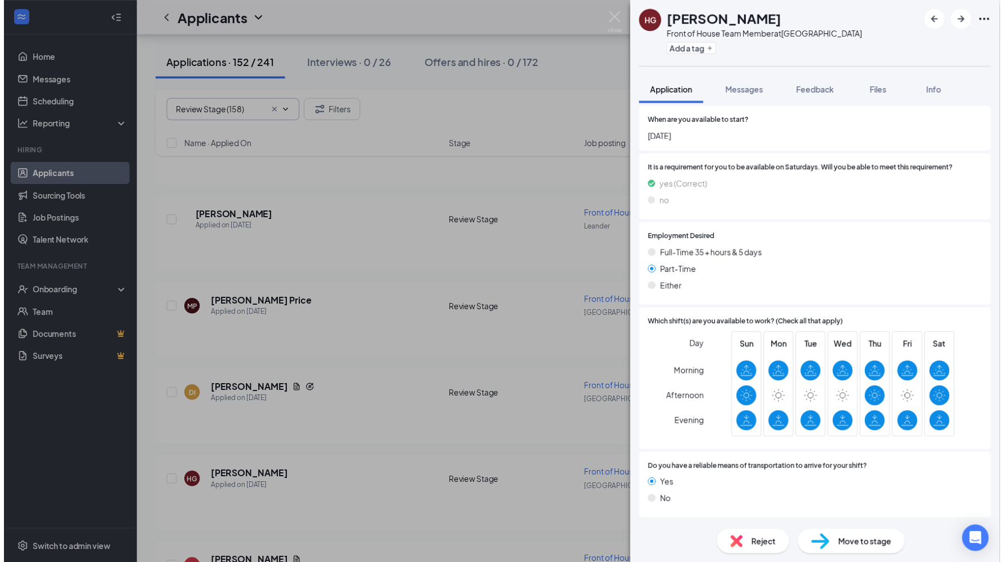
scroll to position [809, 0]
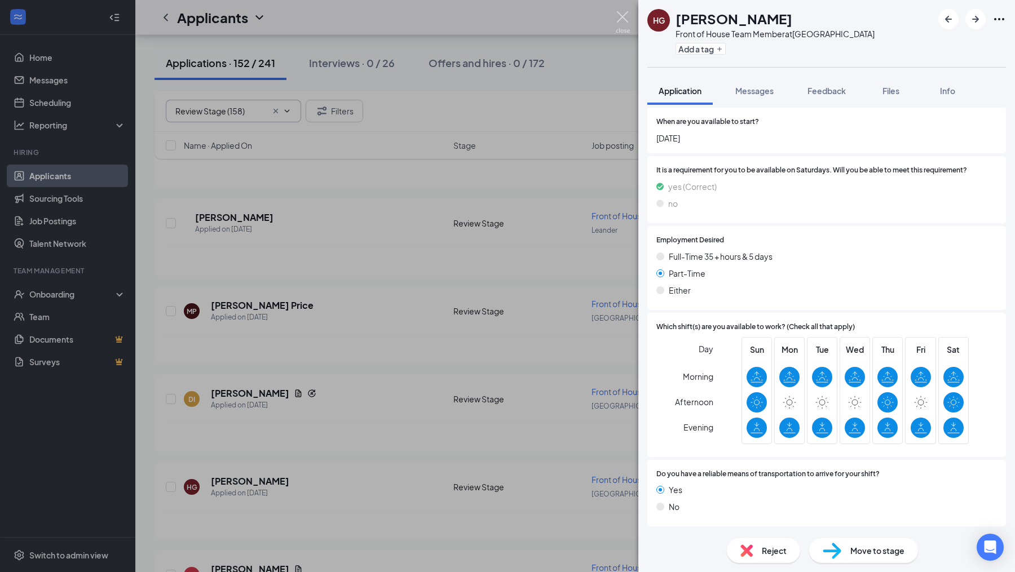
click at [625, 19] on img at bounding box center [623, 22] width 14 height 22
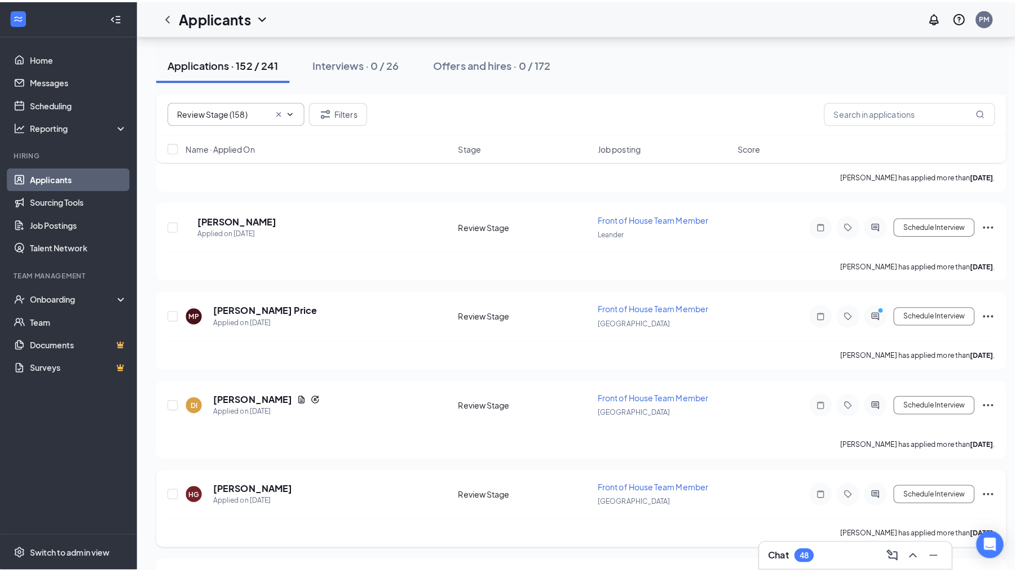
scroll to position [1959, 0]
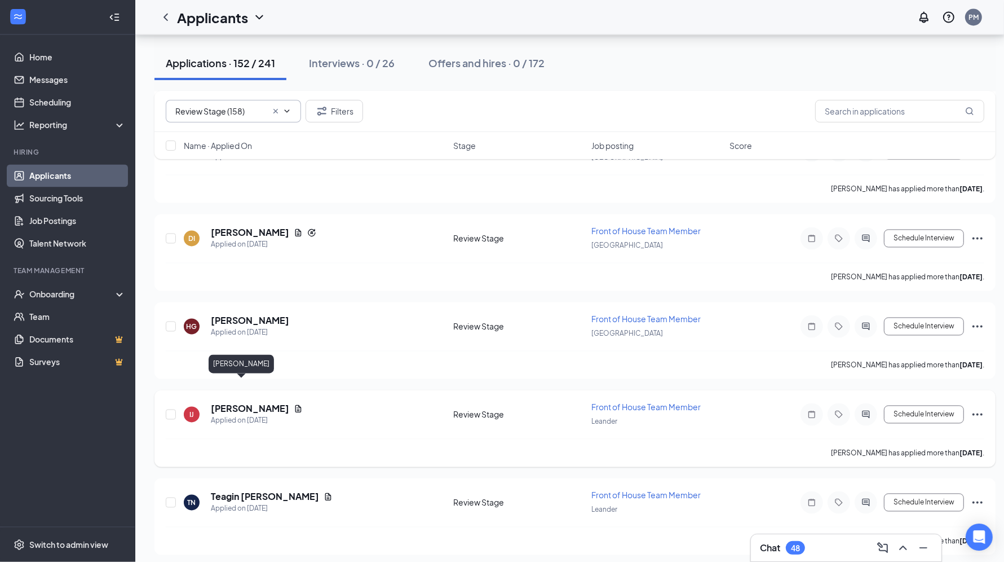
click at [243, 403] on h5 "[PERSON_NAME]" at bounding box center [250, 409] width 78 height 12
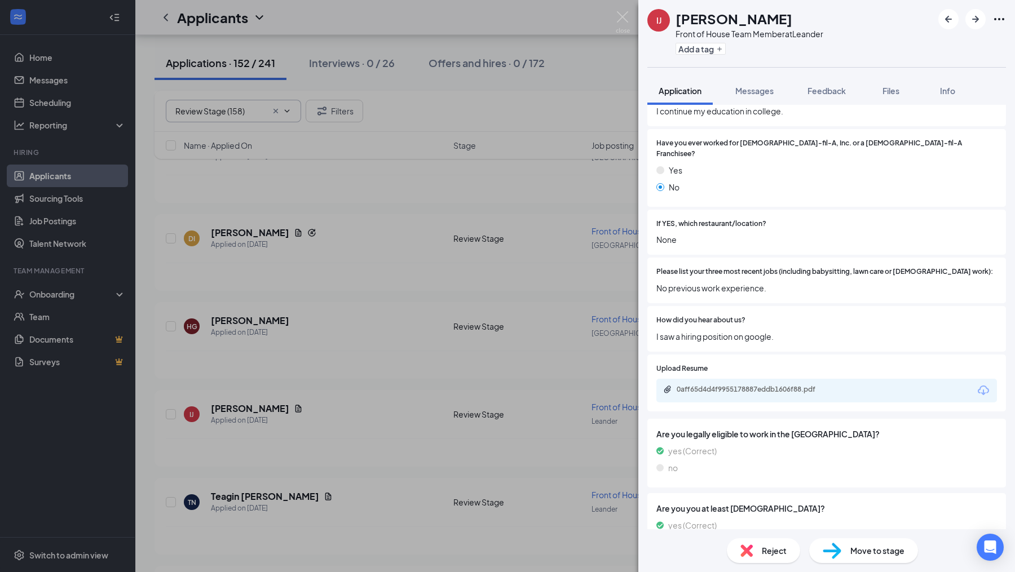
scroll to position [364, 0]
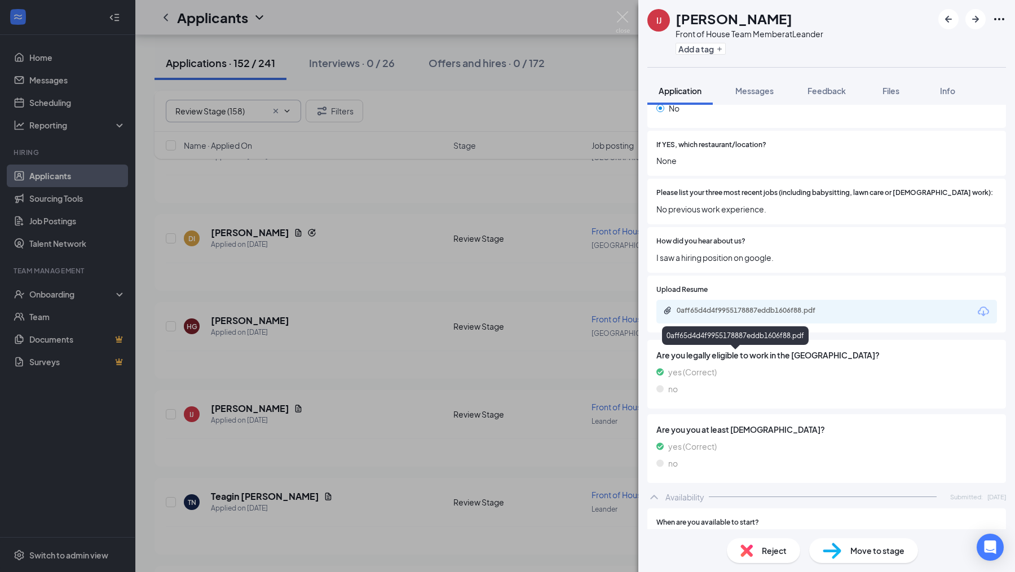
click at [741, 315] on div "0aff65d4d4f9955178887eddb1606f88.pdf" at bounding box center [756, 310] width 158 height 9
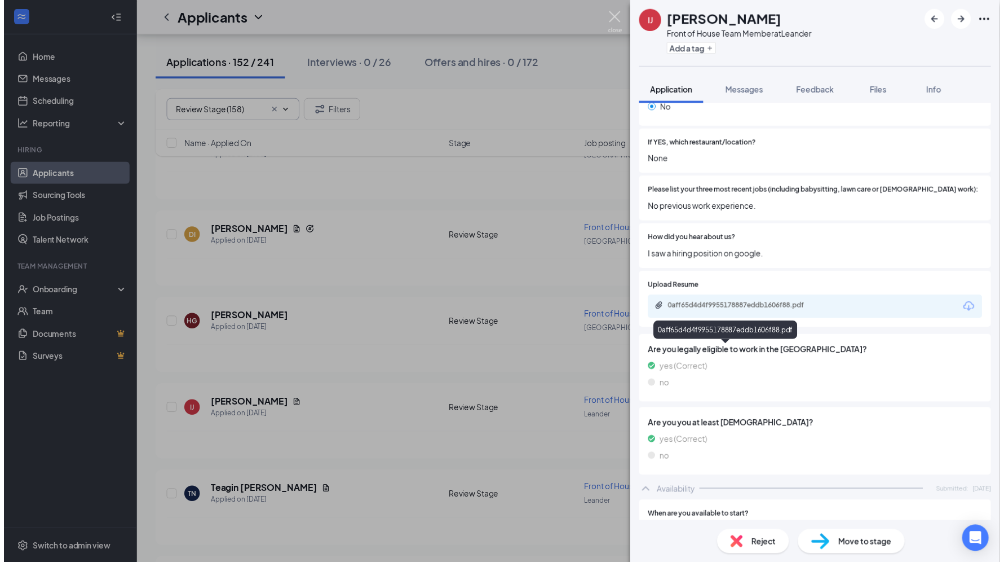
scroll to position [386, 0]
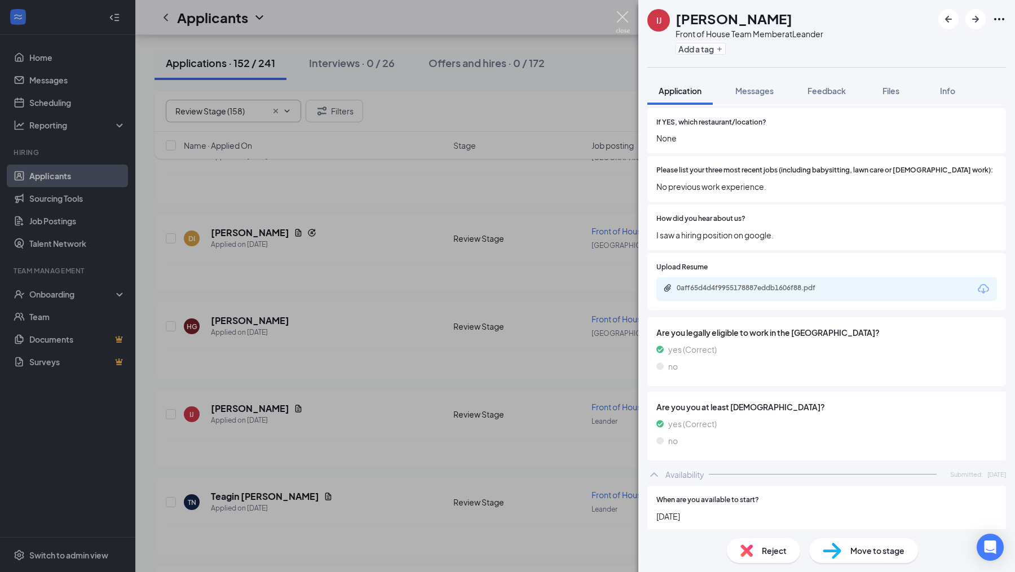
click at [621, 20] on img at bounding box center [623, 22] width 14 height 22
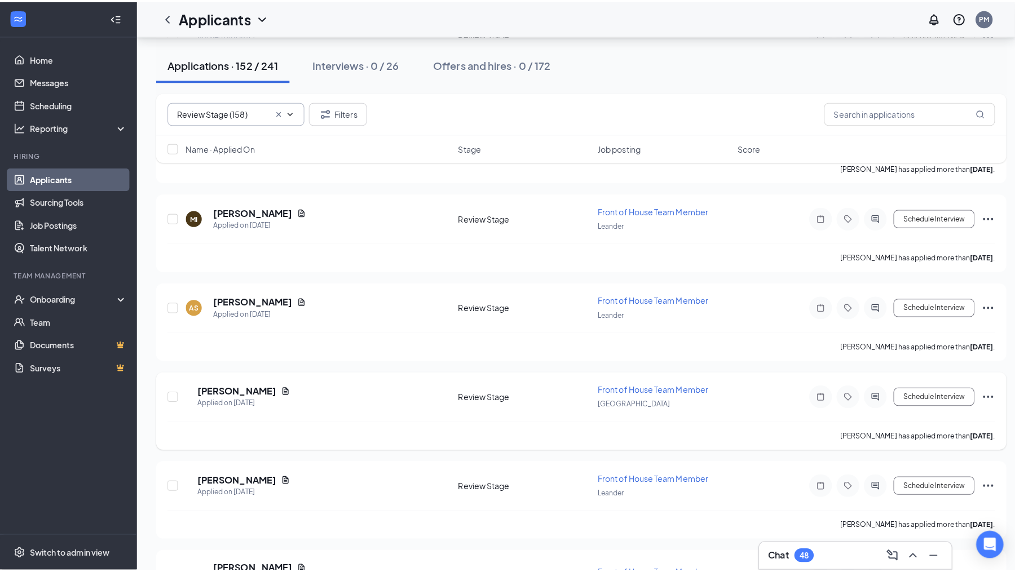
scroll to position [3181, 0]
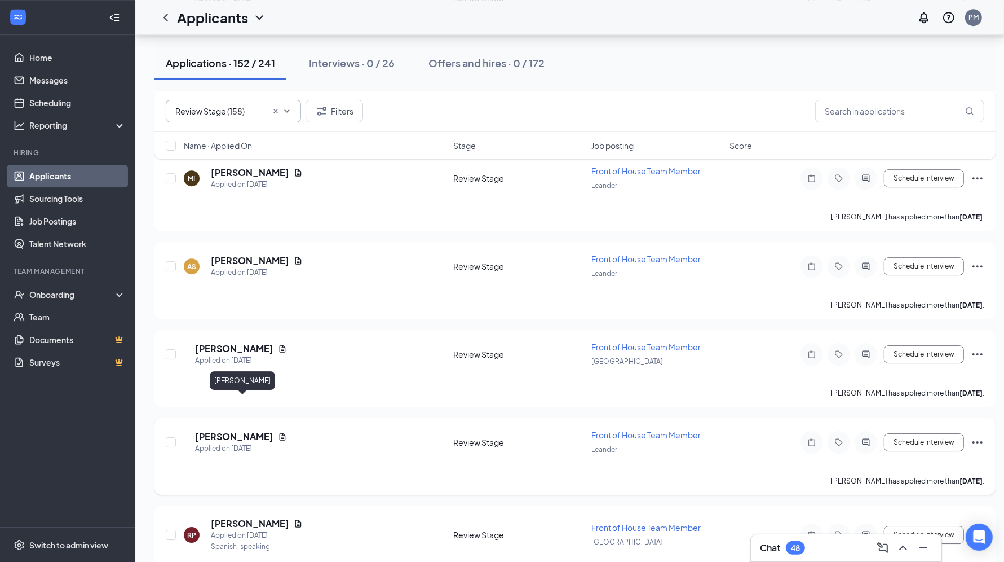
click at [252, 430] on h5 "[PERSON_NAME]" at bounding box center [234, 436] width 78 height 12
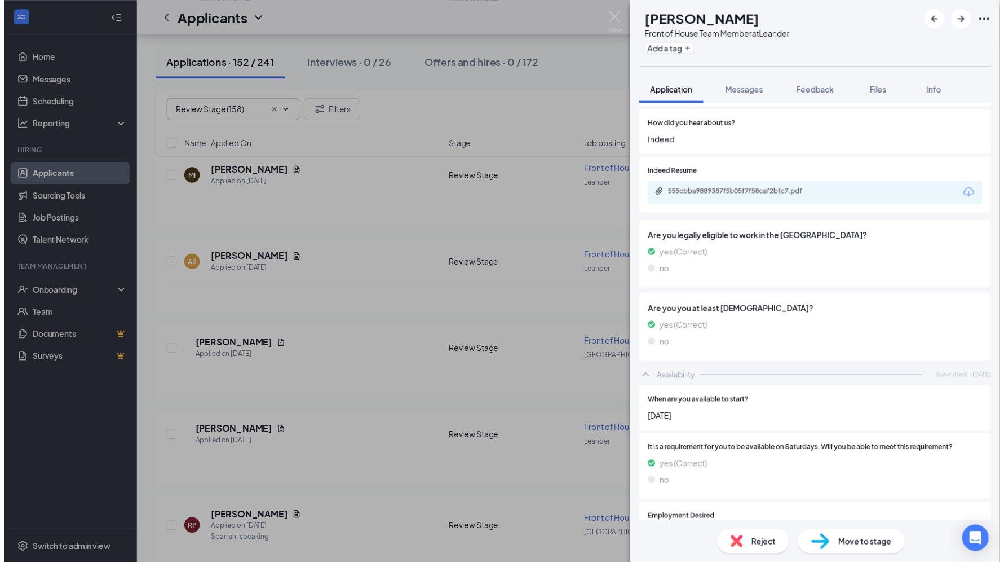
scroll to position [330, 0]
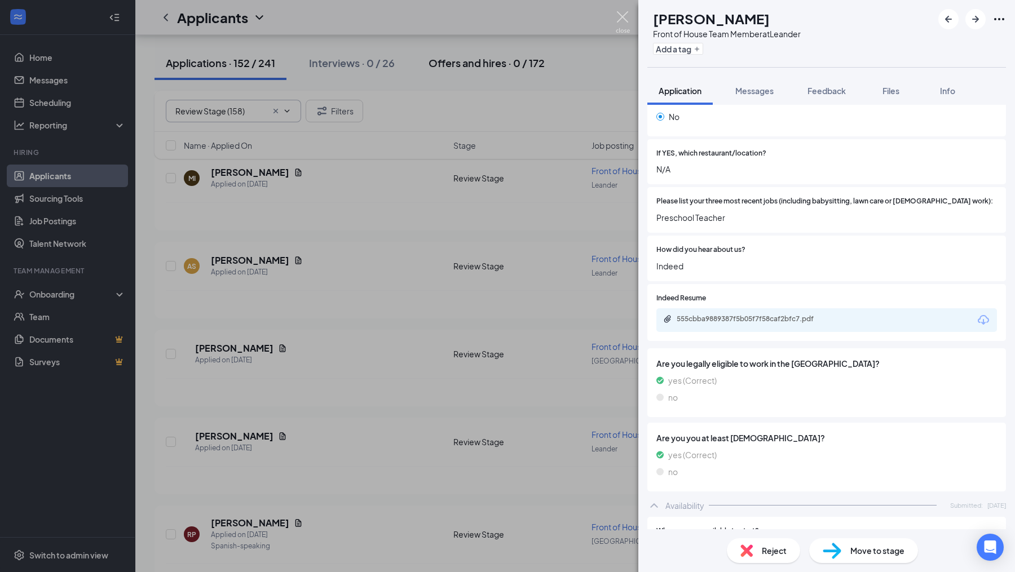
drag, startPoint x: 617, startPoint y: 15, endPoint x: 511, endPoint y: 46, distance: 110.1
click at [617, 16] on img at bounding box center [623, 22] width 14 height 22
